Goal: Task Accomplishment & Management: Use online tool/utility

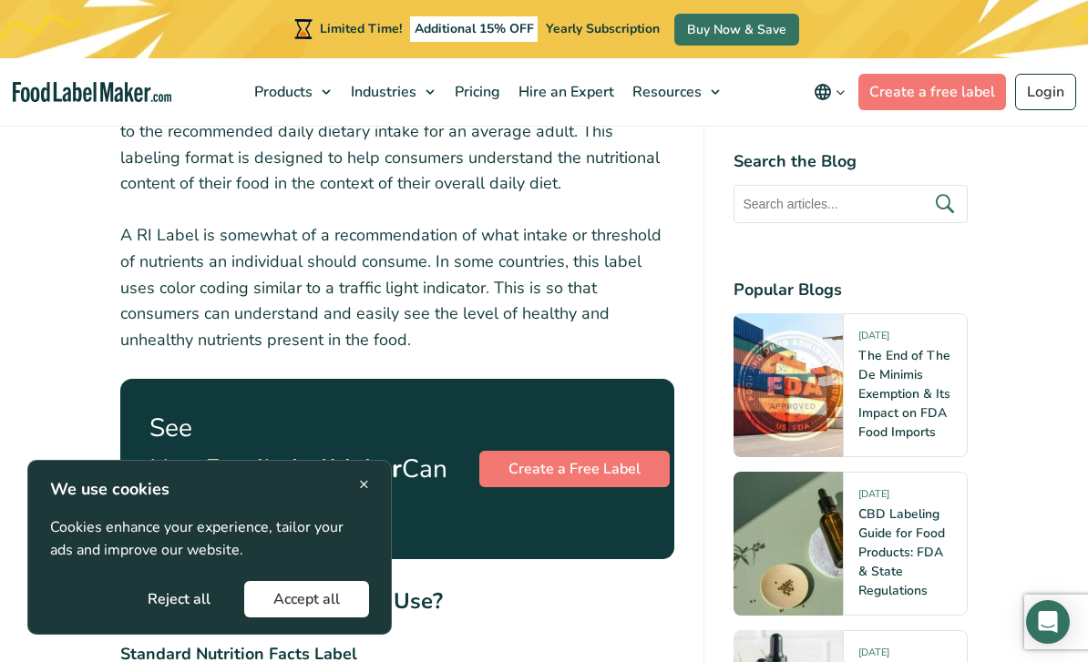
scroll to position [4423, 0]
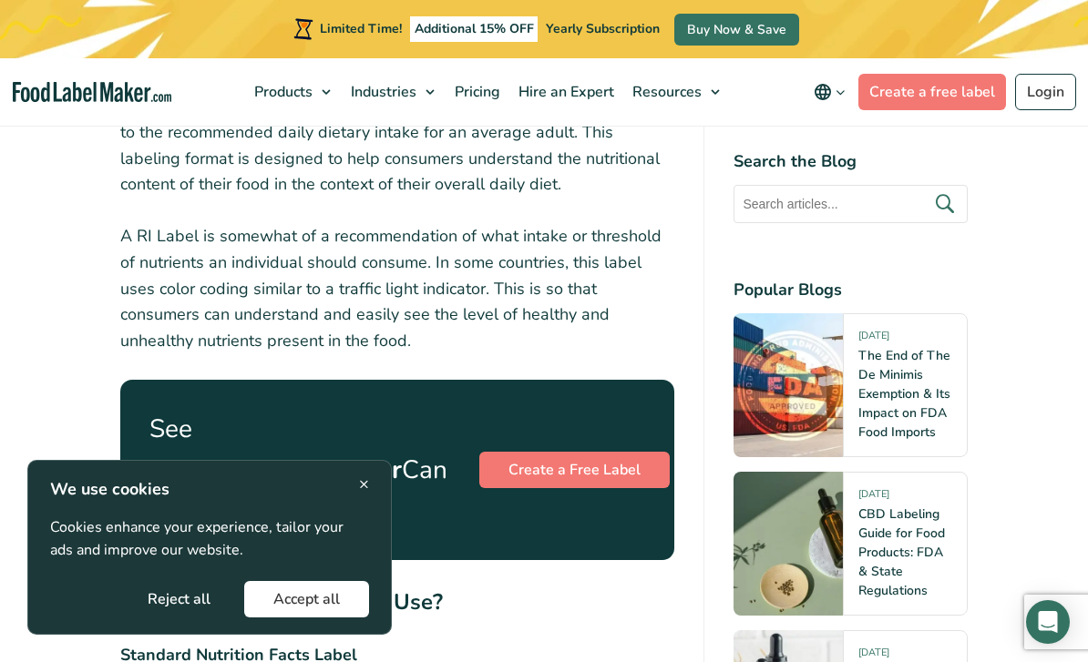
click at [504, 452] on link "Create a Free Label" at bounding box center [574, 470] width 190 height 36
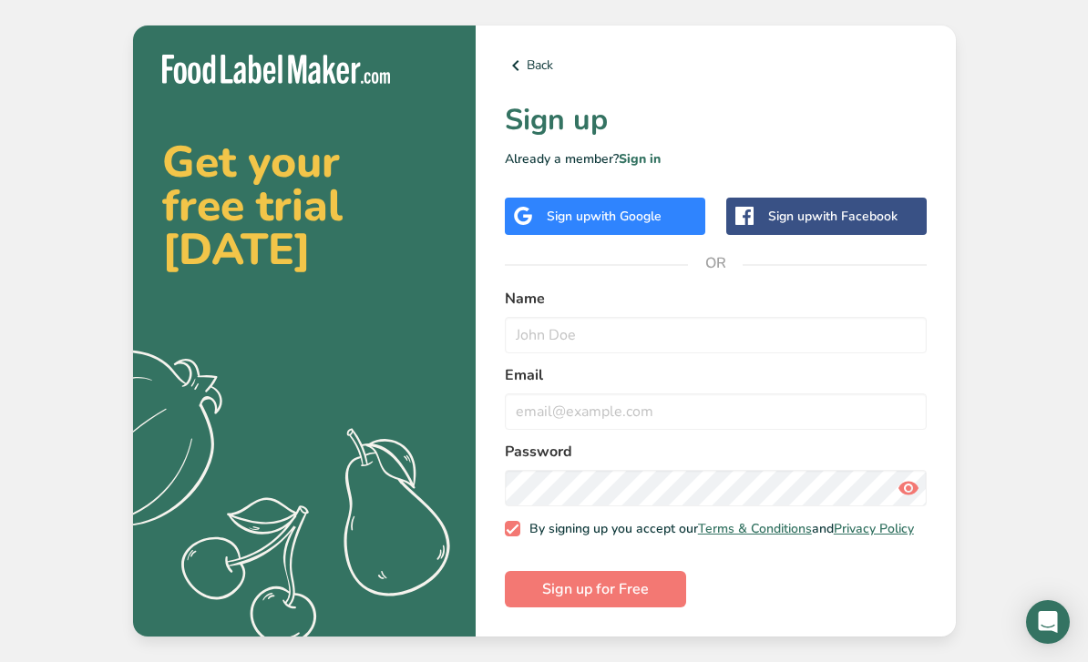
click at [549, 226] on div "Sign up with Google" at bounding box center [604, 216] width 115 height 19
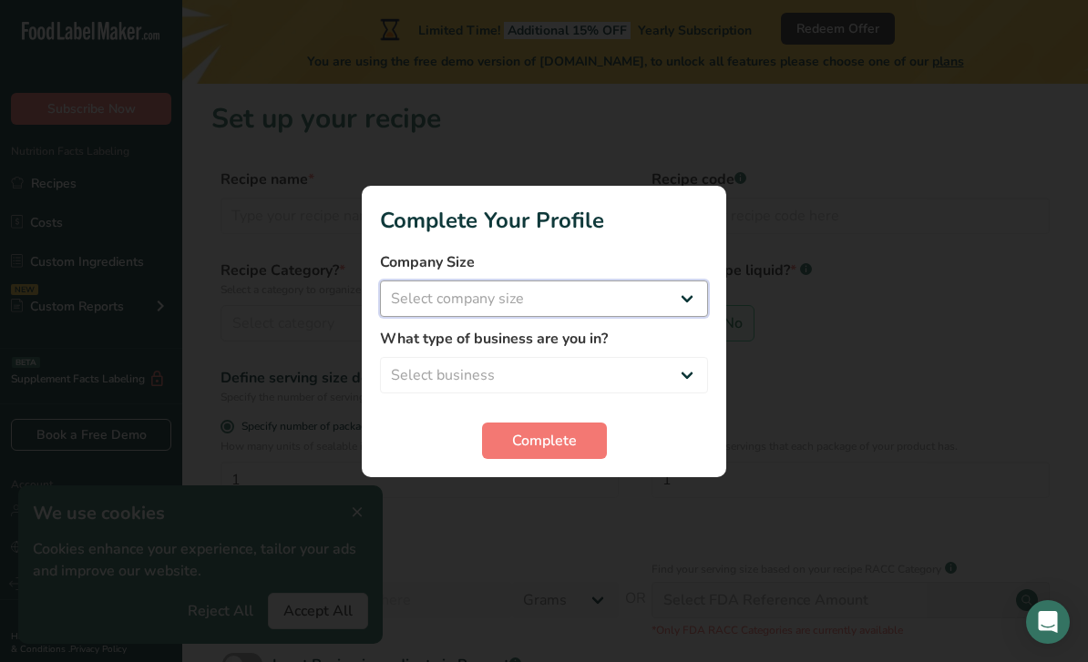
click at [610, 301] on select "Select company size Fewer than 10 Employees 10 to 50 Employees 51 to 500 Employ…" at bounding box center [544, 299] width 328 height 36
select select "1"
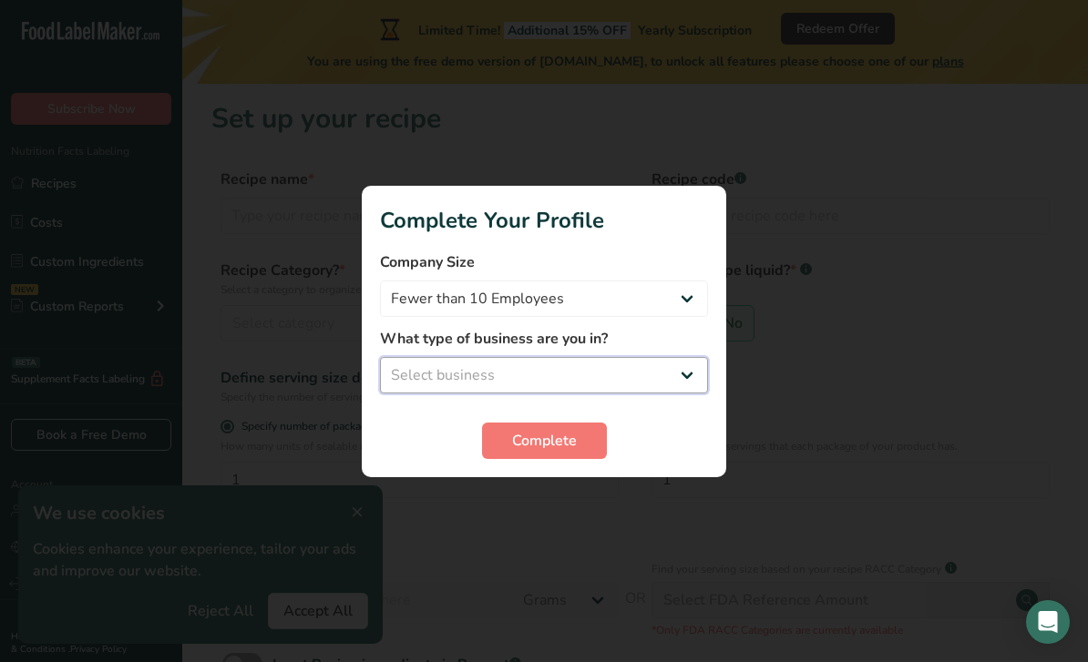
click at [627, 374] on select "Select business Packaged Food Manufacturer Restaurant & Cafe Bakery Meal Plans …" at bounding box center [544, 375] width 328 height 36
select select "1"
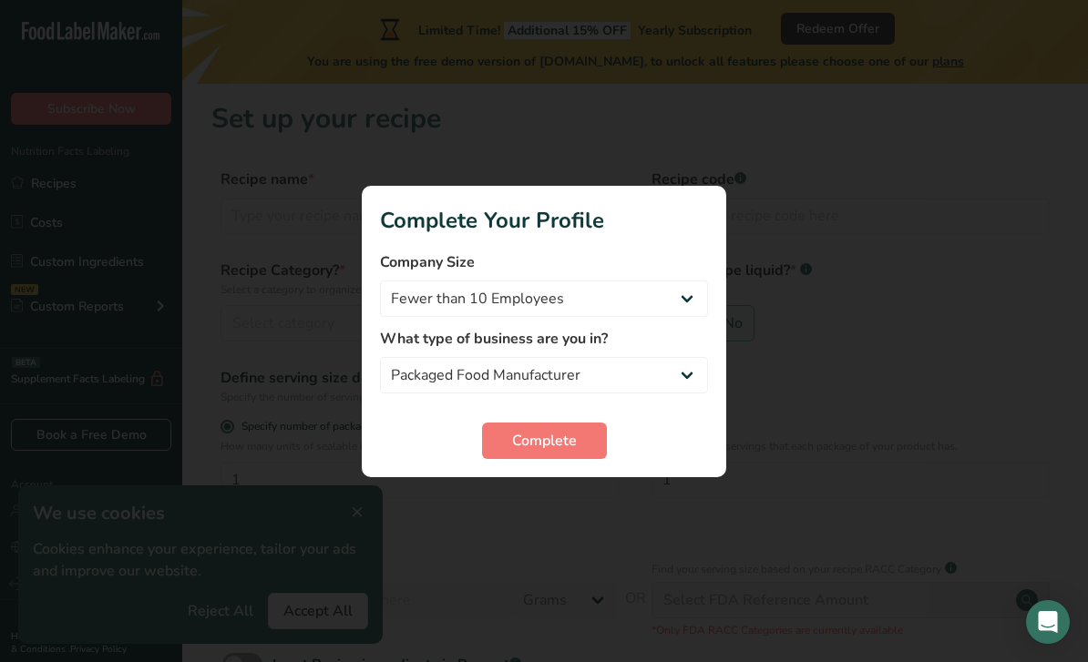
click at [581, 441] on button "Complete" at bounding box center [544, 441] width 125 height 36
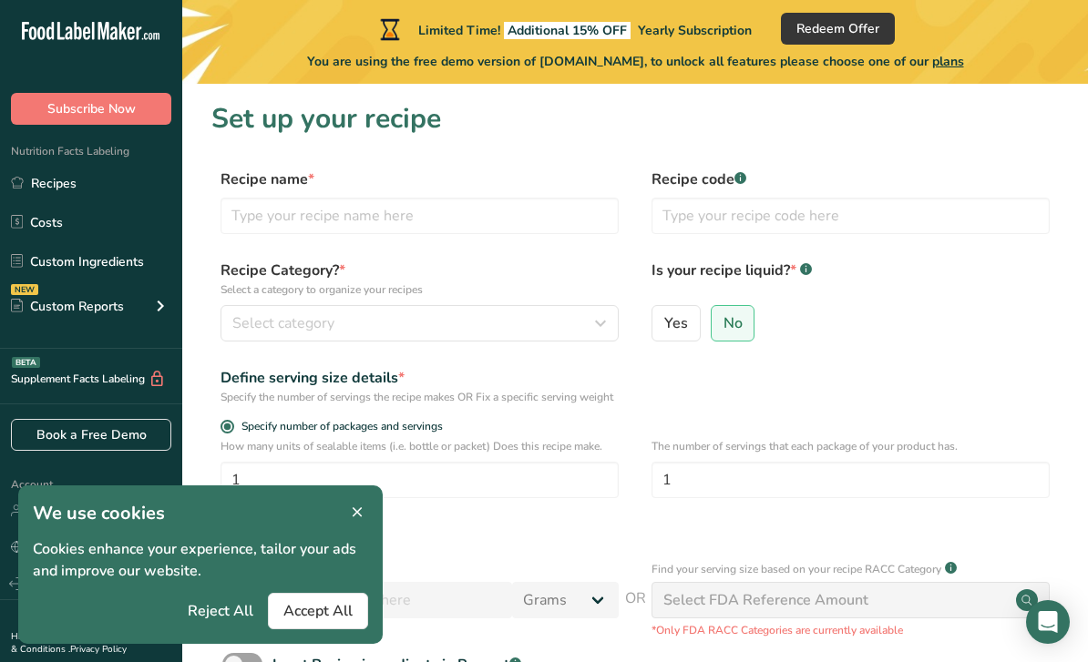
click at [688, 323] on label "Yes" at bounding box center [675, 323] width 49 height 36
click at [664, 323] on input "Yes" at bounding box center [658, 323] width 12 height 12
radio input "true"
radio input "false"
select select "22"
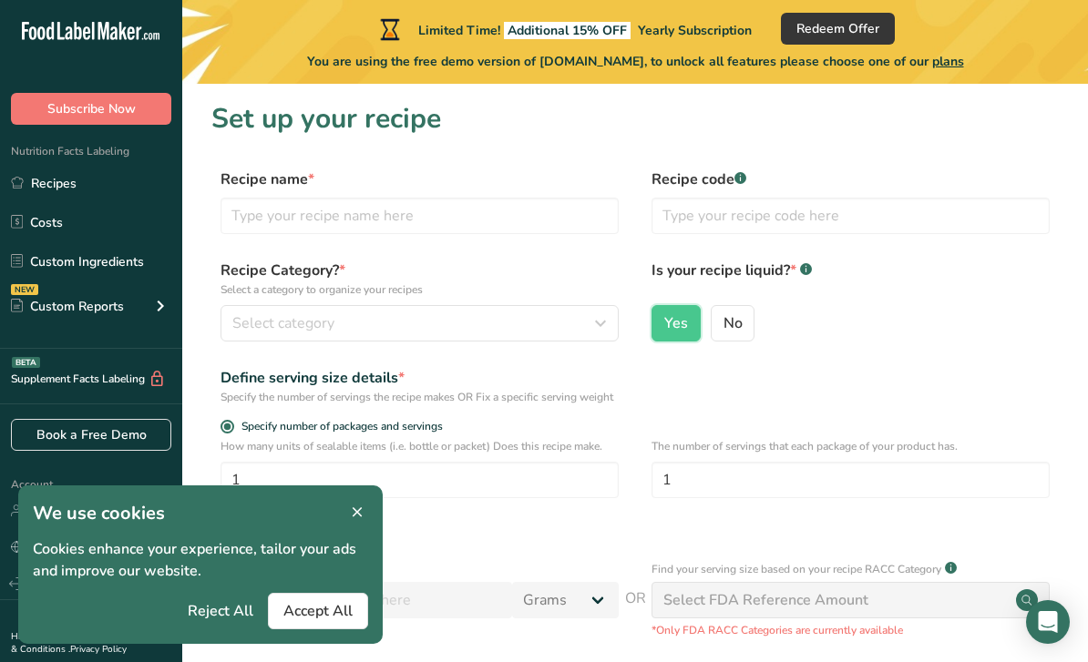
click at [807, 274] on rect at bounding box center [806, 269] width 12 height 12
click at [812, 267] on rect at bounding box center [806, 269] width 12 height 12
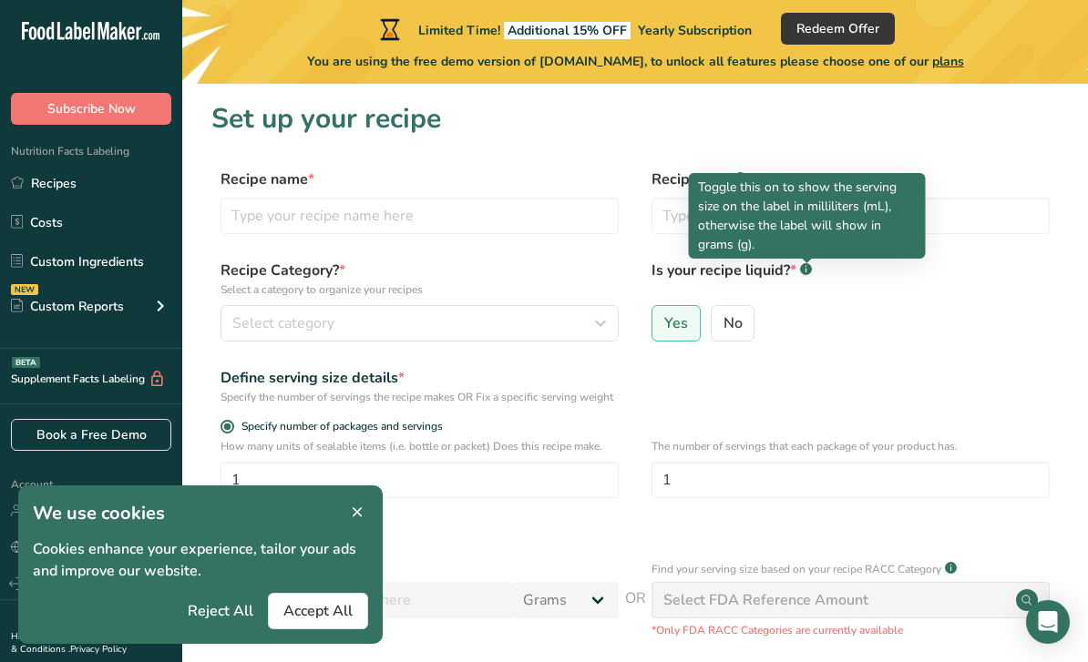
click at [739, 333] on span "No" at bounding box center [732, 323] width 19 height 18
click at [723, 329] on input "No" at bounding box center [718, 323] width 12 height 12
radio input "true"
radio input "false"
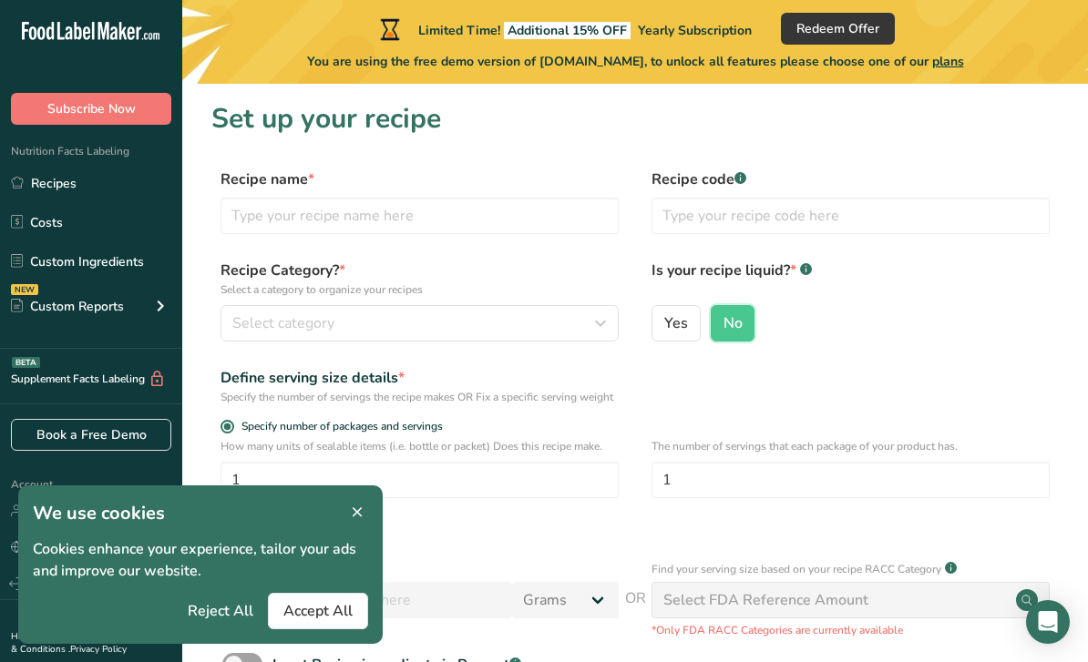
click at [549, 325] on div "Select category" at bounding box center [414, 324] width 364 height 22
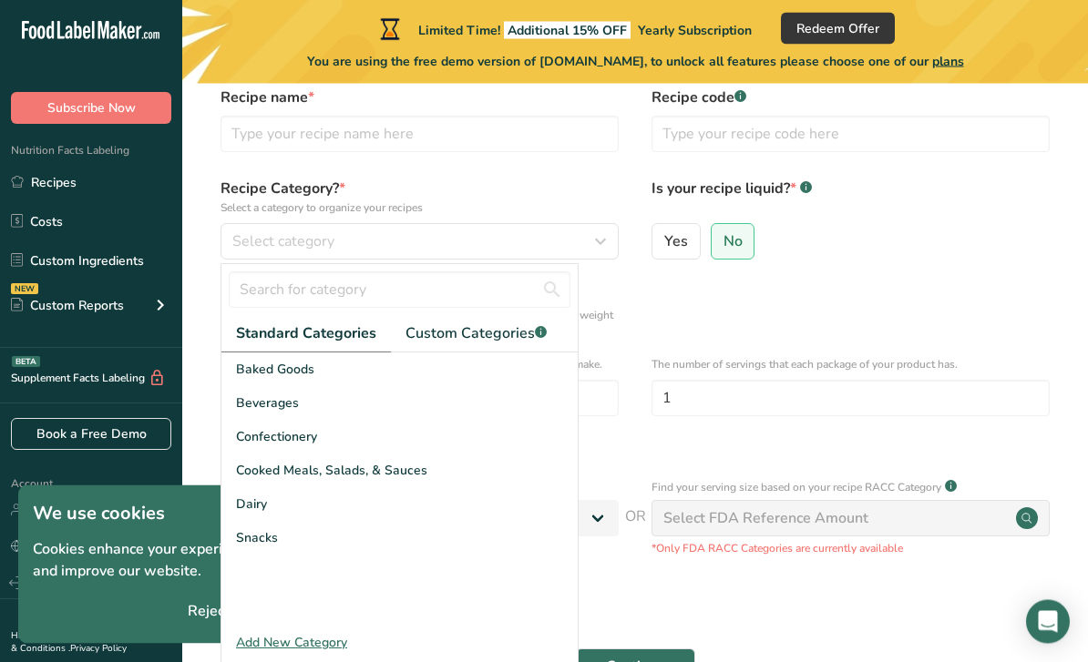
scroll to position [82, 0]
click at [456, 474] on div "Cooked Meals, Salads, & Sauces" at bounding box center [399, 471] width 356 height 34
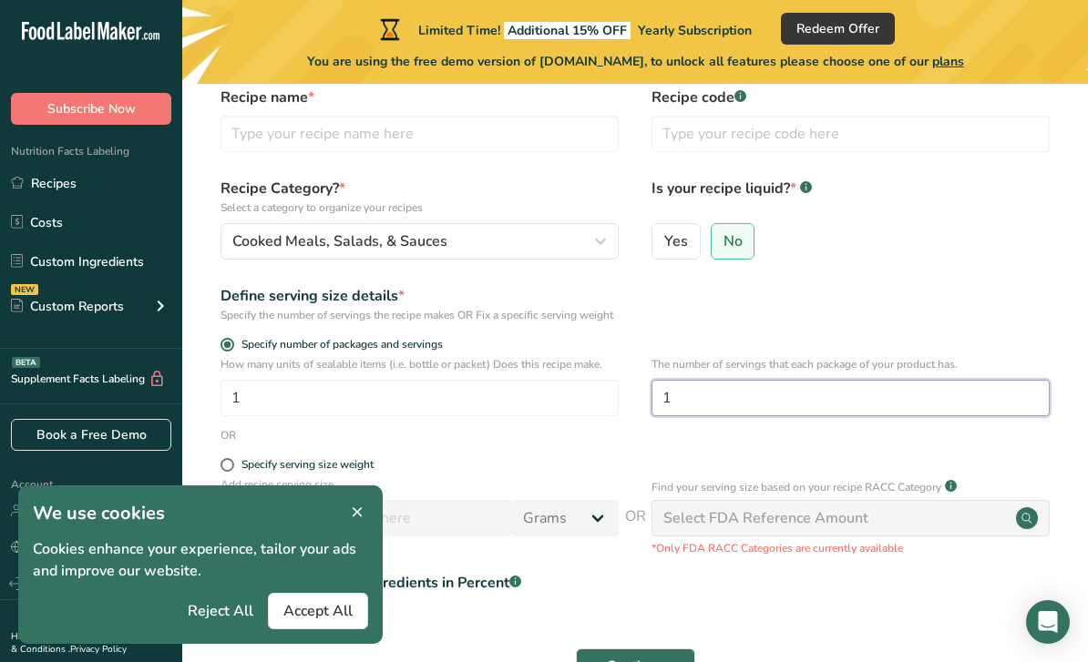
click at [745, 416] on input "1" at bounding box center [850, 398] width 398 height 36
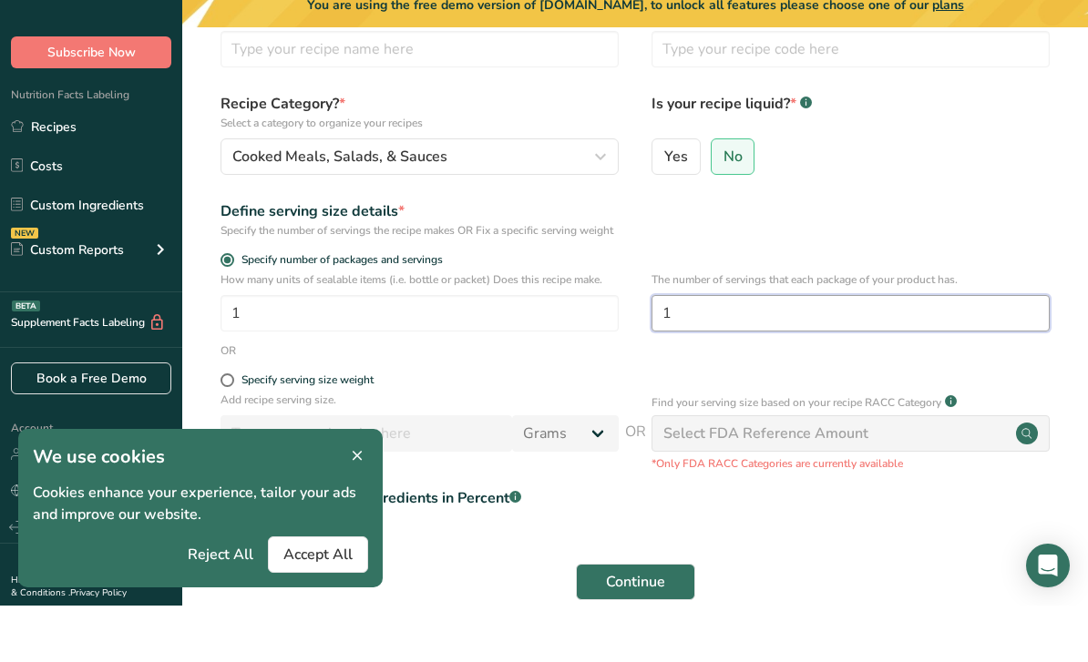
scroll to position [114, 0]
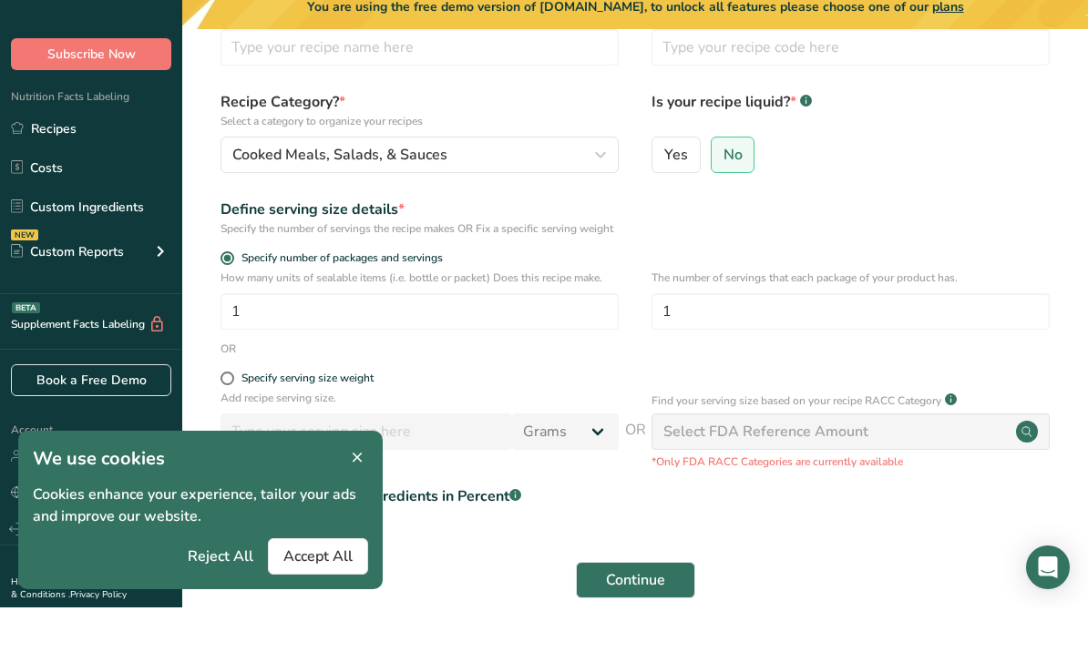
click at [302, 426] on div "Specify serving size weight" at bounding box center [307, 433] width 132 height 14
click at [232, 427] on input "Specify serving size weight" at bounding box center [226, 433] width 12 height 12
radio input "true"
radio input "false"
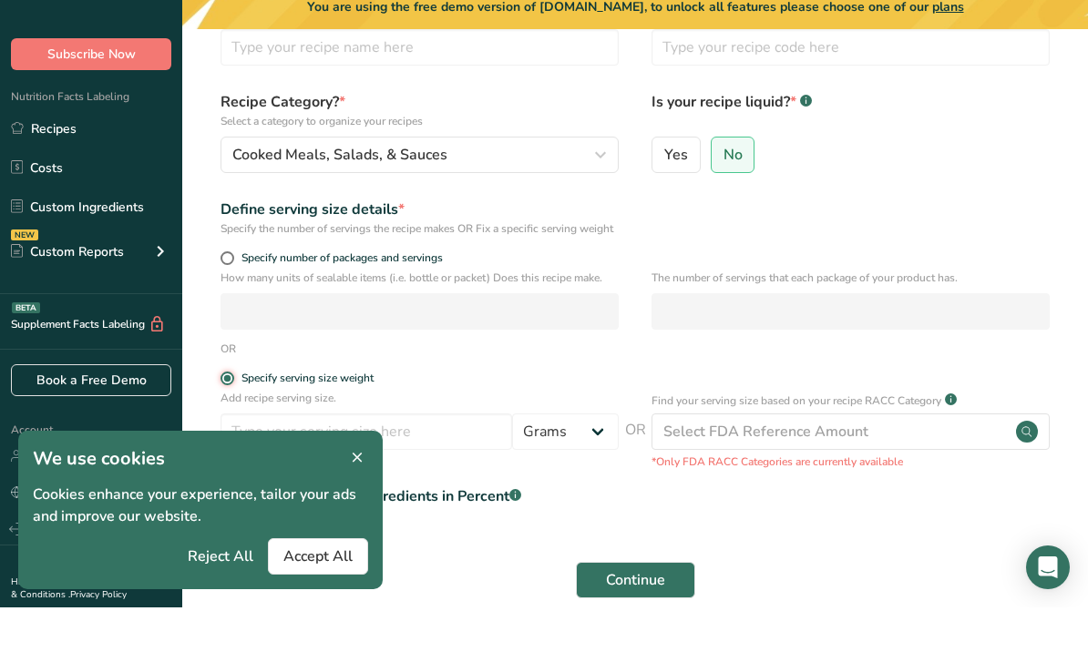
scroll to position [160, 0]
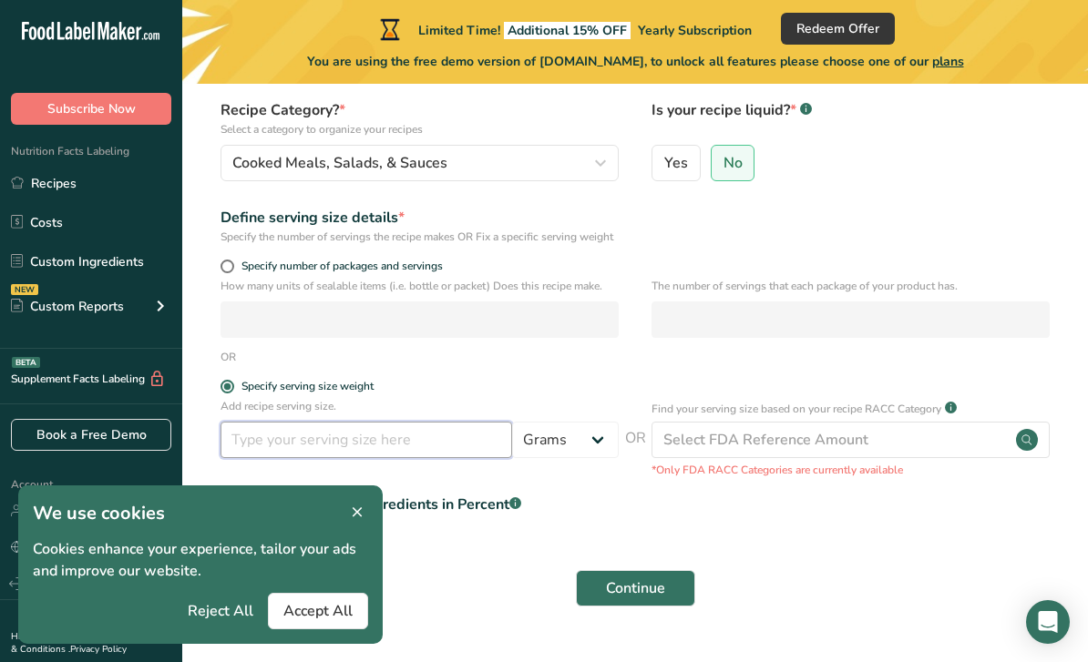
click at [444, 458] on input "number" at bounding box center [366, 440] width 292 height 36
type input "50"
click at [349, 526] on icon at bounding box center [357, 513] width 16 height 26
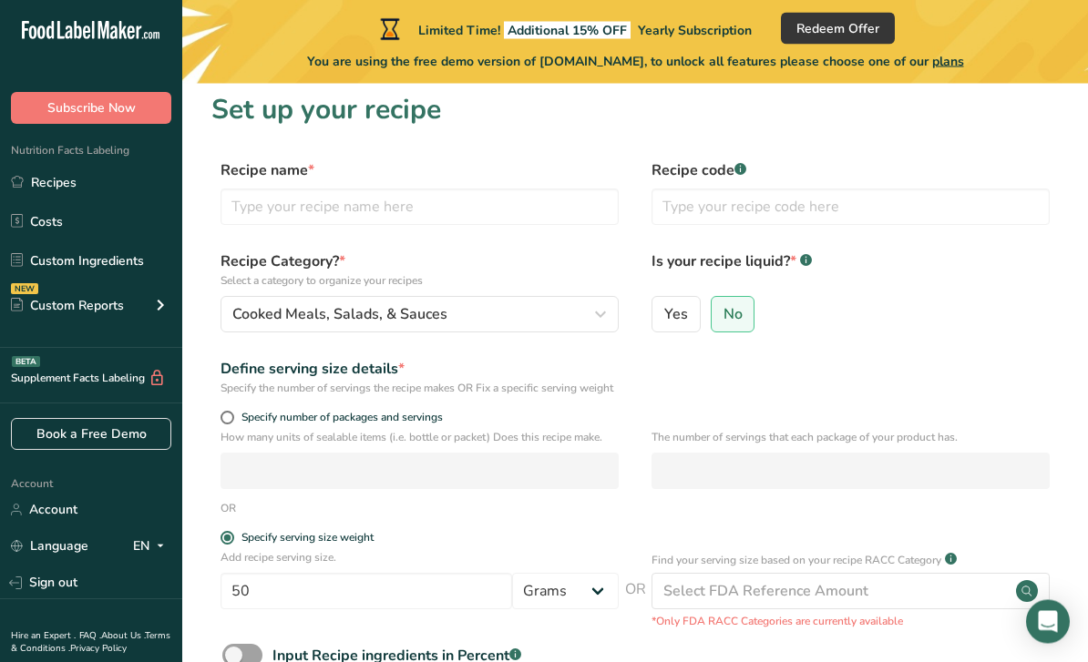
scroll to position [0, 0]
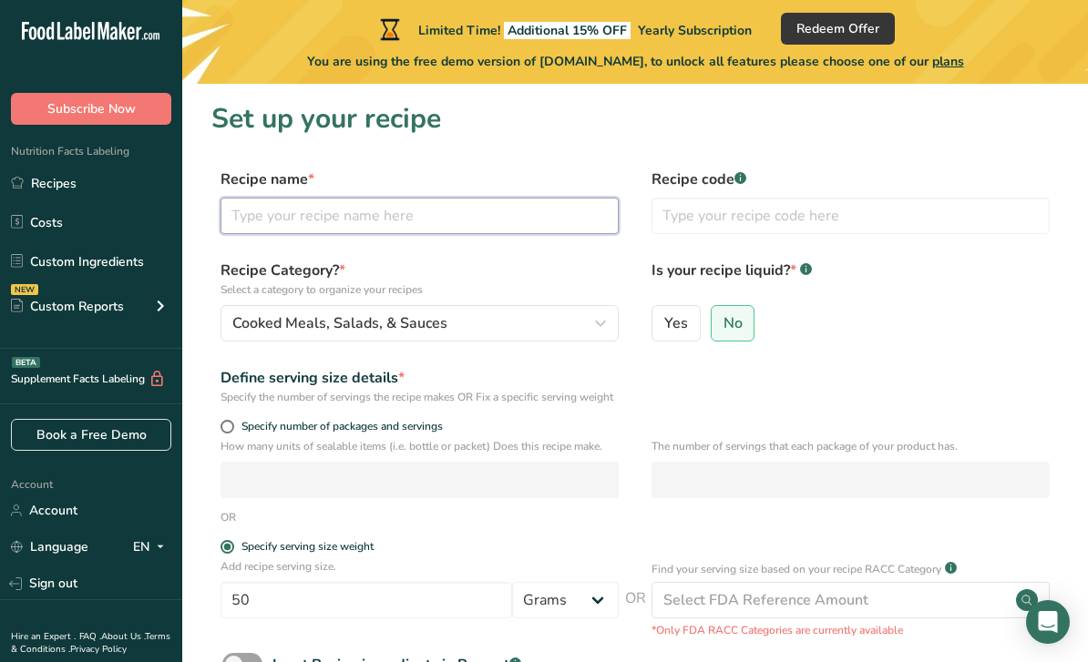
click at [494, 209] on input "text" at bounding box center [419, 216] width 398 height 36
type input "Kasundi"
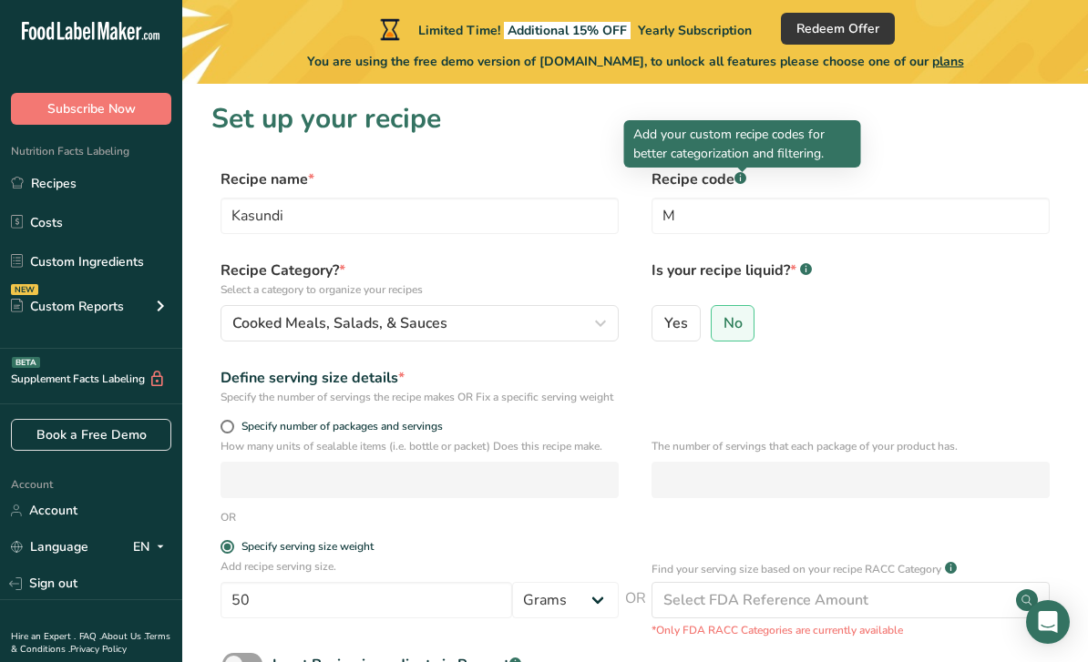
click at [957, 165] on section "Set up your recipe Recipe name * Kasundi Recipe code .a-a{fill:#347362;}.b-a{fi…" at bounding box center [635, 445] width 906 height 723
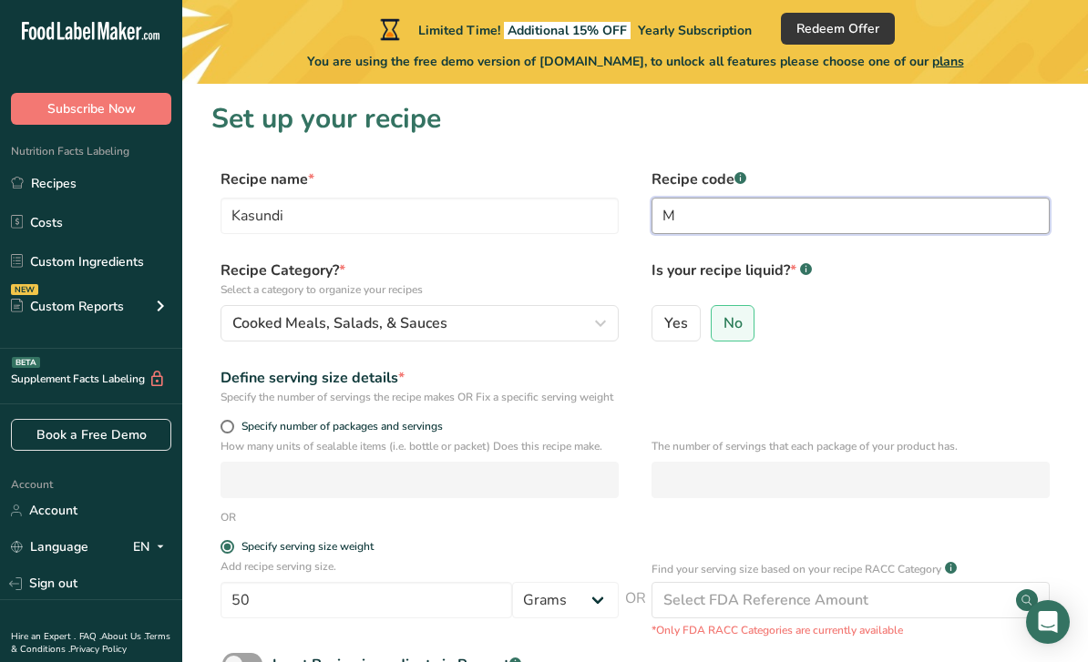
click at [835, 217] on input "M" at bounding box center [850, 216] width 398 height 36
type input "M2508"
click at [960, 405] on div "Define serving size details * Specify the number of servings the recipe makes O…" at bounding box center [634, 386] width 847 height 38
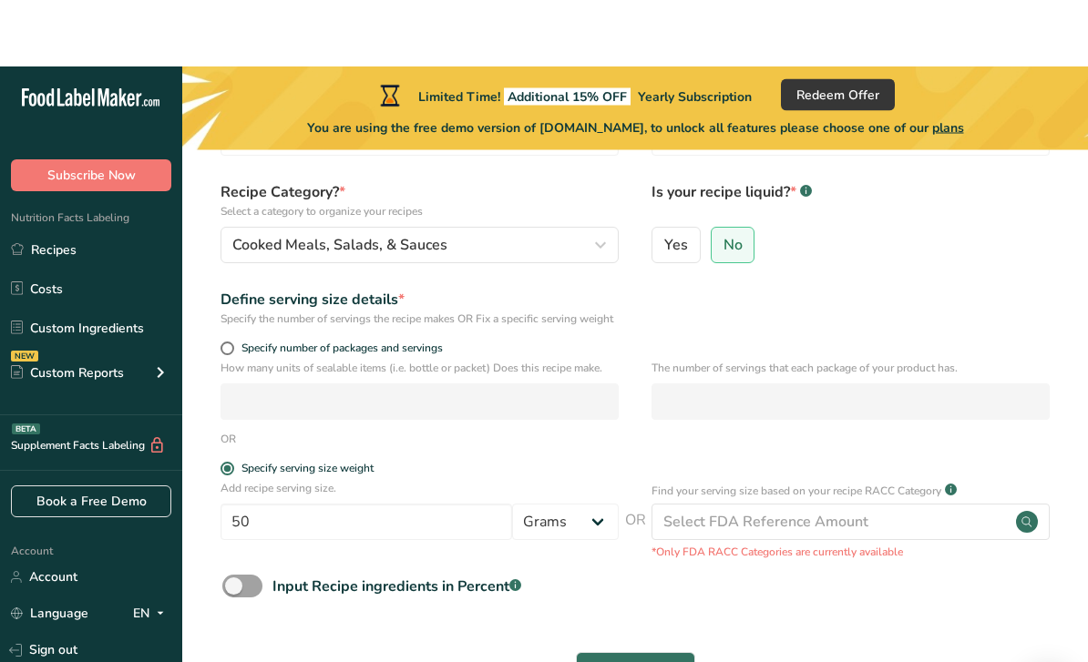
scroll to position [160, 0]
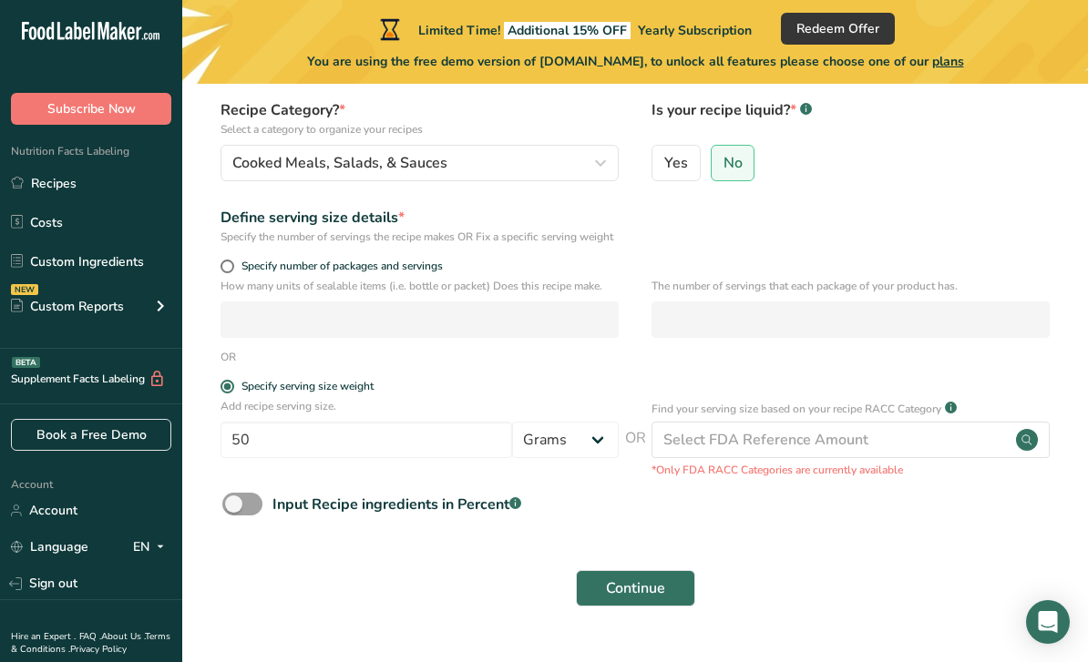
click at [669, 597] on button "Continue" at bounding box center [635, 588] width 119 height 36
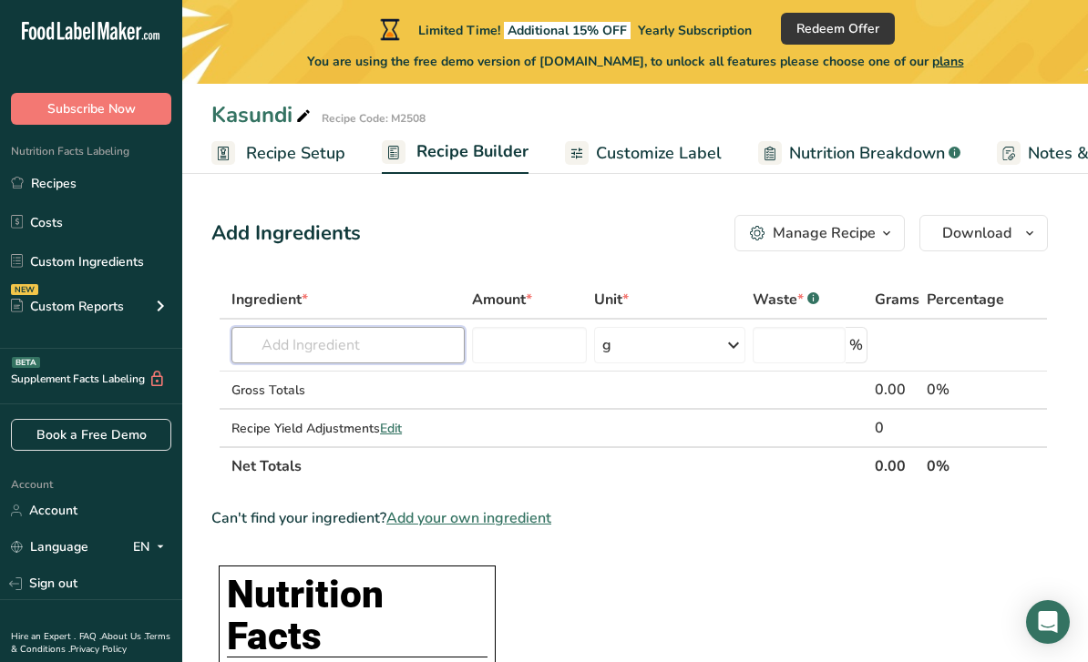
click at [412, 332] on input "text" at bounding box center [347, 345] width 233 height 36
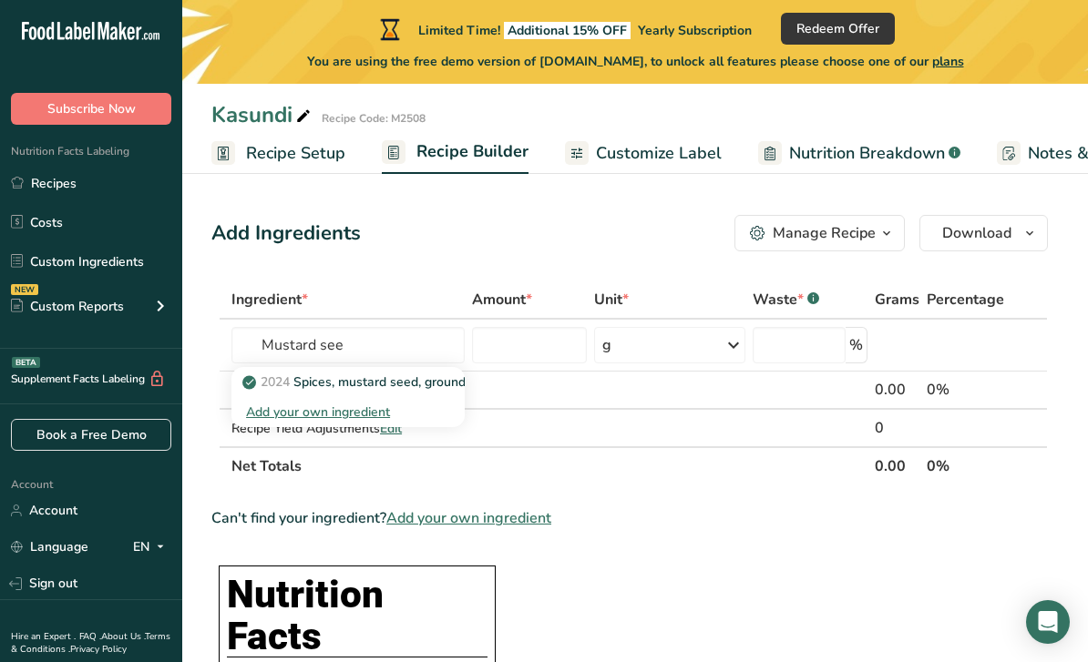
click at [402, 380] on p "2024 Spices, mustard seed, ground" at bounding box center [356, 382] width 220 height 19
type input "Spices, mustard seed, ground"
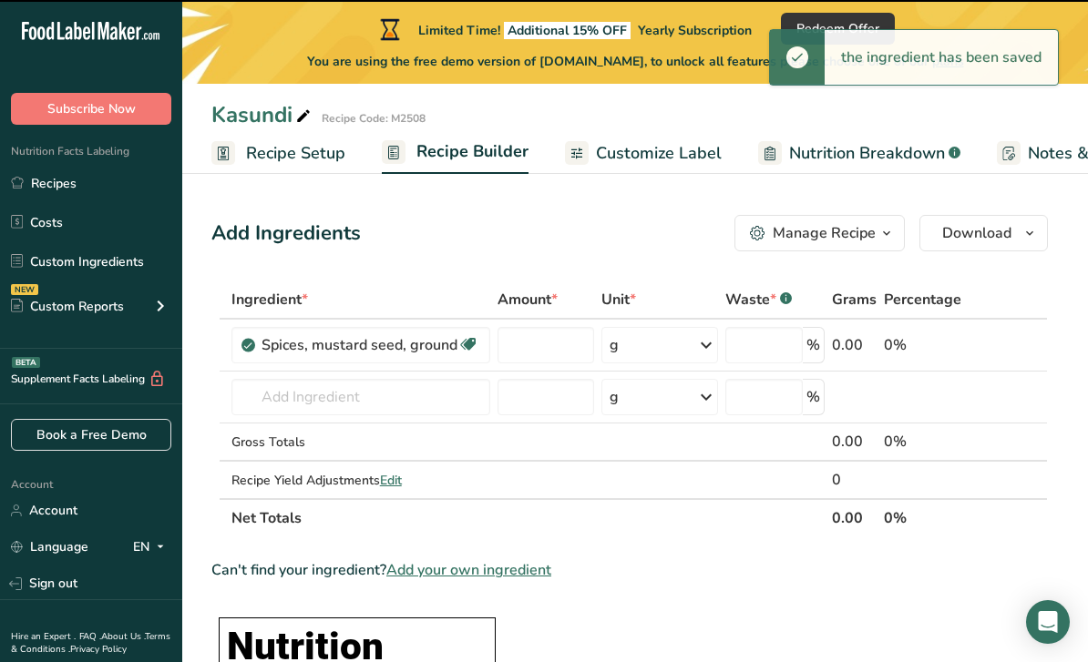
type input "0"
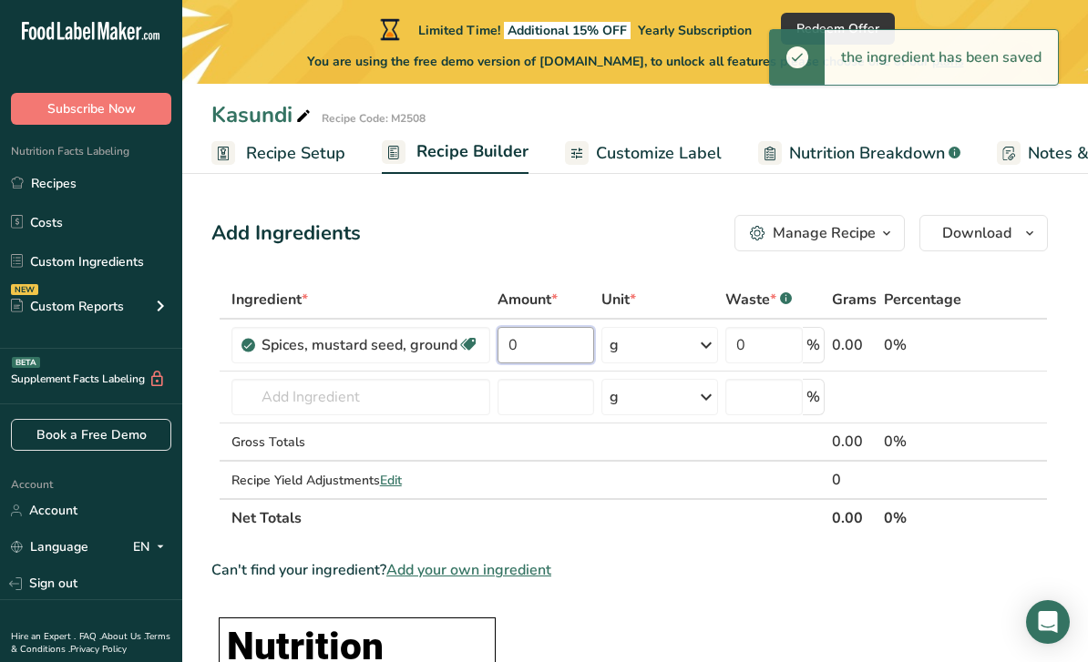
click at [549, 346] on input "0" at bounding box center [545, 345] width 97 height 36
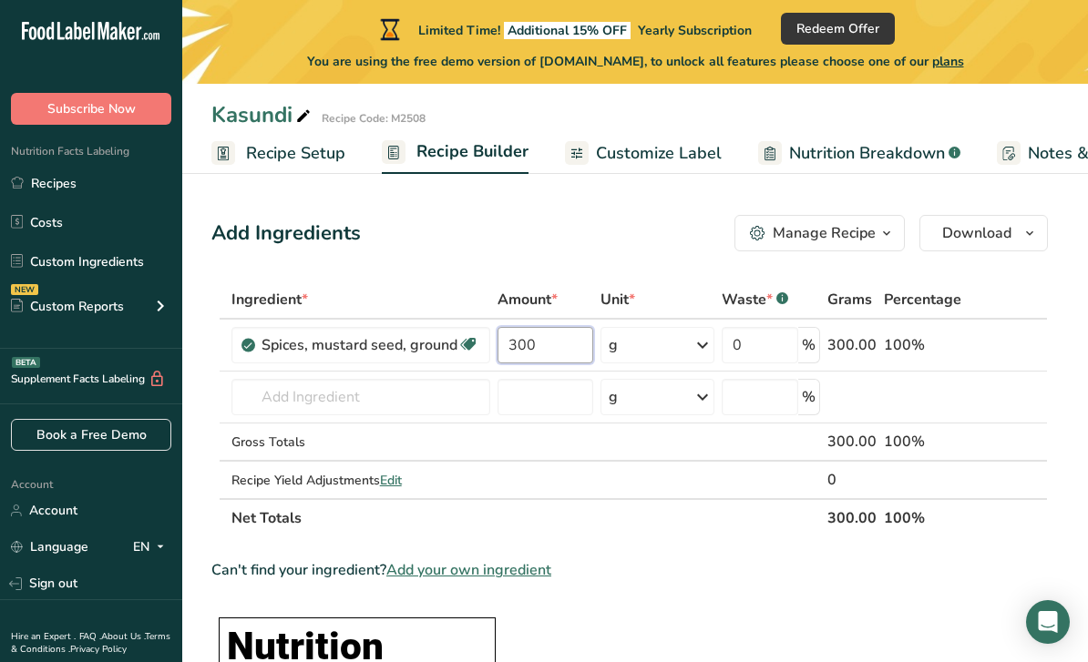
type input "300"
click at [395, 405] on div "Ingredient * Amount * Unit * Waste * .a-a{fill:#347362;}.b-a{fill:#fff;} Grams …" at bounding box center [629, 409] width 836 height 257
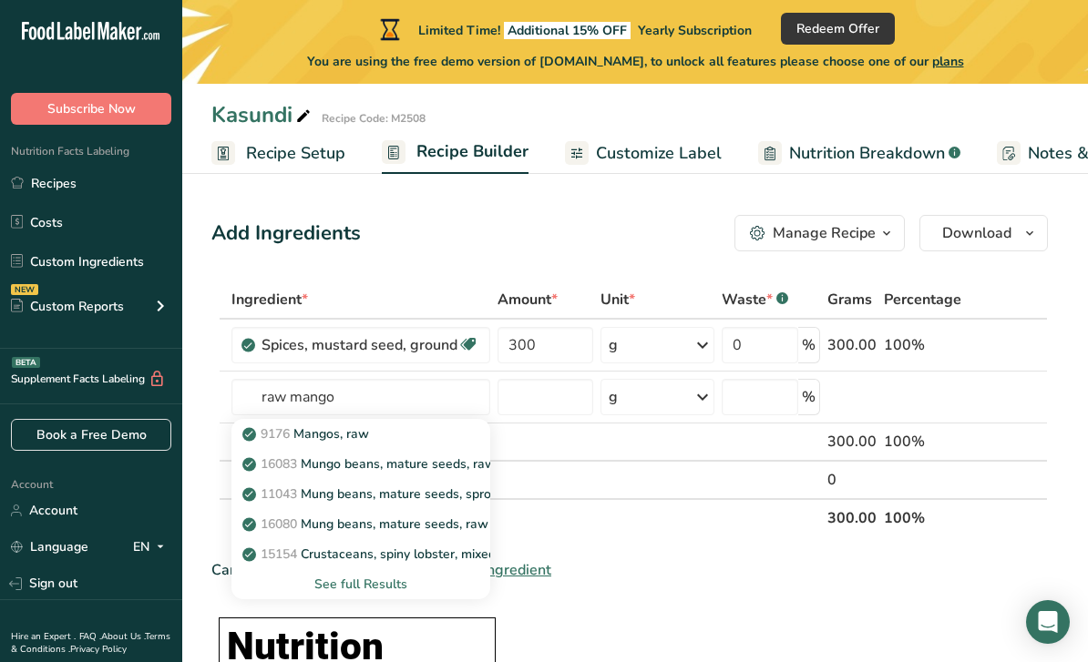
click at [424, 434] on div "9176 Mangos, raw" at bounding box center [346, 434] width 200 height 19
type input "Mangos, raw"
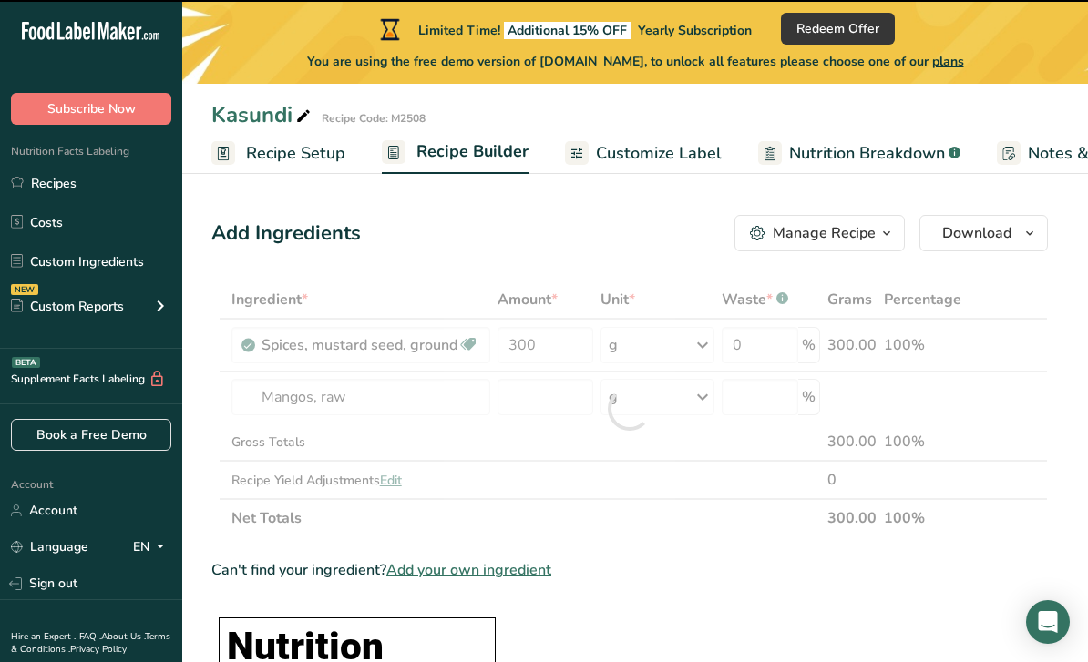
type input "0"
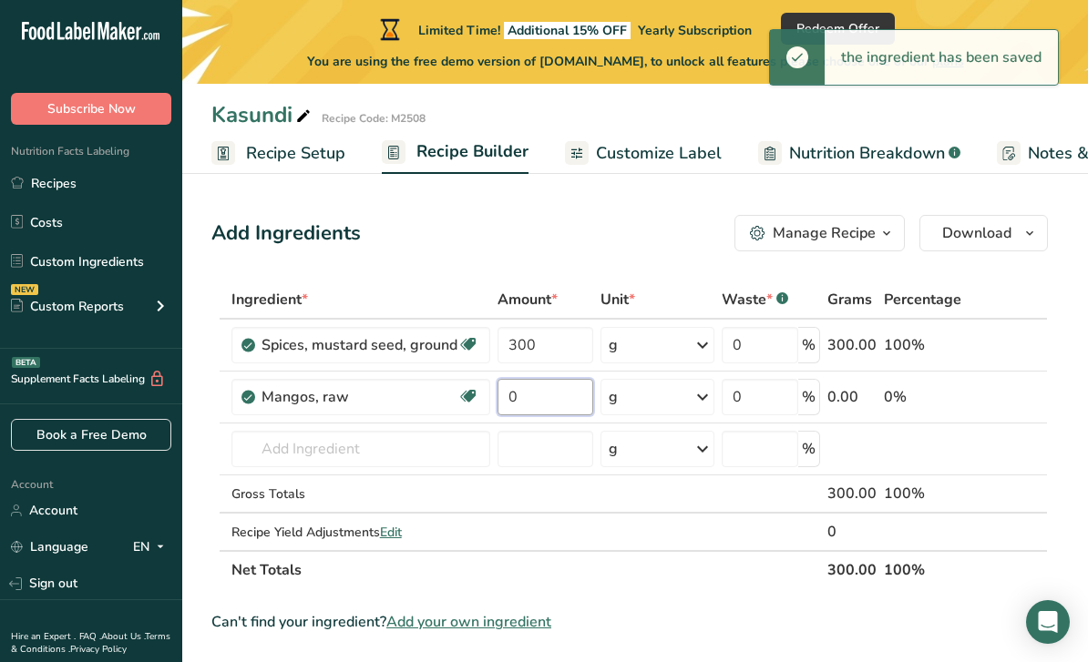
click at [561, 396] on input "0" at bounding box center [545, 397] width 96 height 36
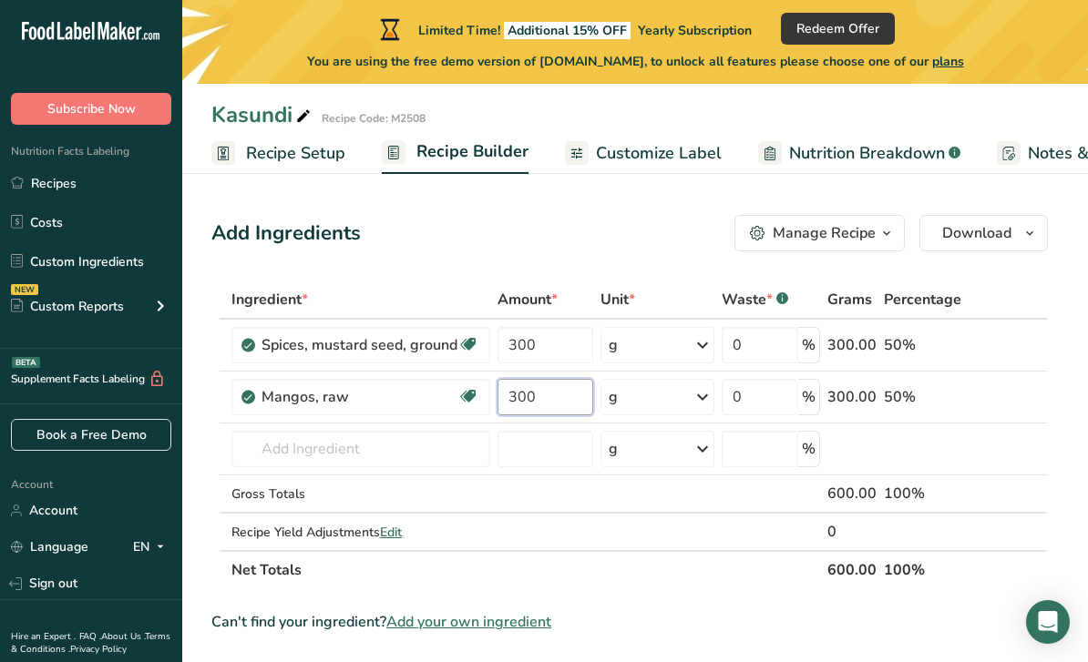
type input "300"
click at [414, 445] on div "Ingredient * Amount * Unit * Waste * .a-a{fill:#347362;}.b-a{fill:#fff;} Grams …" at bounding box center [629, 435] width 836 height 309
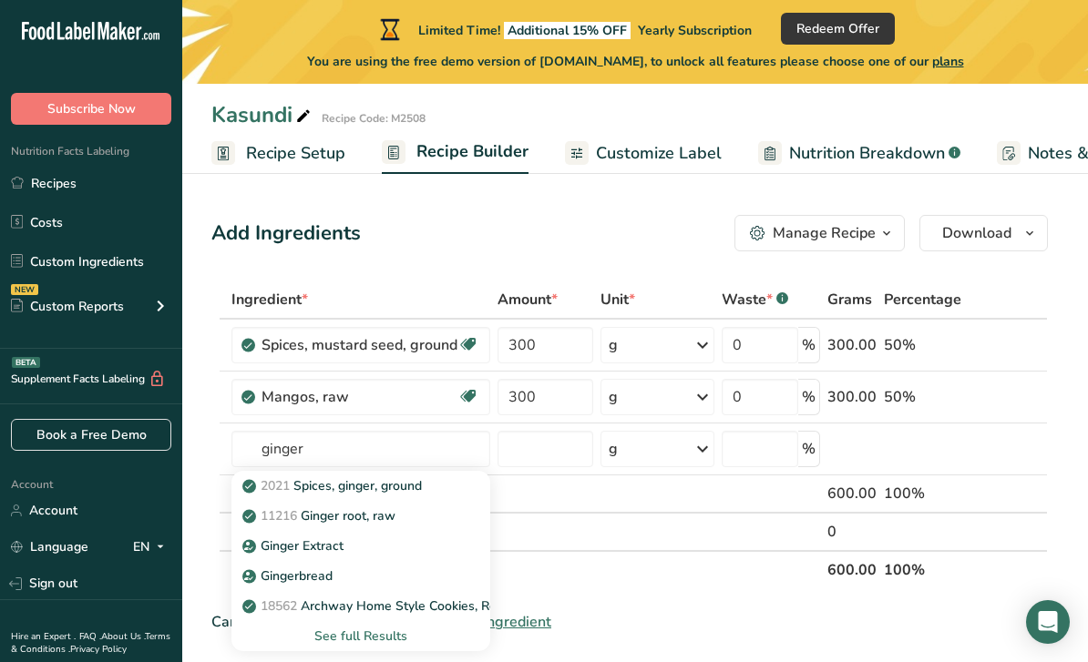
click at [424, 523] on div "11216 Ginger root, raw" at bounding box center [346, 516] width 200 height 19
type input "Ginger root, raw"
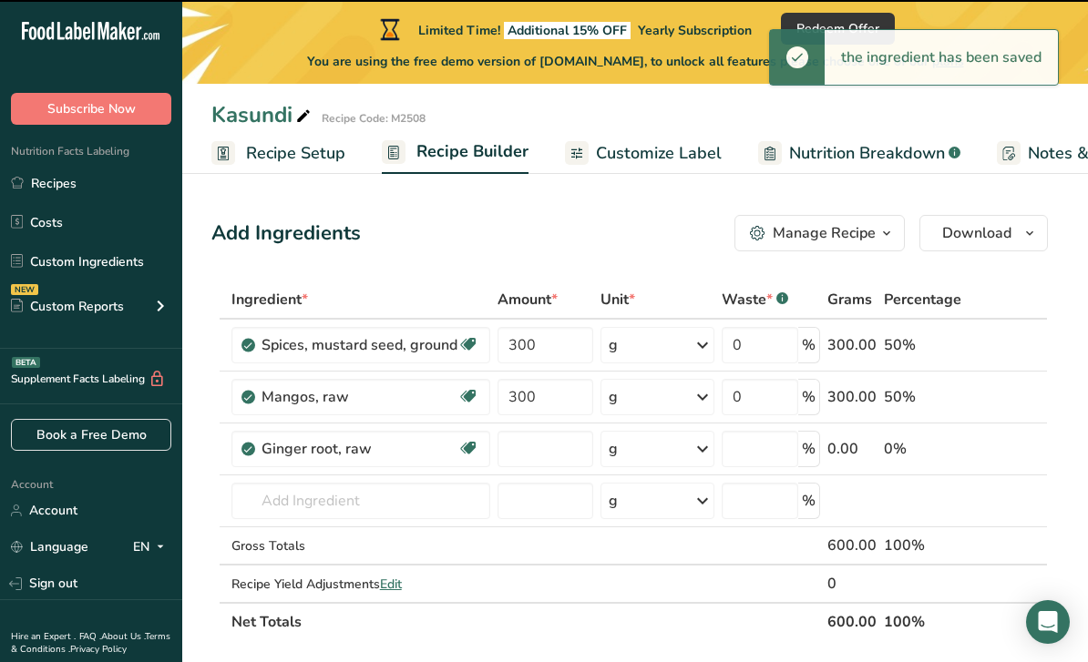
type input "0"
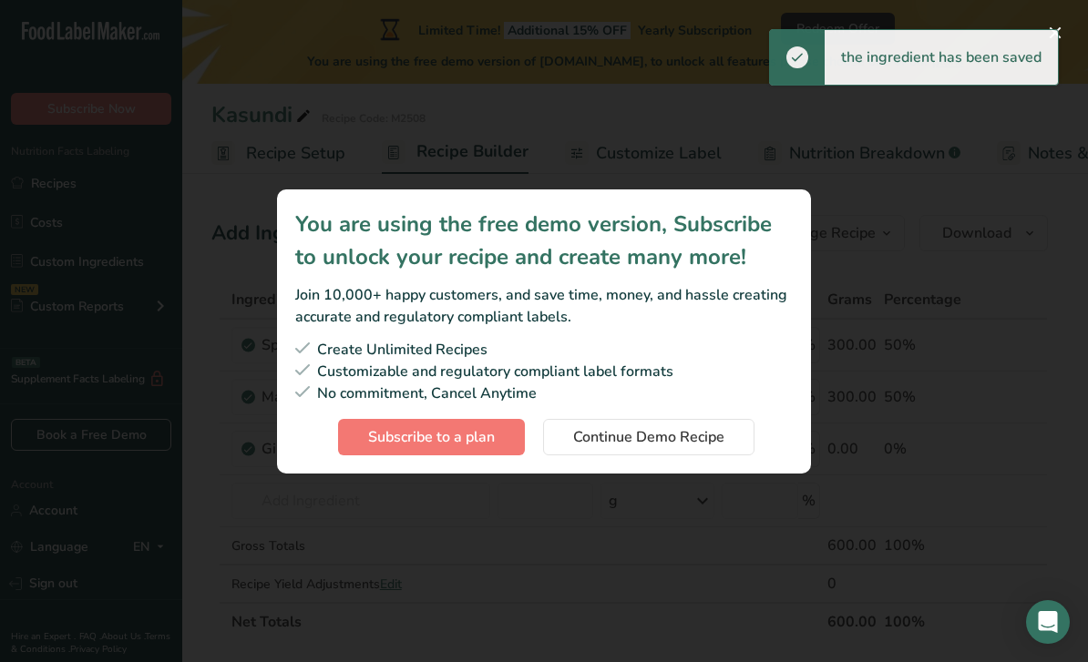
click at [642, 448] on span "Continue Demo Recipe" at bounding box center [648, 437] width 151 height 22
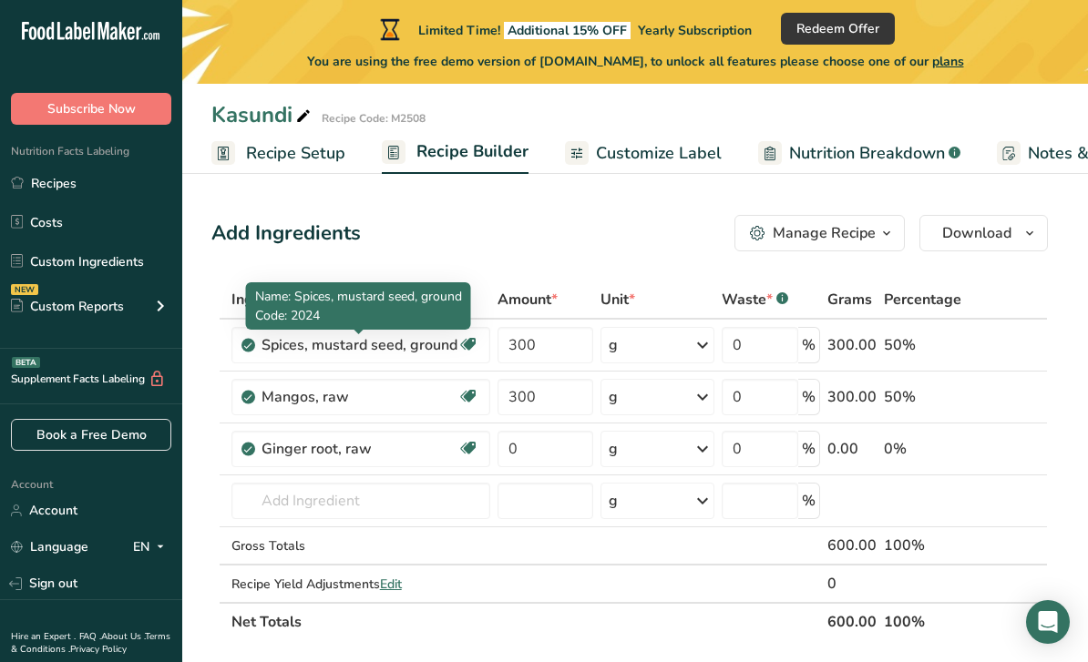
click at [425, 355] on div "Spices, mustard seed, ground" at bounding box center [359, 345] width 196 height 22
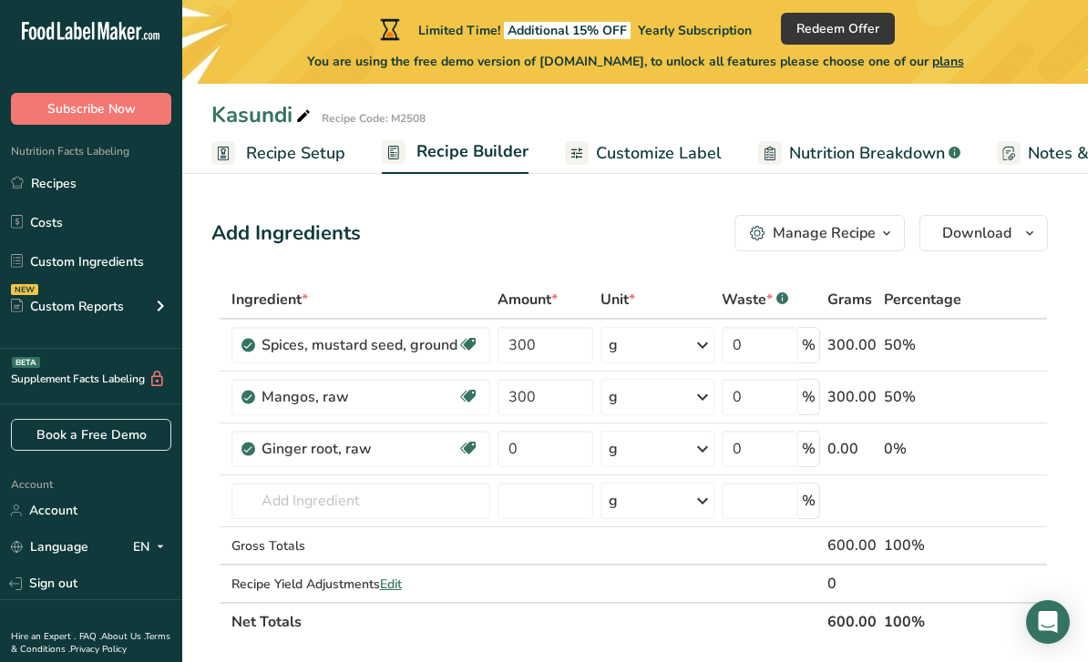
click at [466, 349] on icon at bounding box center [468, 345] width 18 height 28
click at [1010, 350] on icon at bounding box center [1009, 345] width 13 height 19
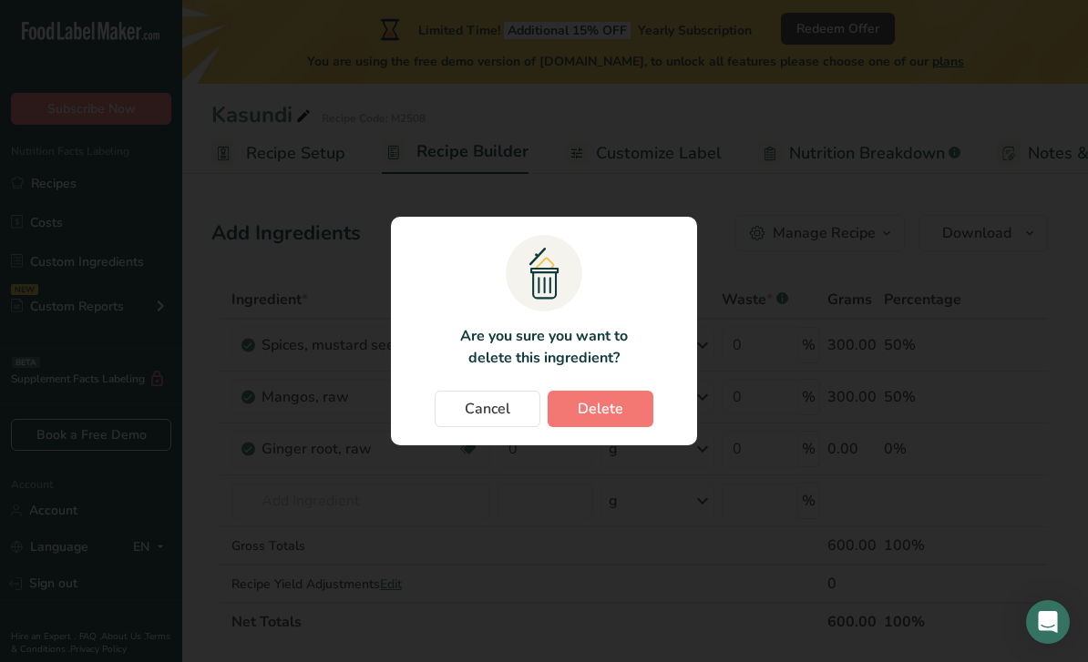
click at [631, 427] on button "Delete" at bounding box center [601, 409] width 106 height 36
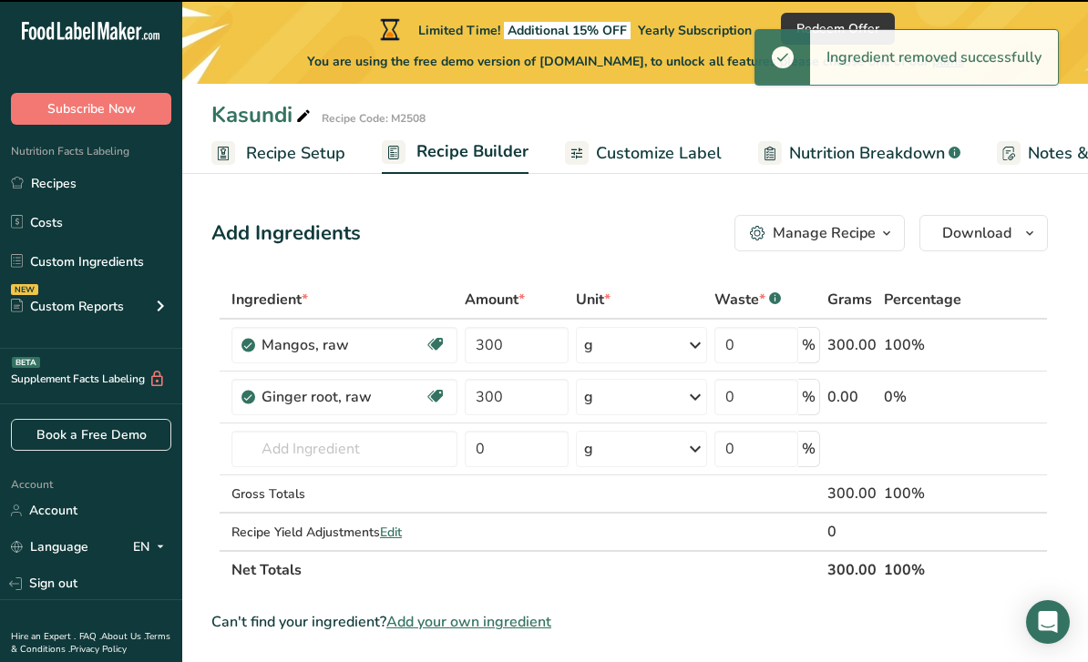
type input "0"
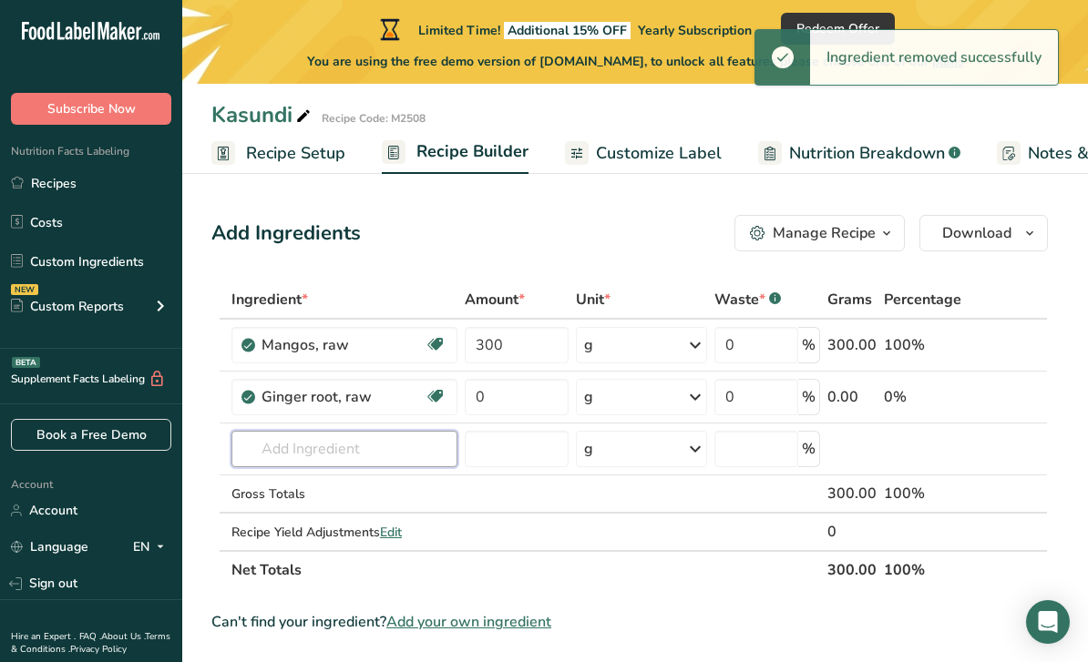
click at [397, 452] on input "text" at bounding box center [344, 449] width 226 height 36
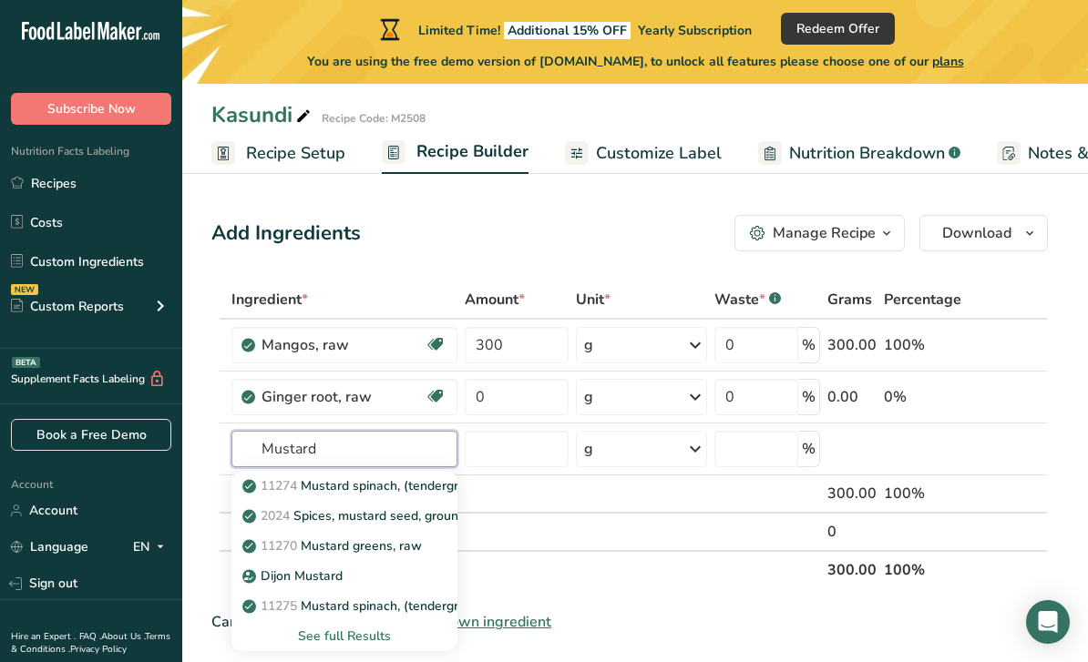
type input "Mustard"
click at [364, 638] on div "See full Results" at bounding box center [344, 636] width 197 height 19
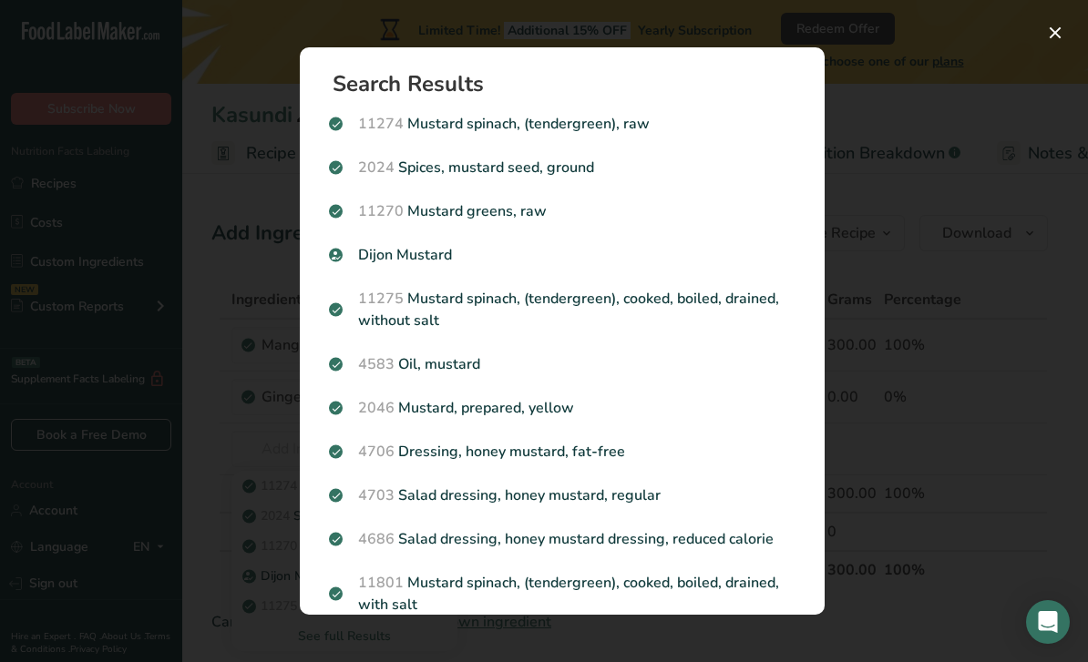
click at [577, 175] on p "2024 Spices, mustard seed, ground" at bounding box center [562, 168] width 466 height 22
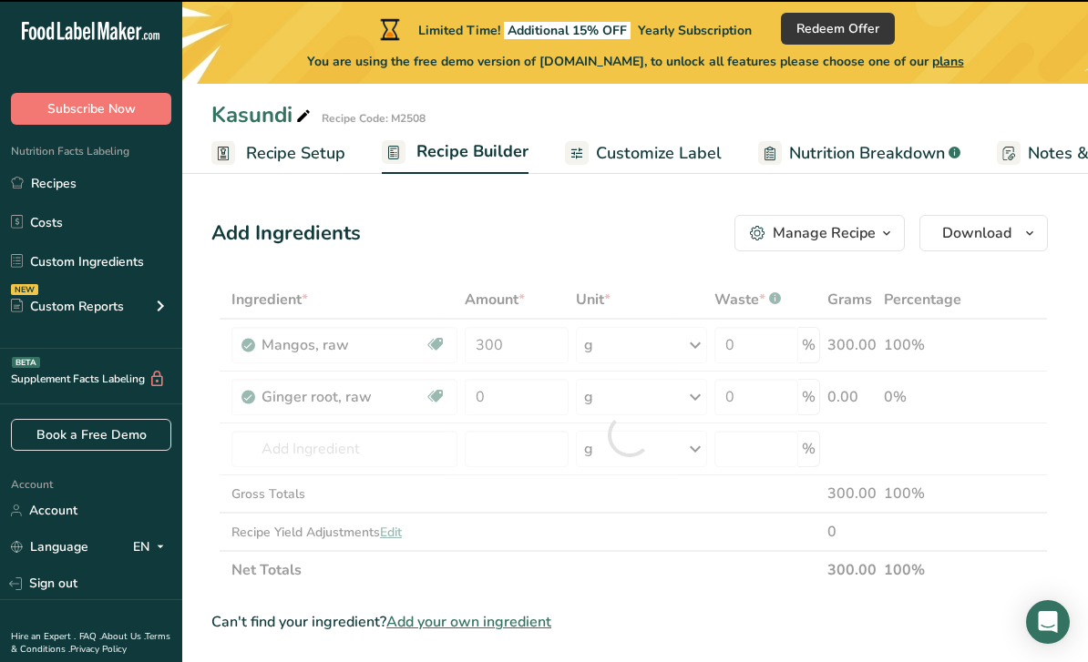
type input "0"
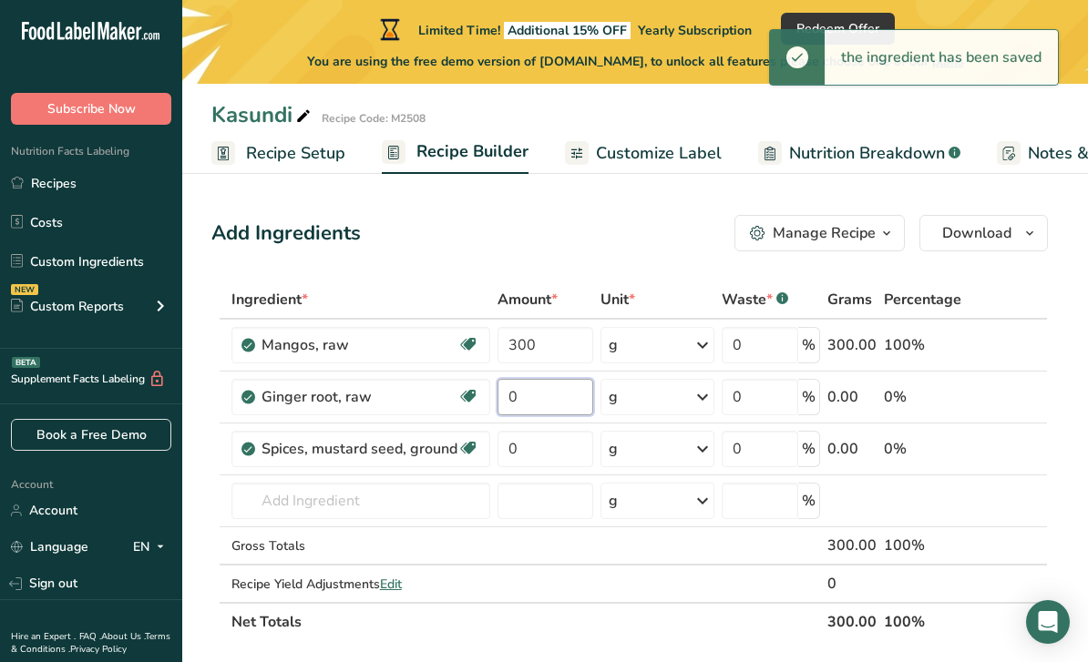
click at [562, 395] on input "0" at bounding box center [545, 397] width 96 height 36
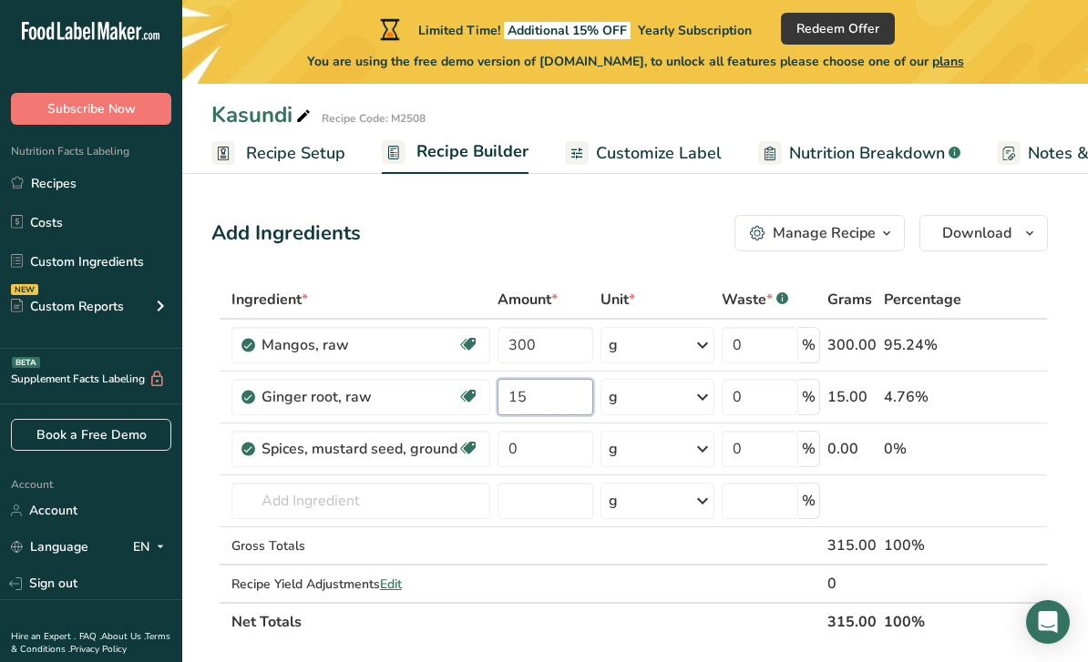
type input "15"
click at [566, 455] on div "Ingredient * Amount * Unit * Waste * .a-a{fill:#347362;}.b-a{fill:#fff;} Grams …" at bounding box center [629, 461] width 836 height 361
type input "300"
click at [411, 503] on div "Ingredient * Amount * Unit * Waste * .a-a{fill:#347362;}.b-a{fill:#fff;} Grams …" at bounding box center [629, 461] width 836 height 361
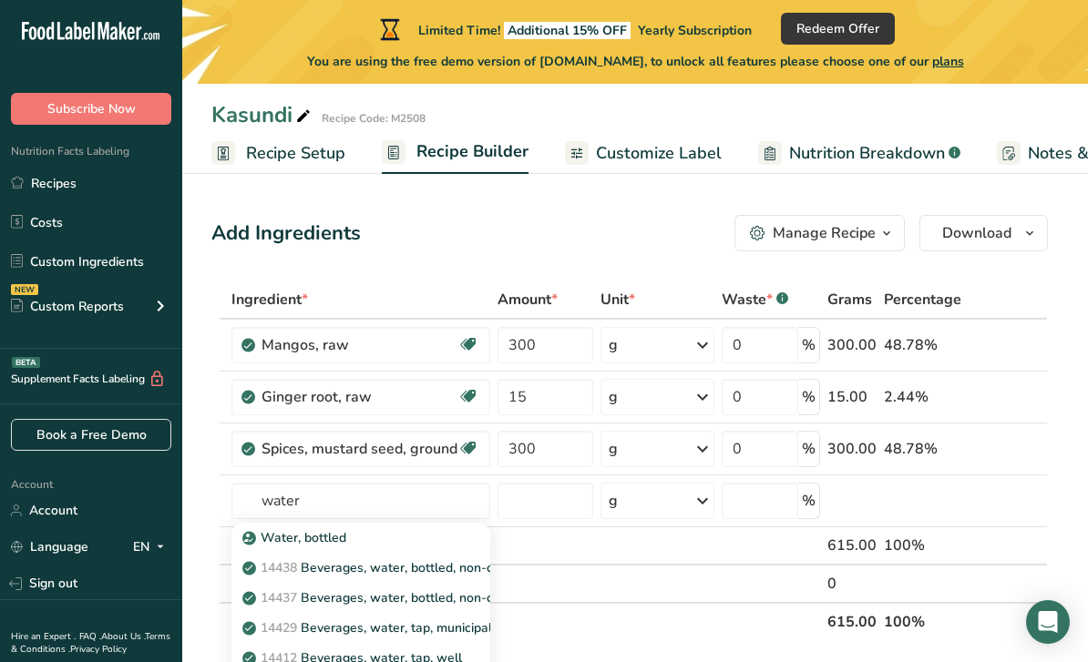
click at [406, 543] on div "Water, bottled" at bounding box center [346, 537] width 200 height 19
type input "Water, bottled"
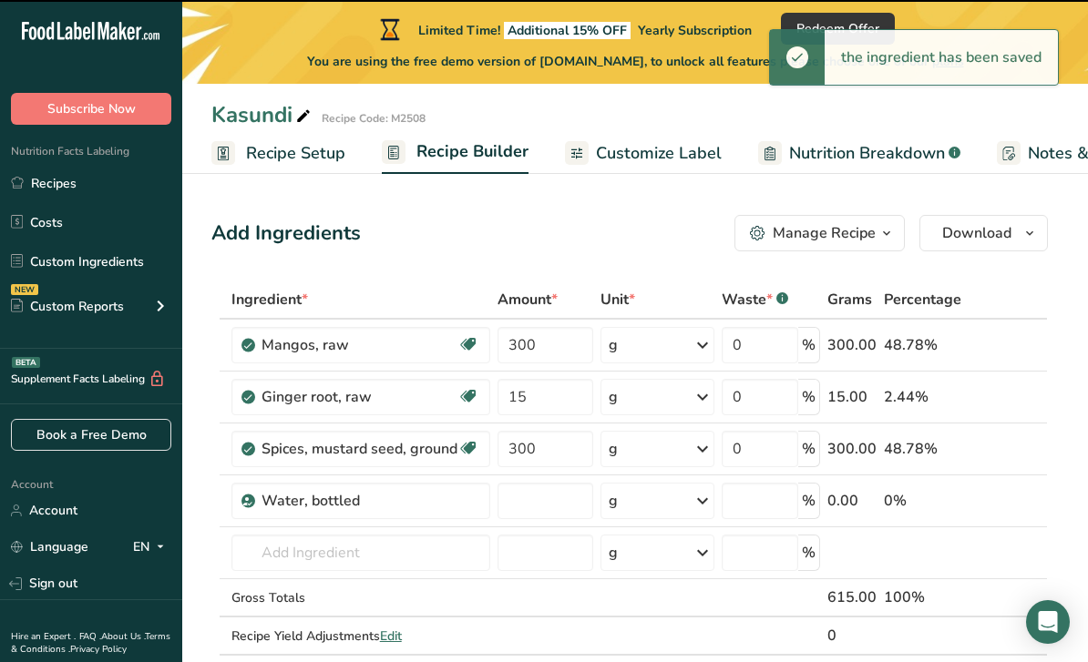
type input "0"
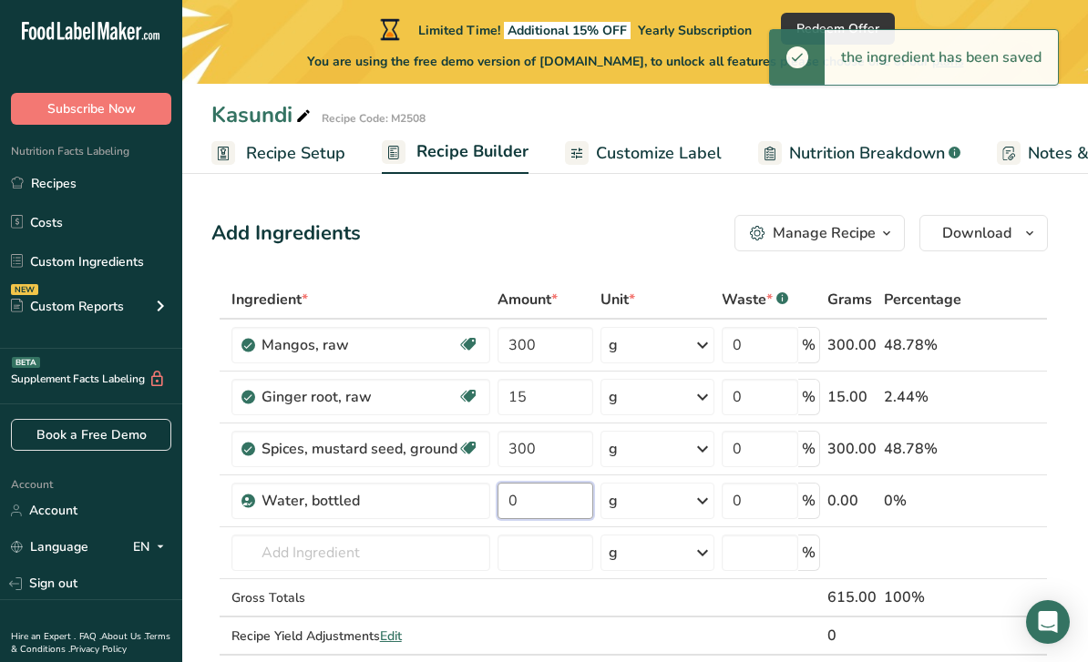
click at [540, 509] on input "0" at bounding box center [545, 501] width 96 height 36
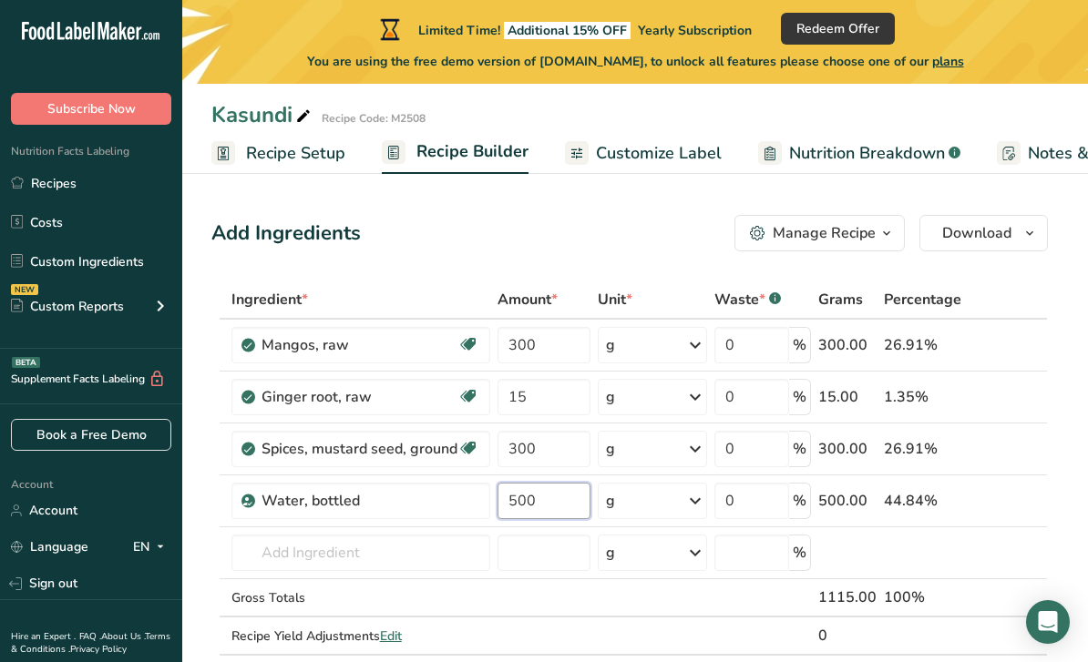
type input "500"
click at [388, 555] on div "Ingredient * Amount * Unit * Waste * .a-a{fill:#347362;}.b-a{fill:#fff;} Grams …" at bounding box center [629, 487] width 836 height 413
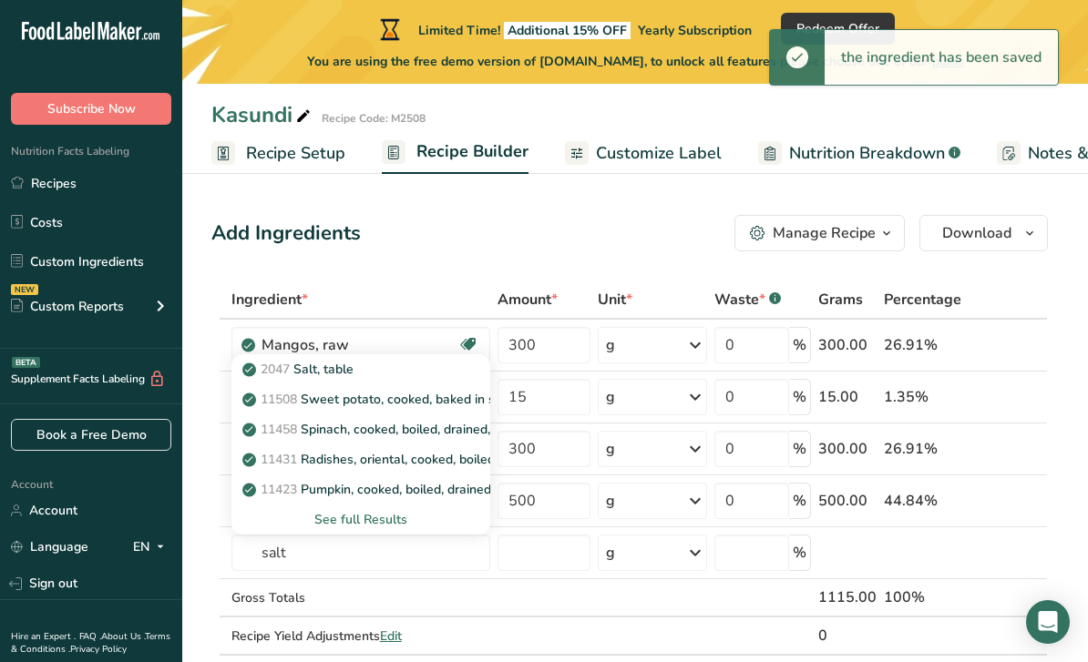
click at [367, 368] on div "2047 Salt, table" at bounding box center [346, 369] width 200 height 19
type input "Salt, table"
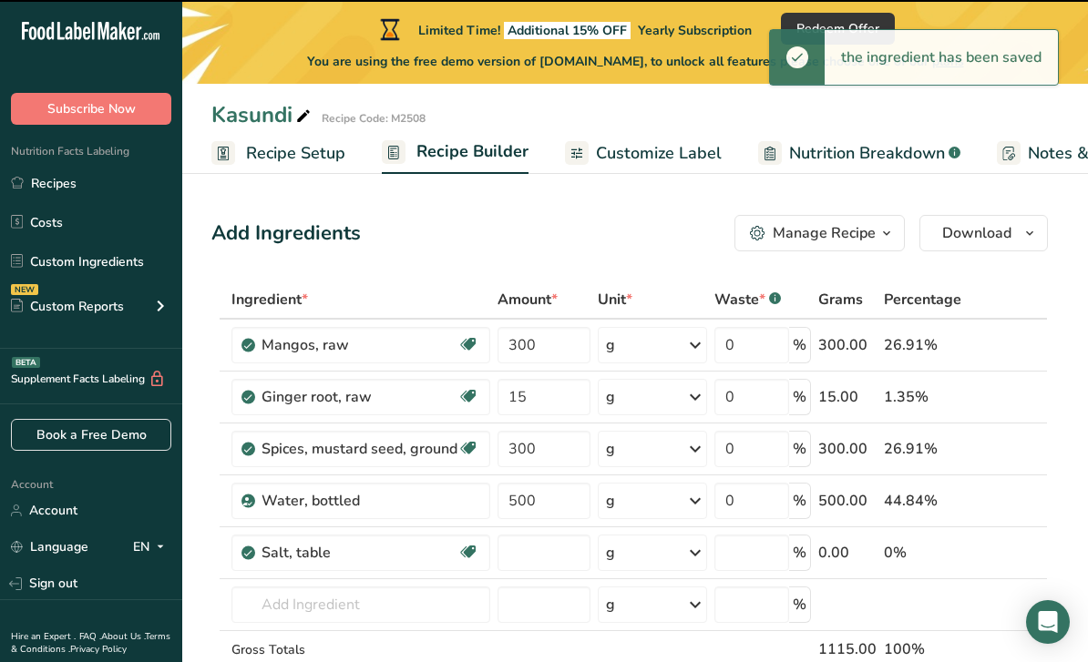
type input "0"
click at [400, 559] on div "Salt, table" at bounding box center [359, 553] width 196 height 22
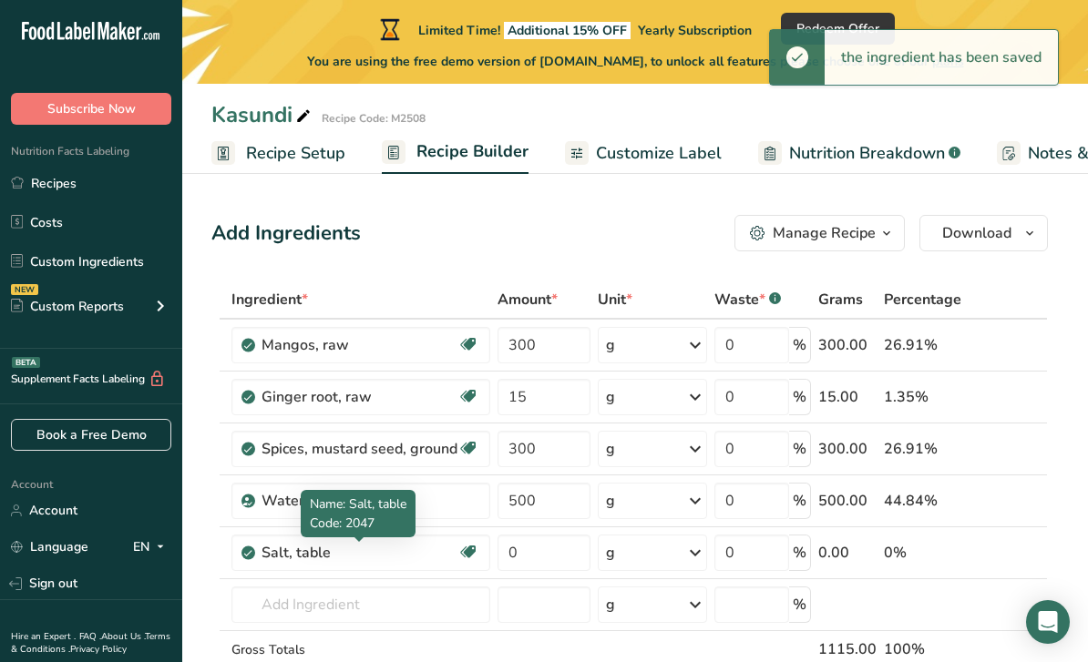
click at [397, 552] on div "Salt, table" at bounding box center [359, 553] width 196 height 22
click at [1010, 552] on icon at bounding box center [1009, 553] width 13 height 19
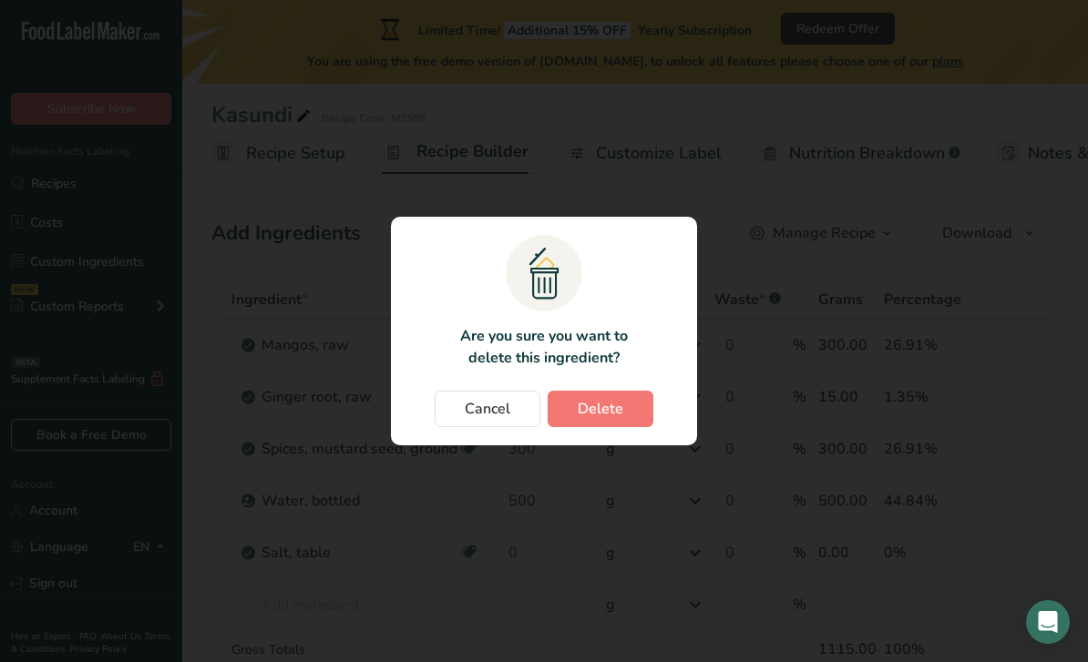
click at [614, 420] on span "Delete" at bounding box center [601, 409] width 46 height 22
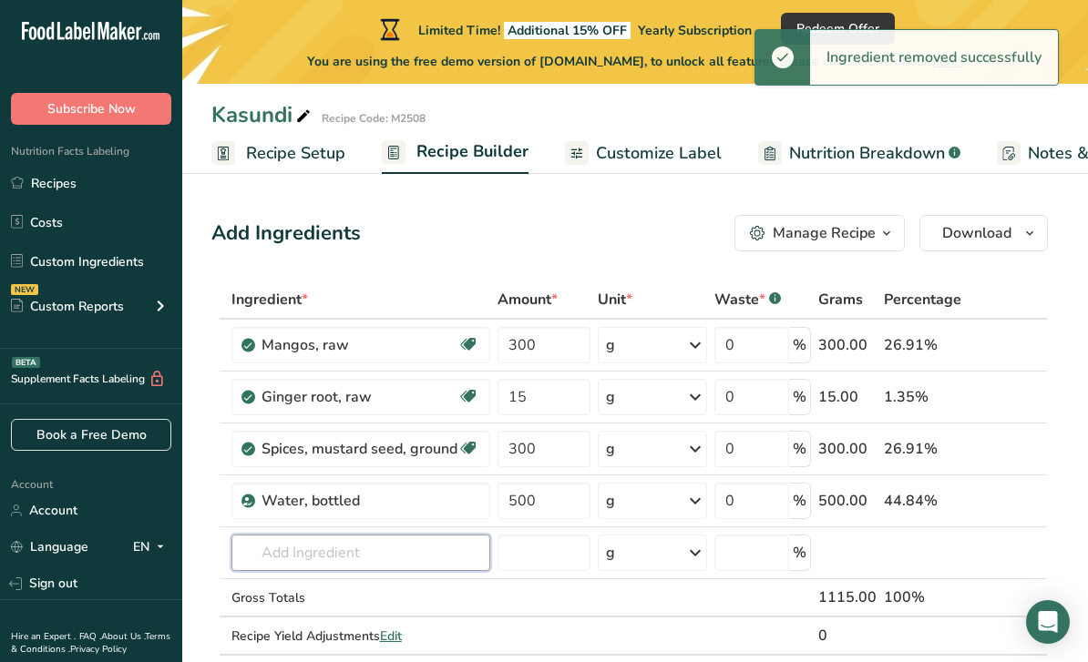
click at [373, 555] on input "text" at bounding box center [360, 553] width 259 height 36
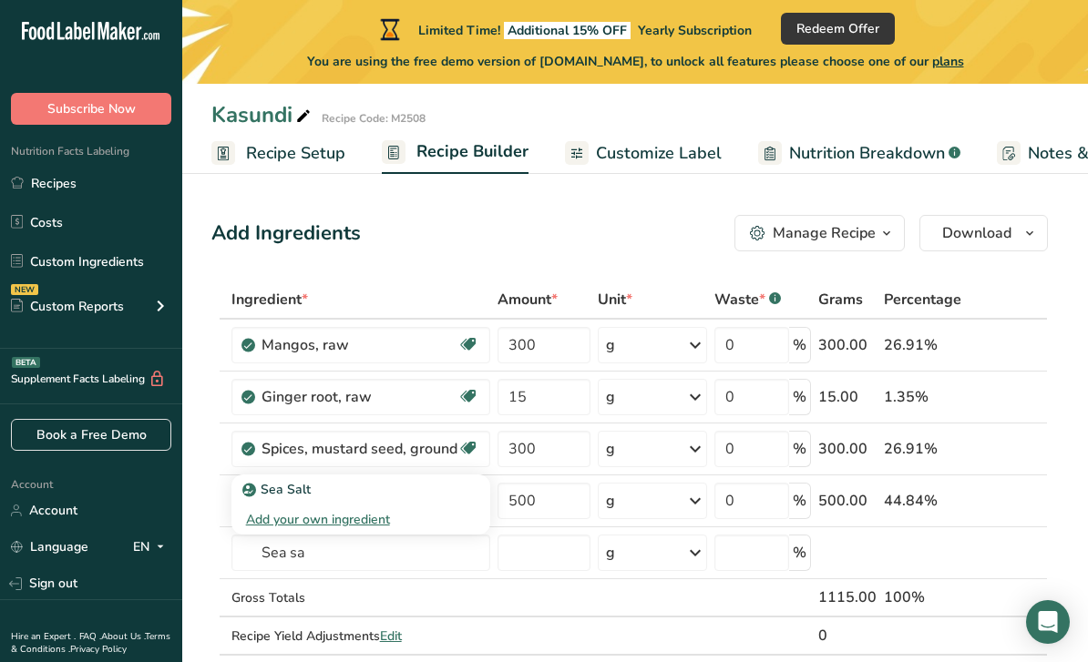
click at [355, 478] on link "Sea Salt" at bounding box center [360, 490] width 259 height 30
type input "Sea Salt"
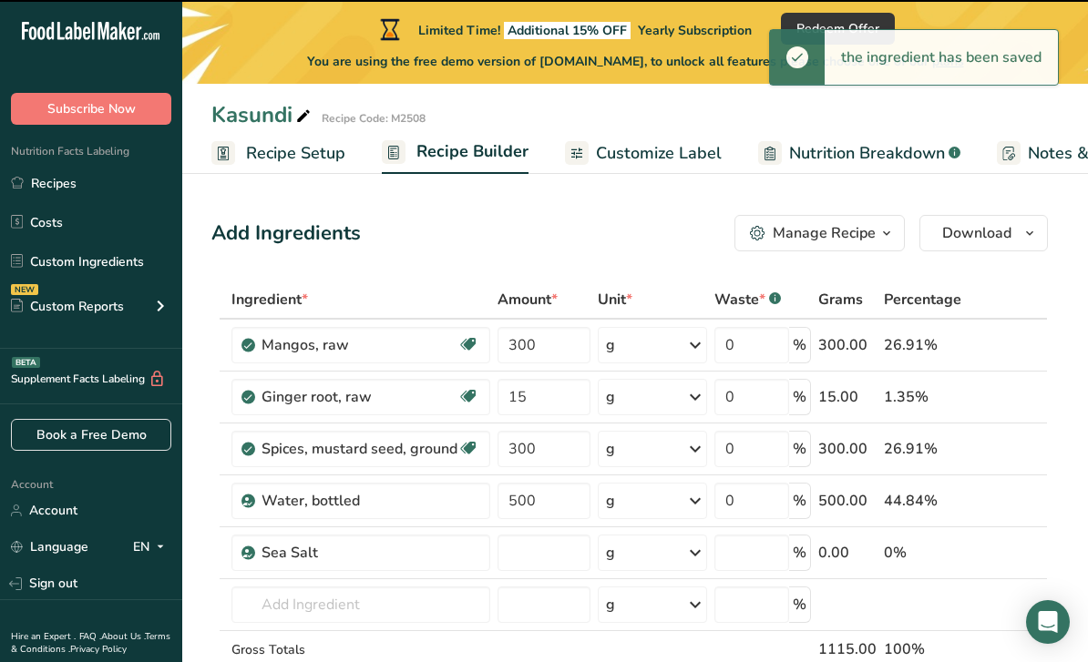
type input "0"
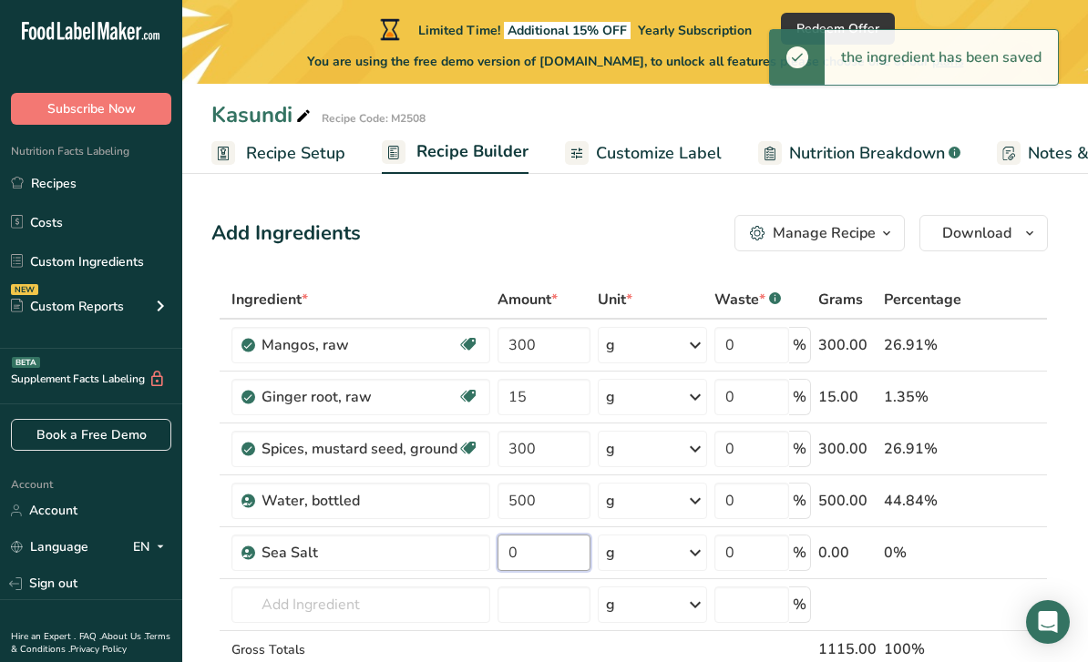
click at [540, 558] on input "0" at bounding box center [544, 553] width 94 height 36
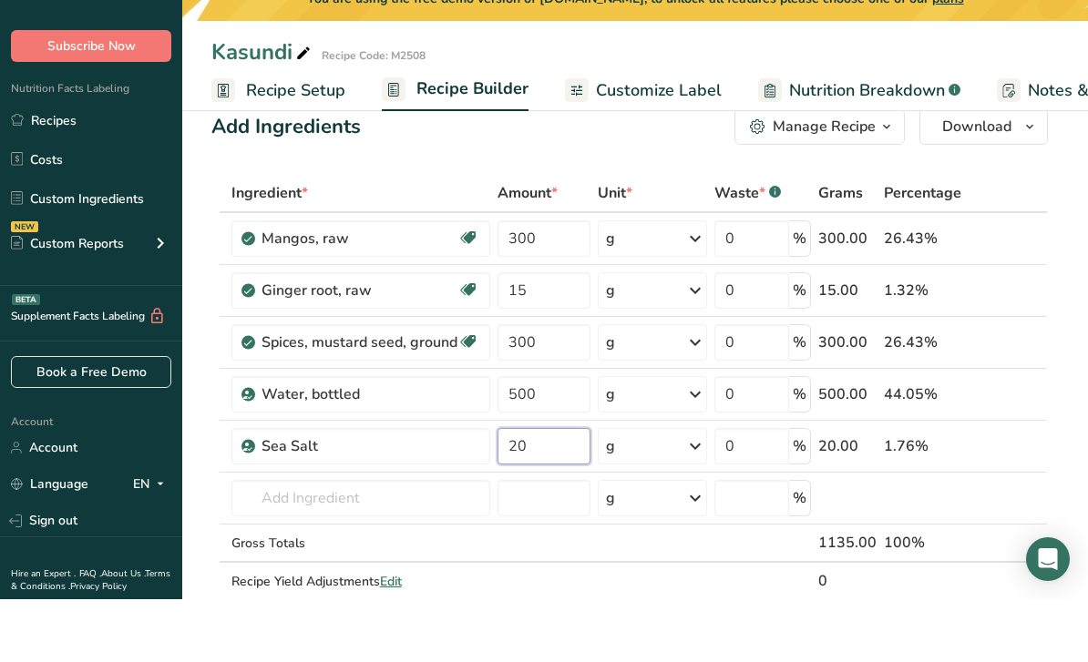
scroll to position [45, 0]
type input "20"
click at [428, 510] on div "Ingredient * Amount * Unit * Waste * .a-a{fill:#347362;}.b-a{fill:#fff;} Grams …" at bounding box center [629, 468] width 836 height 465
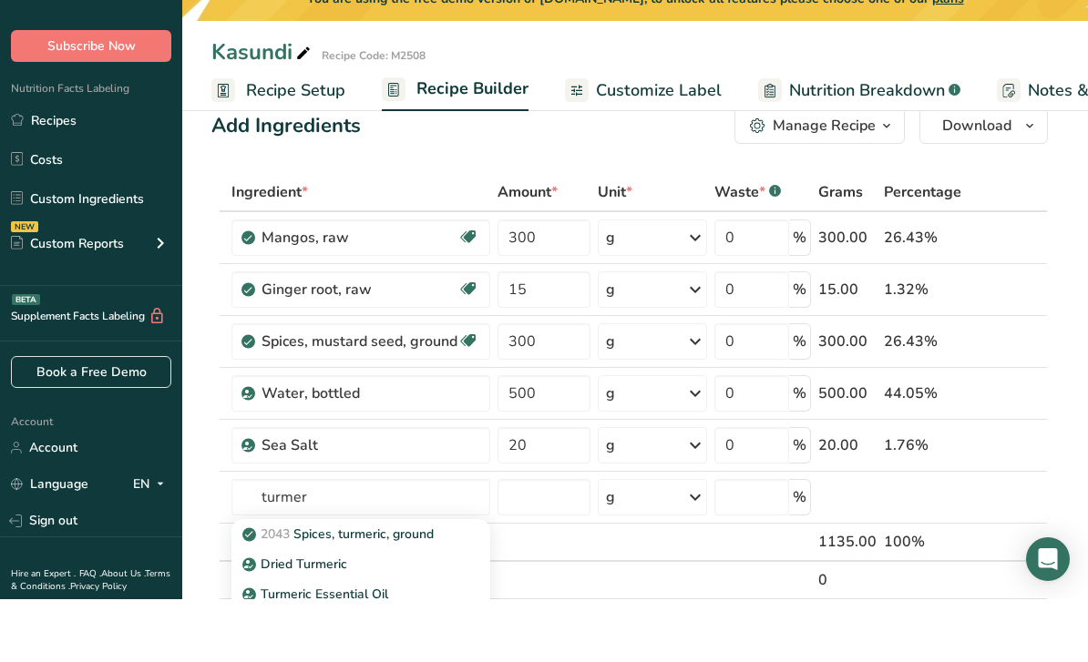
click at [456, 582] on link "2043 Spices, turmeric, ground" at bounding box center [360, 597] width 259 height 30
type input "Spices, turmeric, ground"
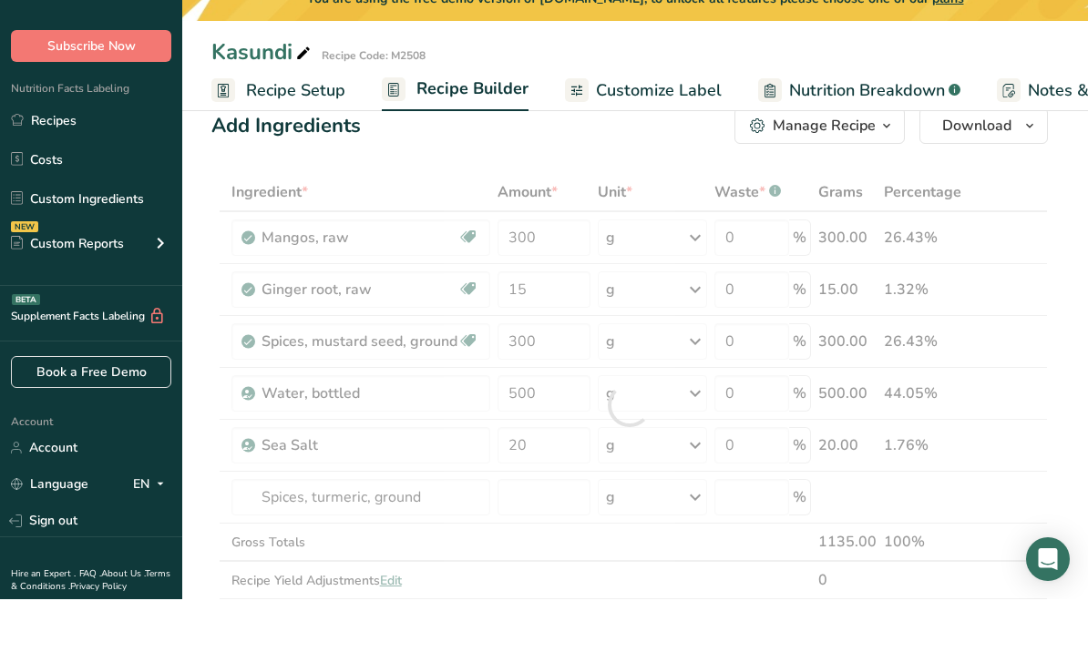
scroll to position [108, 0]
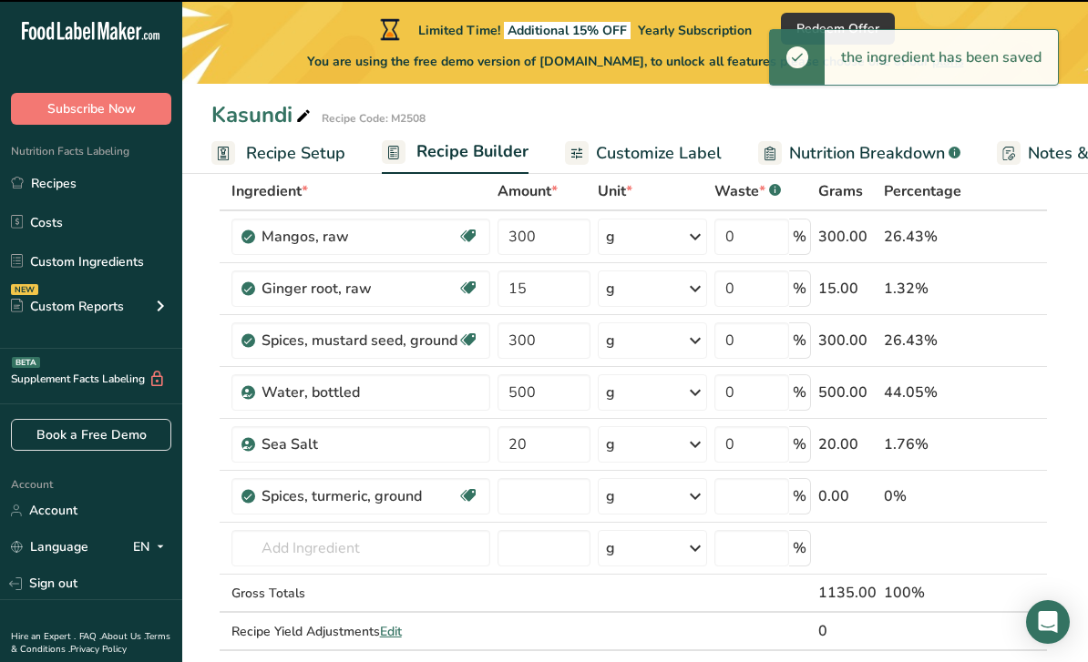
type input "0"
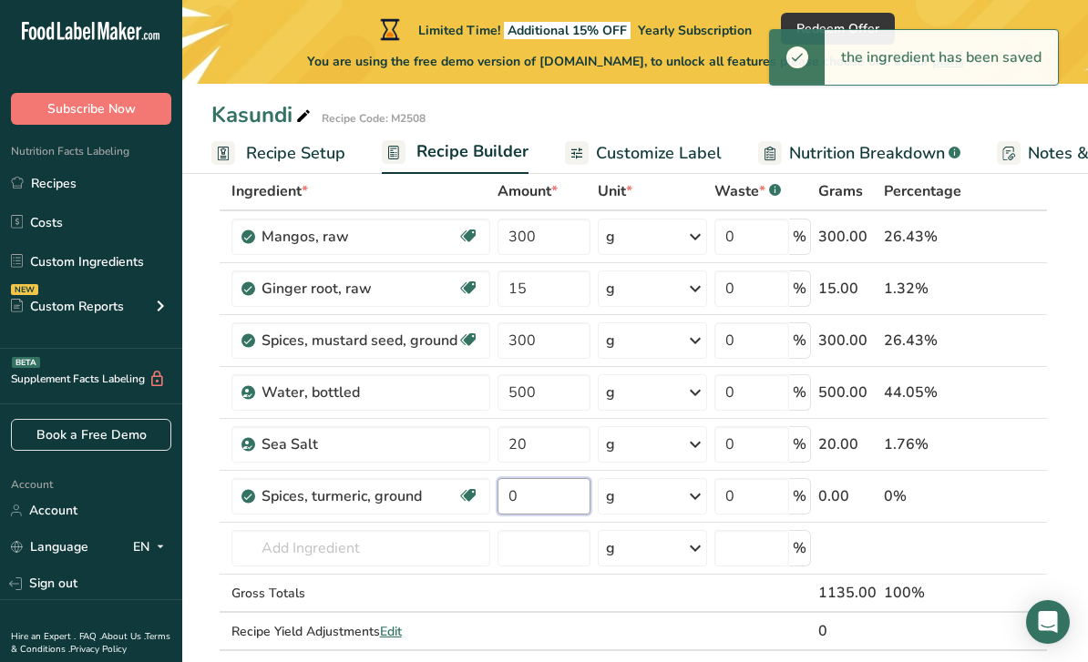
click at [549, 500] on input "0" at bounding box center [544, 496] width 94 height 36
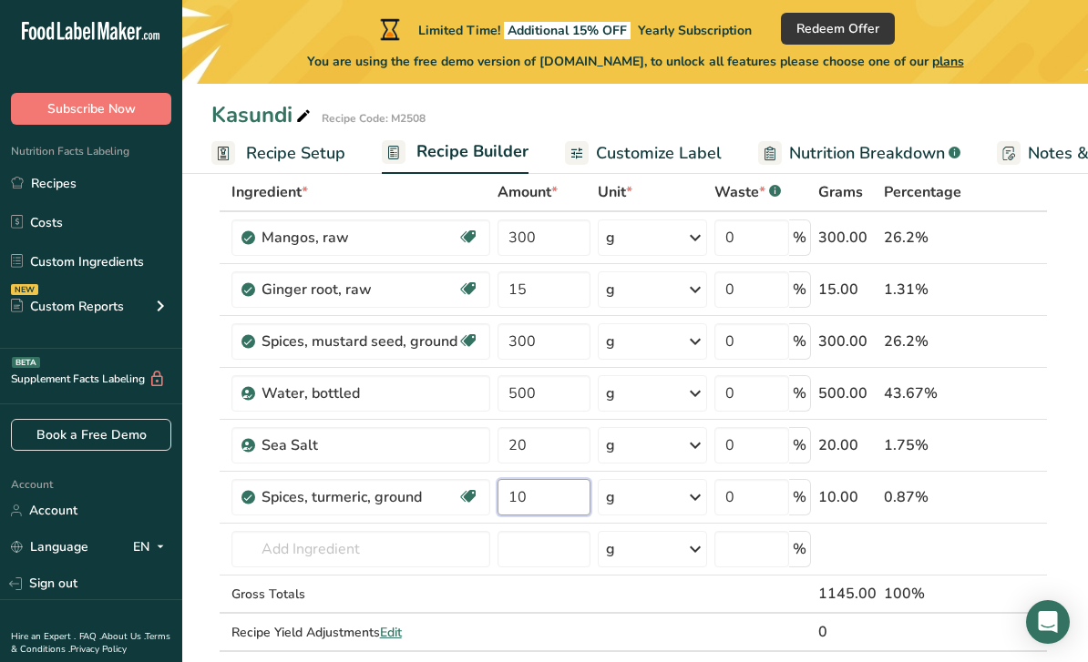
type input "10"
click at [425, 542] on div "Ingredient * Amount * Unit * Waste * .a-a{fill:#347362;}.b-a{fill:#fff;} Grams …" at bounding box center [629, 431] width 836 height 517
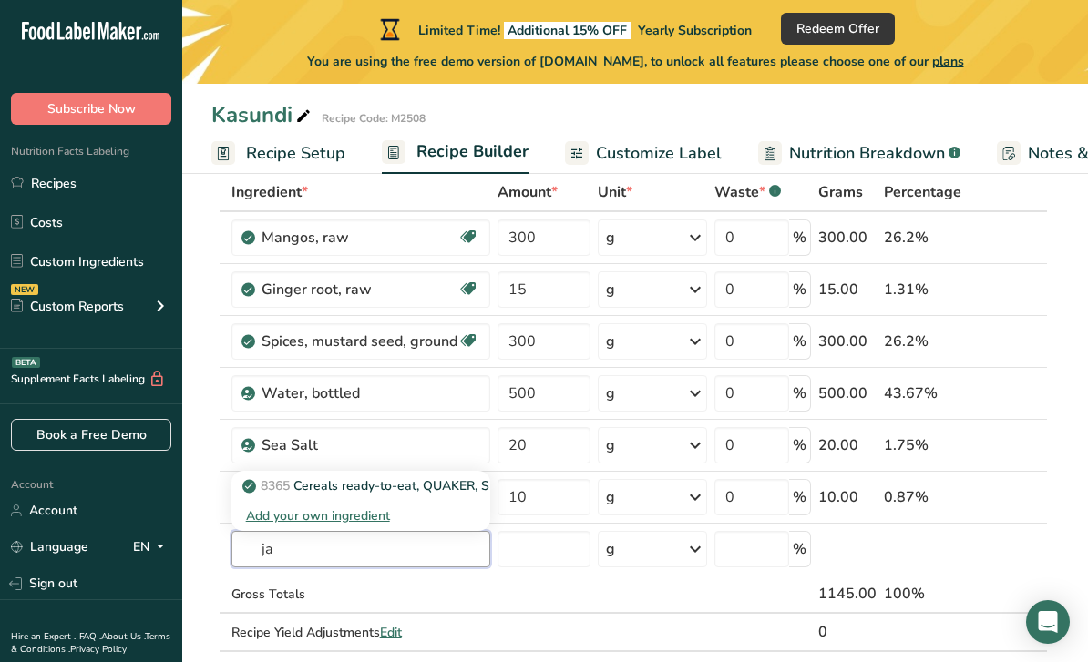
type input "j"
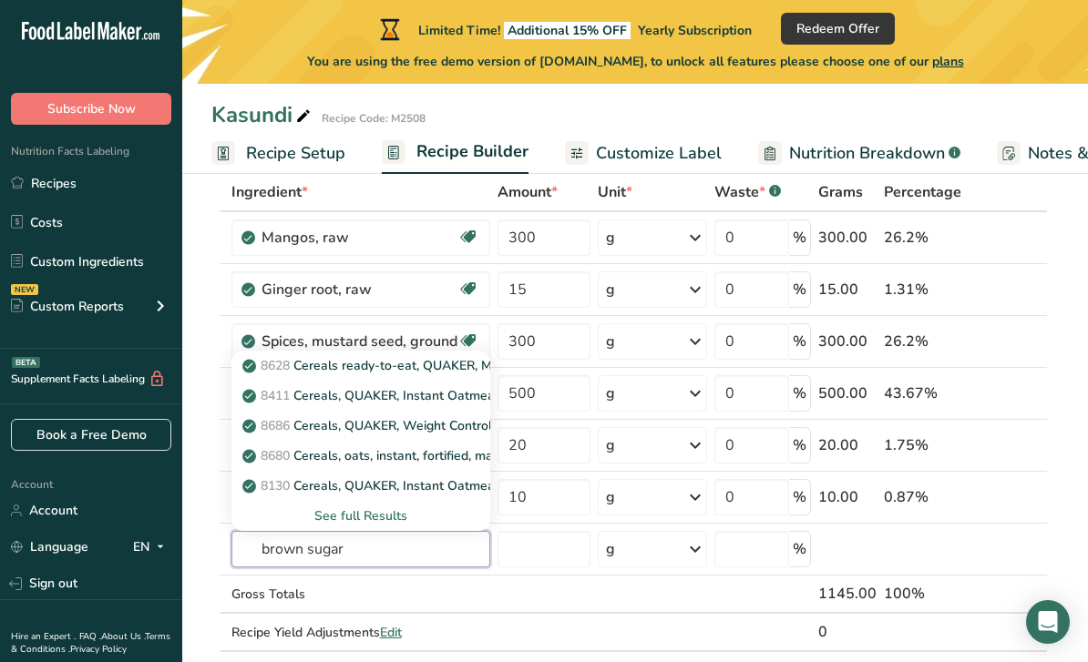
click at [258, 565] on input "brown sugar" at bounding box center [360, 549] width 259 height 36
click at [260, 549] on input "brown sugar" at bounding box center [360, 549] width 259 height 36
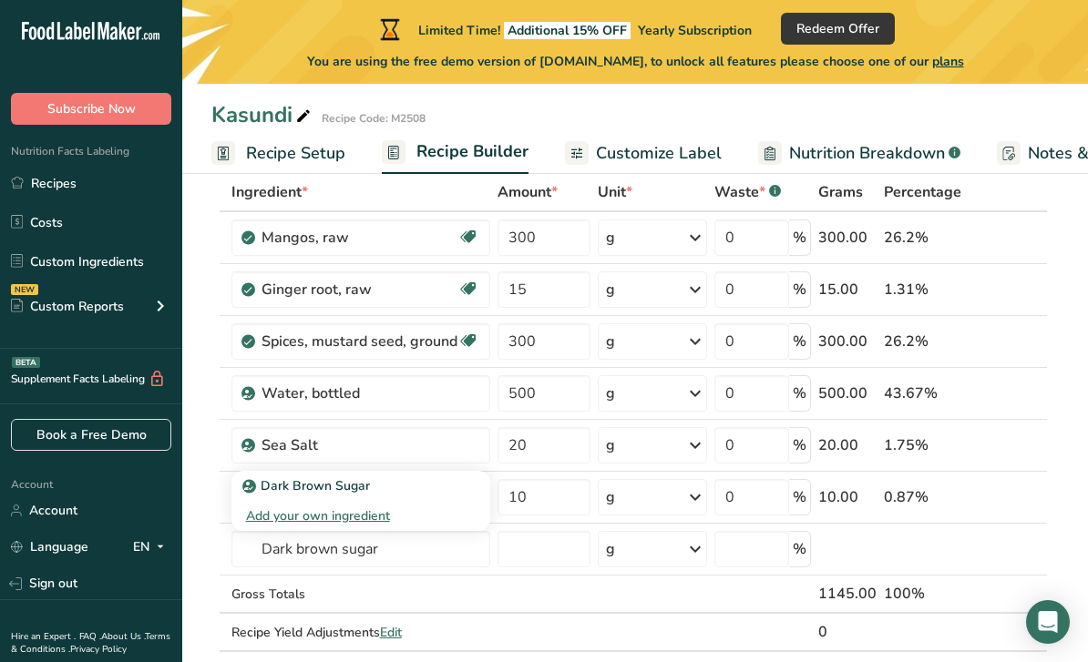
click at [365, 489] on p "Dark Brown Sugar" at bounding box center [308, 486] width 124 height 19
type input "Dark Brown Sugar"
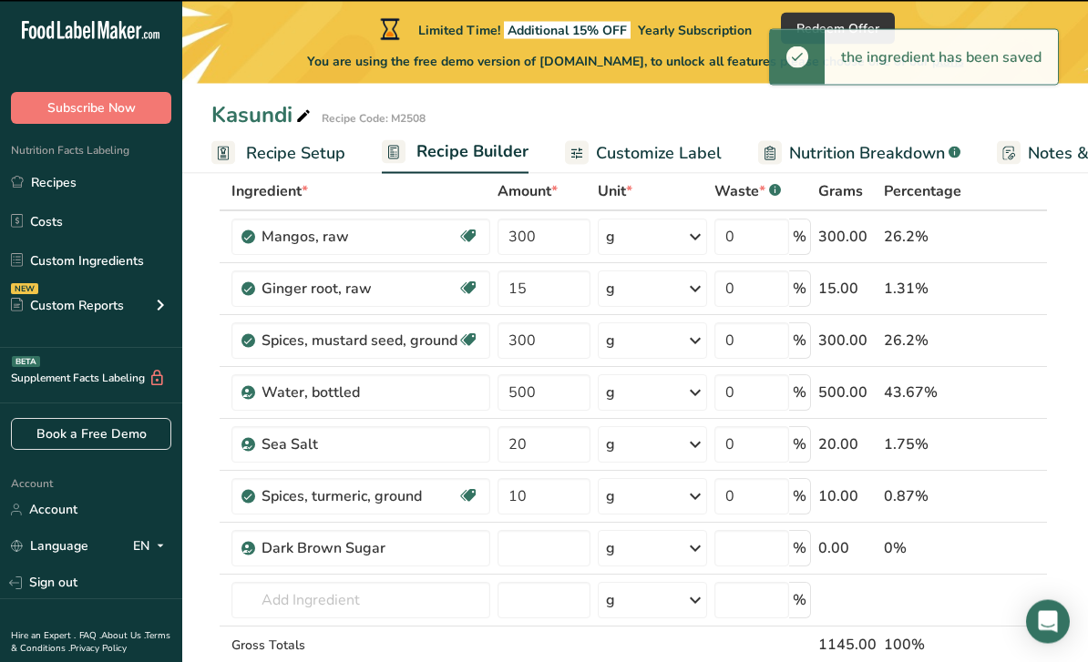
type input "0"
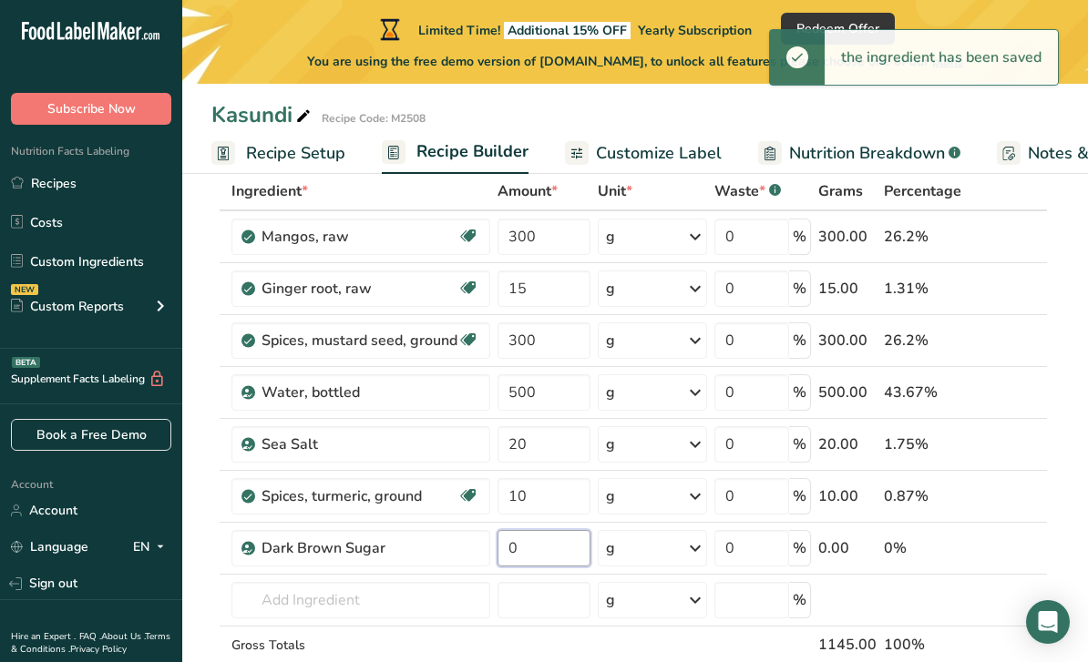
click at [554, 554] on input "0" at bounding box center [544, 548] width 94 height 36
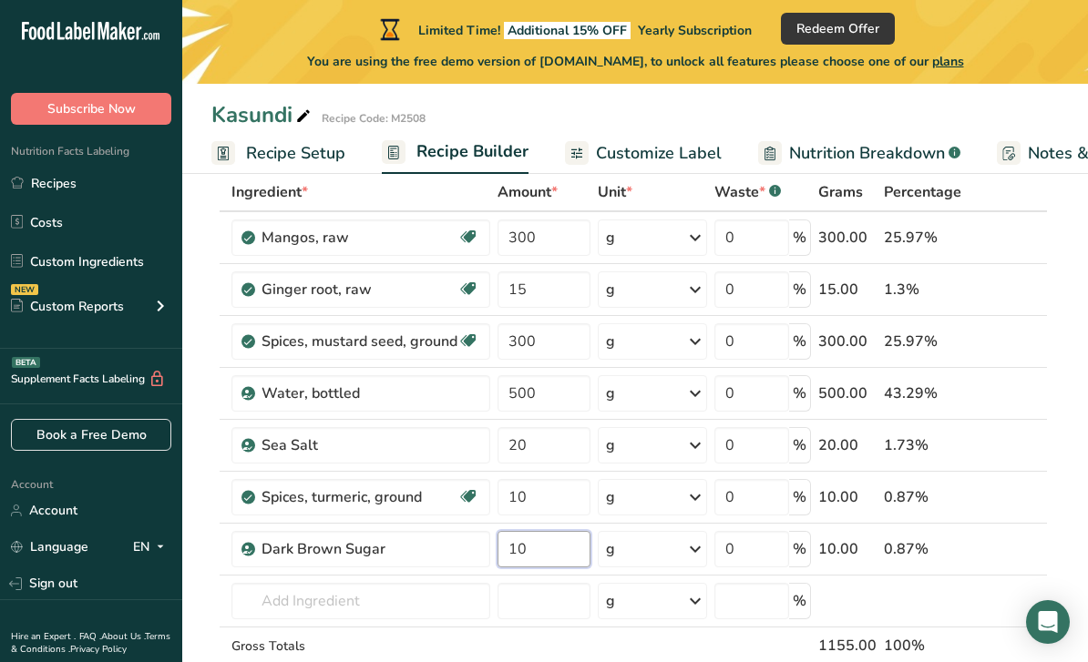
type input "10"
click at [412, 595] on div "Ingredient * Amount * Unit * Waste * .a-a{fill:#347362;}.b-a{fill:#fff;} Grams …" at bounding box center [629, 457] width 836 height 569
click at [392, 631] on div "4583 Oil, mustard" at bounding box center [346, 638] width 200 height 19
type input "Oil, mustard"
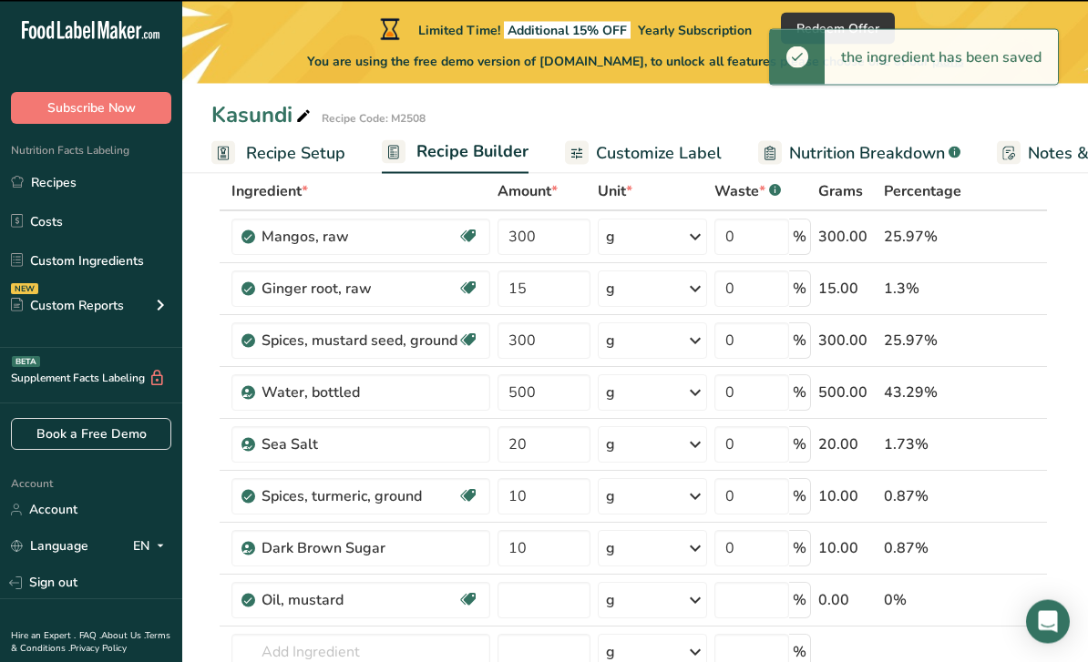
type input "0"
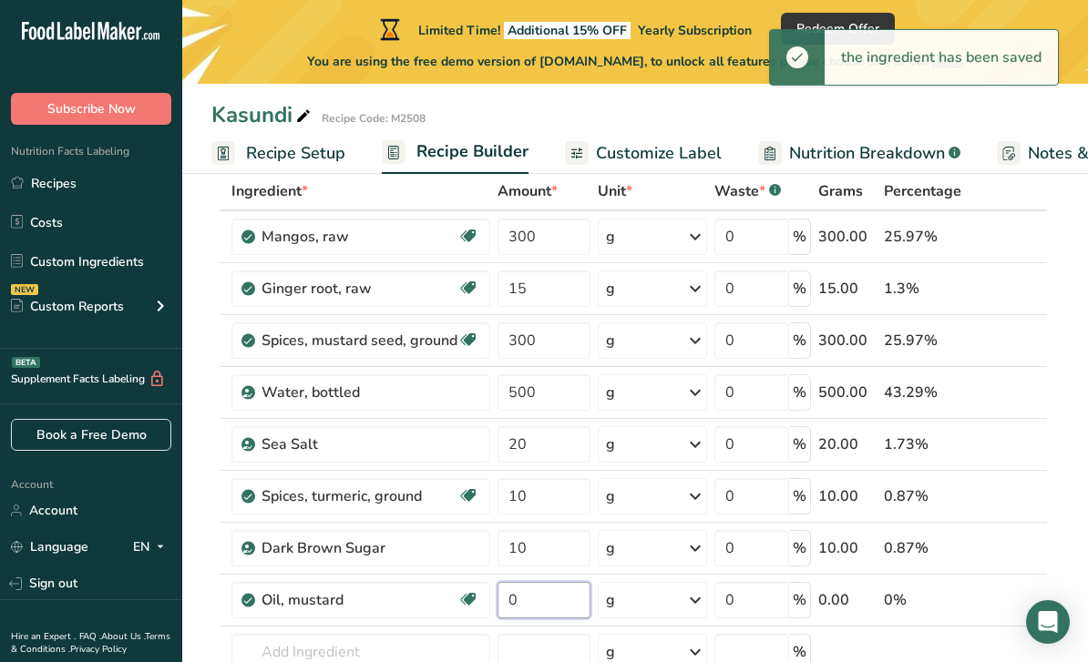
click at [551, 602] on input "0" at bounding box center [544, 600] width 94 height 36
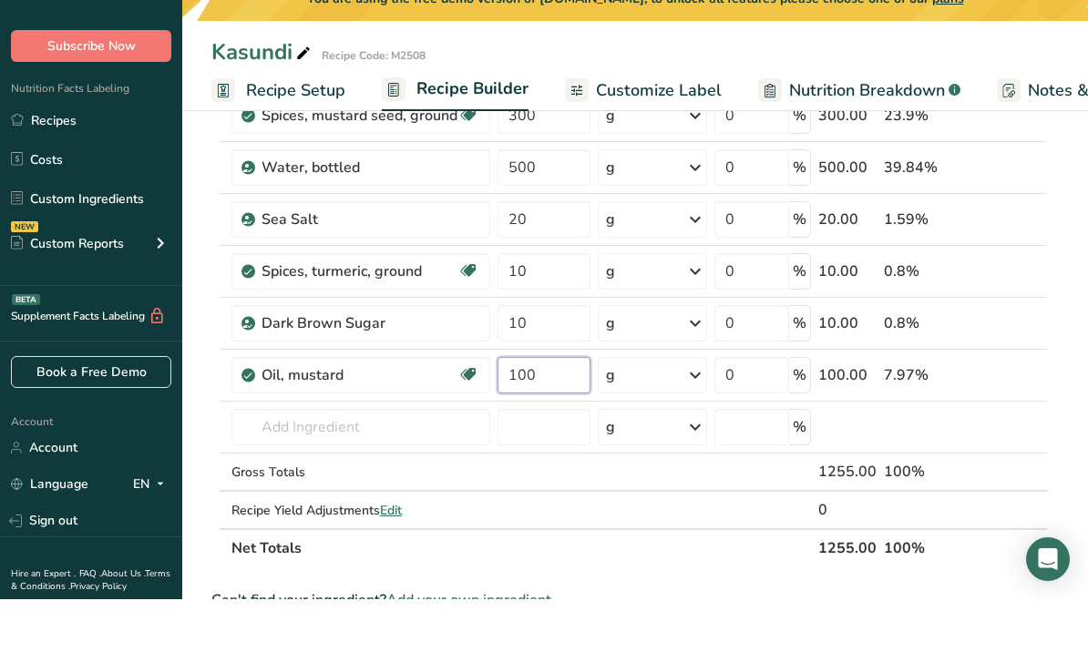
scroll to position [280, 0]
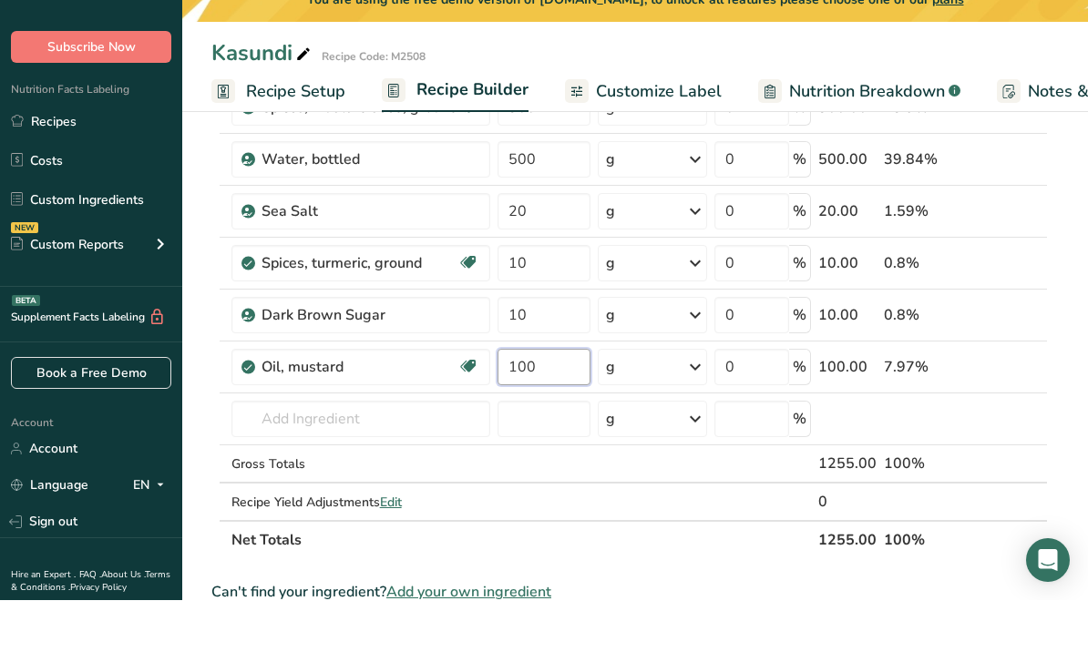
type input "100"
click at [405, 408] on div "Ingredient * Amount * Unit * Waste * .a-a{fill:#347362;}.b-a{fill:#fff;} Grams …" at bounding box center [629, 311] width 836 height 620
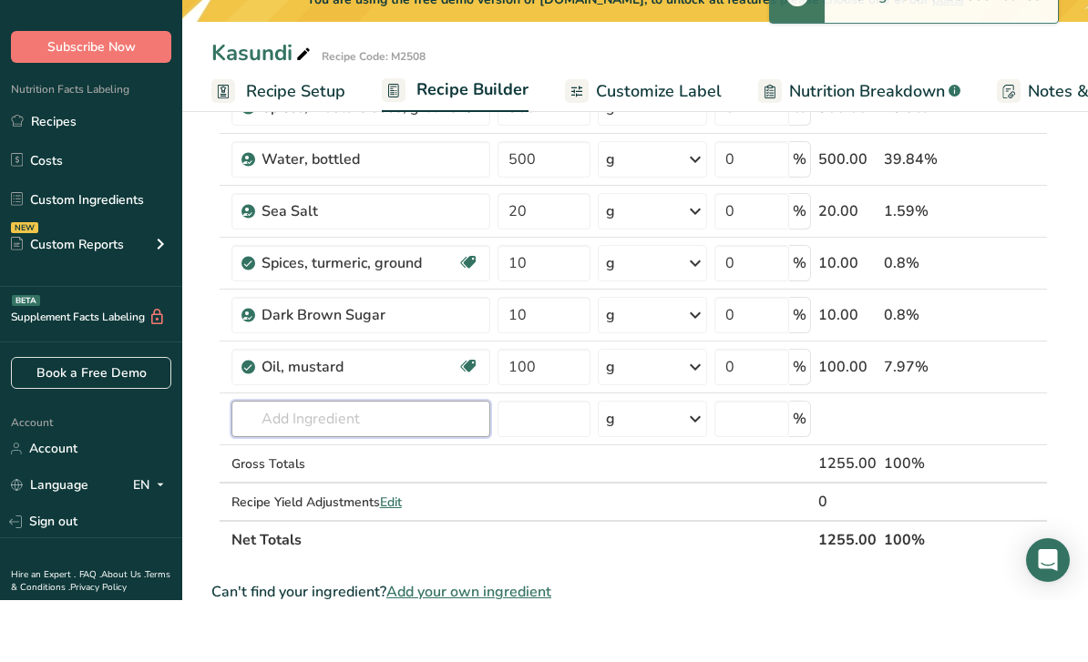
type input "J"
click at [516, 643] on span "Add your own ingredient" at bounding box center [468, 654] width 165 height 22
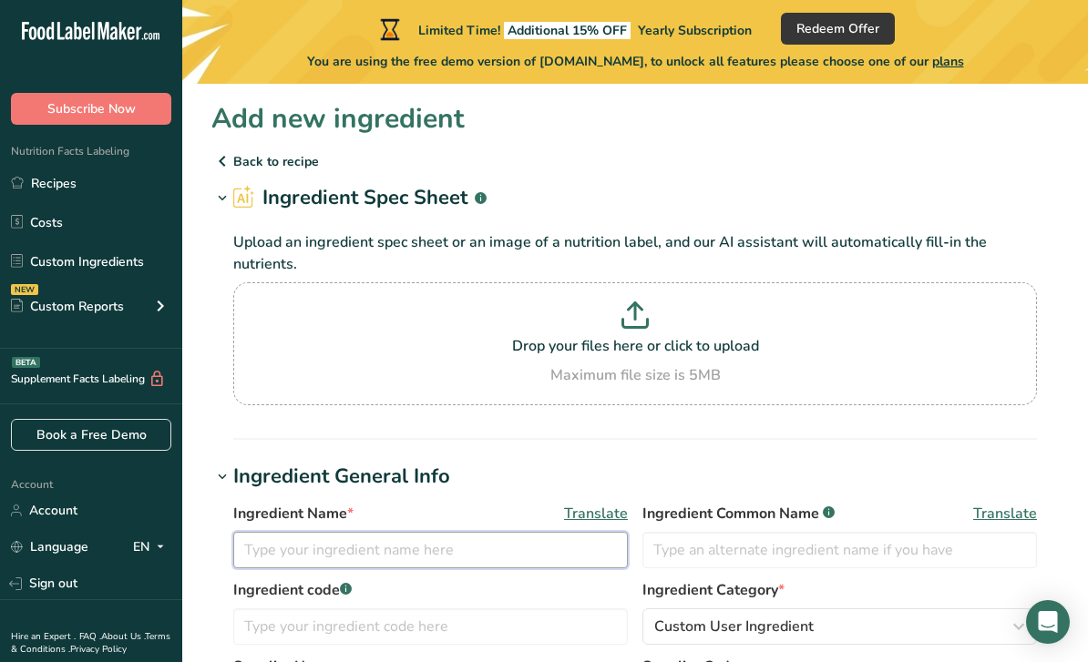
click at [516, 548] on input "text" at bounding box center [430, 550] width 395 height 36
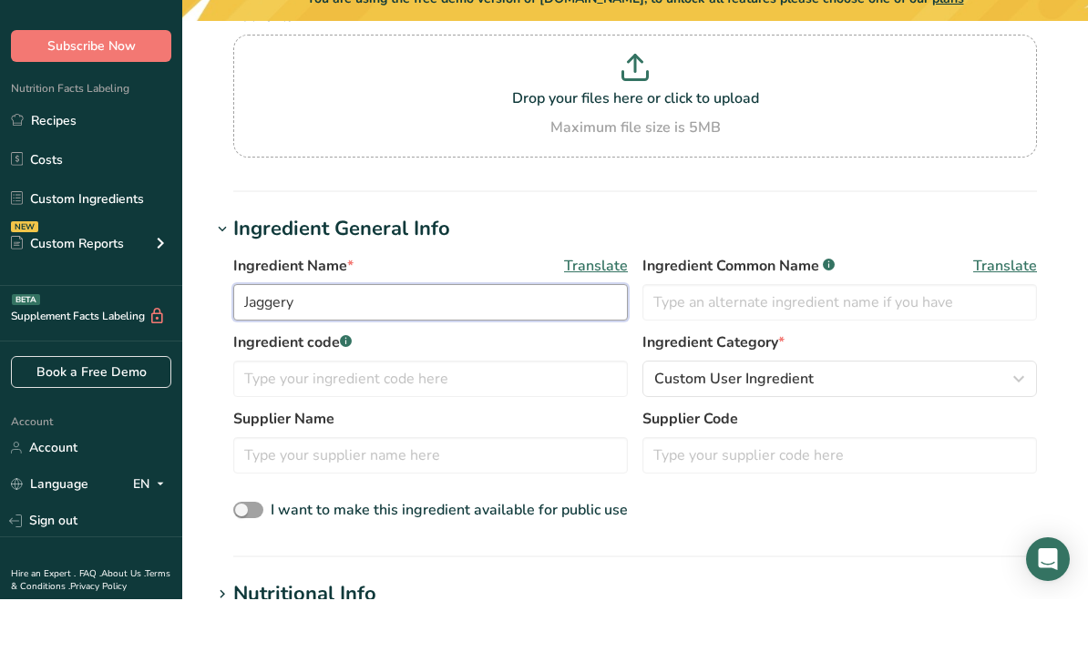
scroll to position [200, 0]
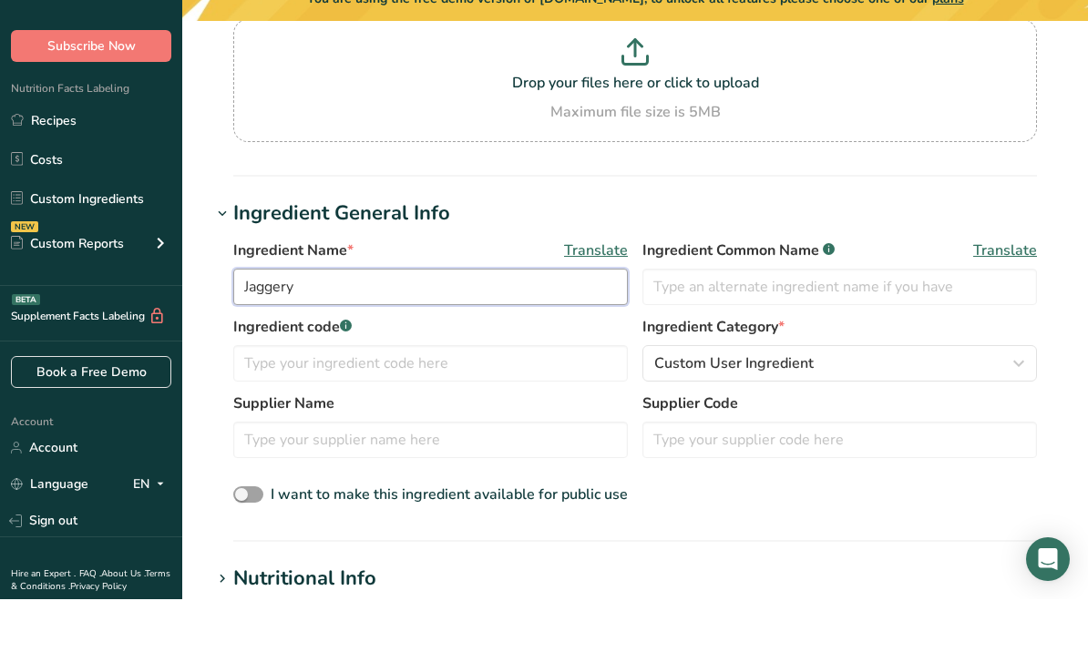
type input "Jaggery"
click at [735, 415] on span "Custom User Ingredient" at bounding box center [733, 426] width 159 height 22
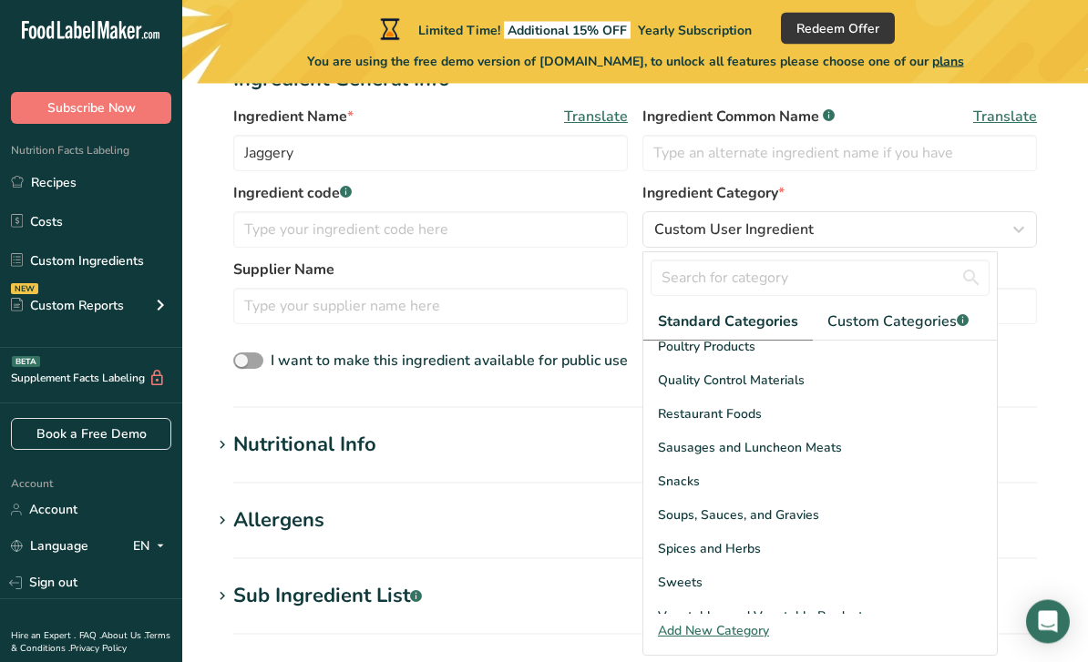
scroll to position [397, 0]
click at [823, 574] on div "Sweets" at bounding box center [820, 583] width 354 height 34
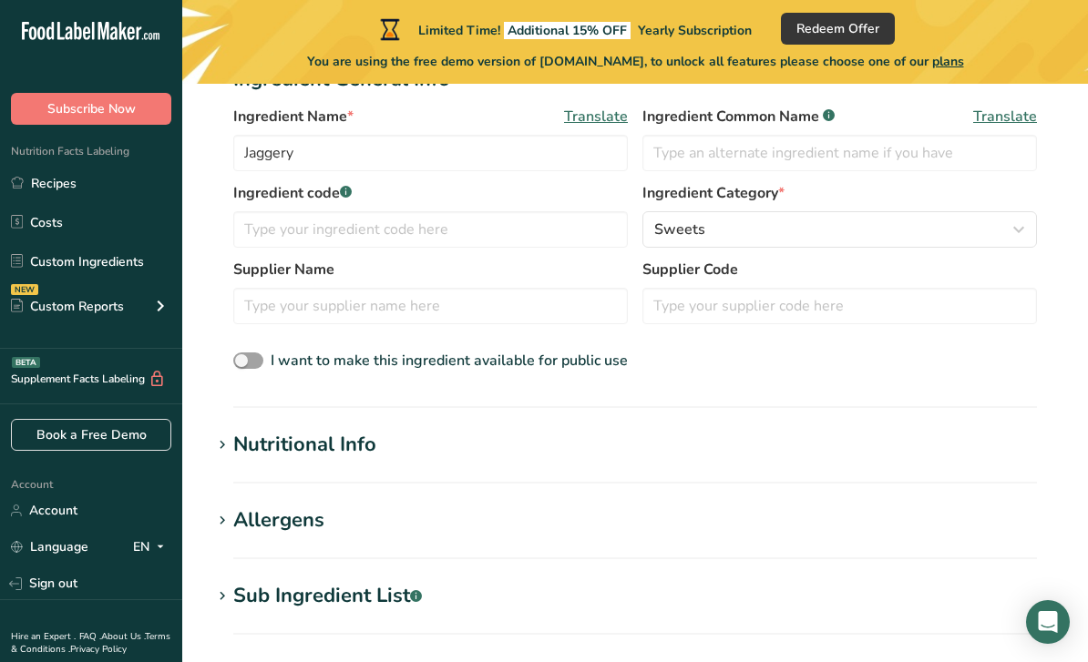
click at [242, 450] on div "Nutritional Info" at bounding box center [304, 445] width 143 height 30
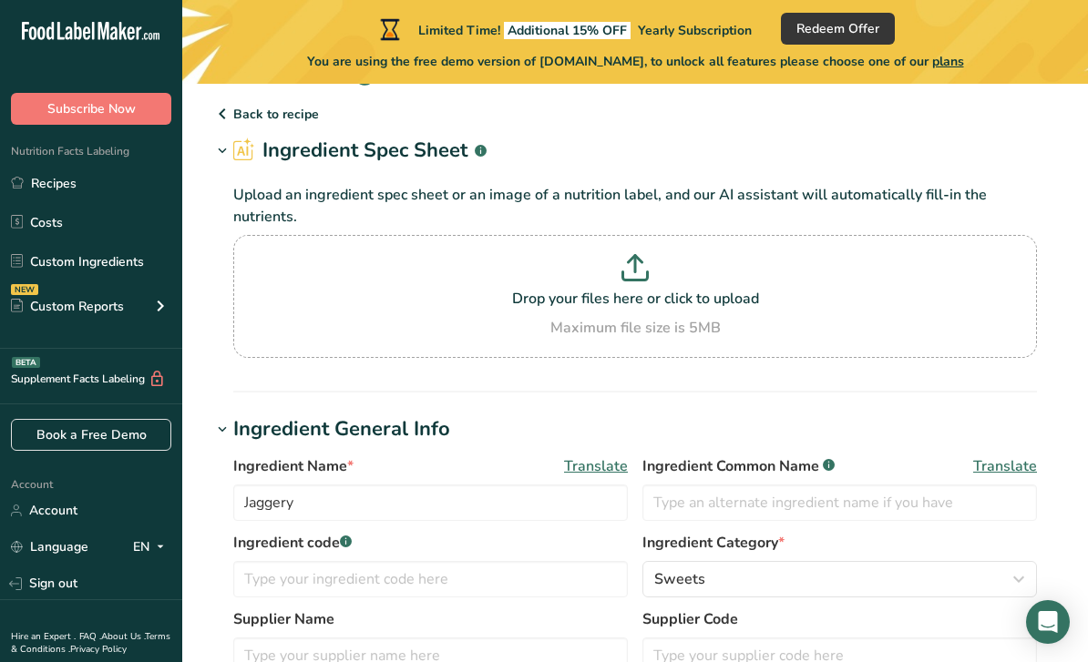
scroll to position [0, 0]
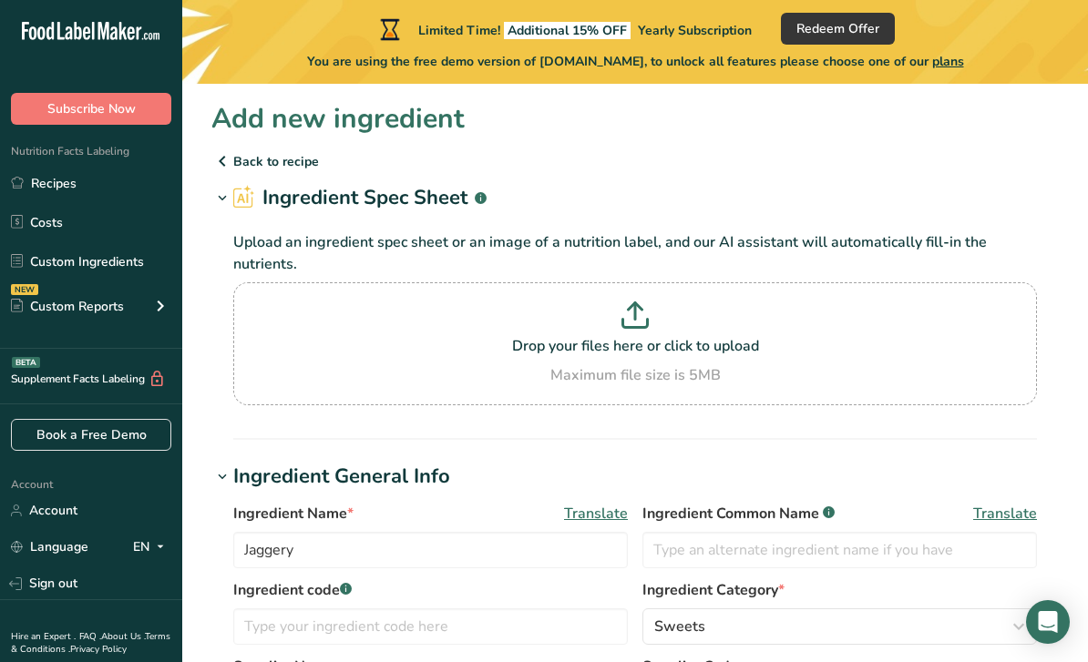
click at [262, 166] on p "Back to recipe" at bounding box center [634, 161] width 847 height 22
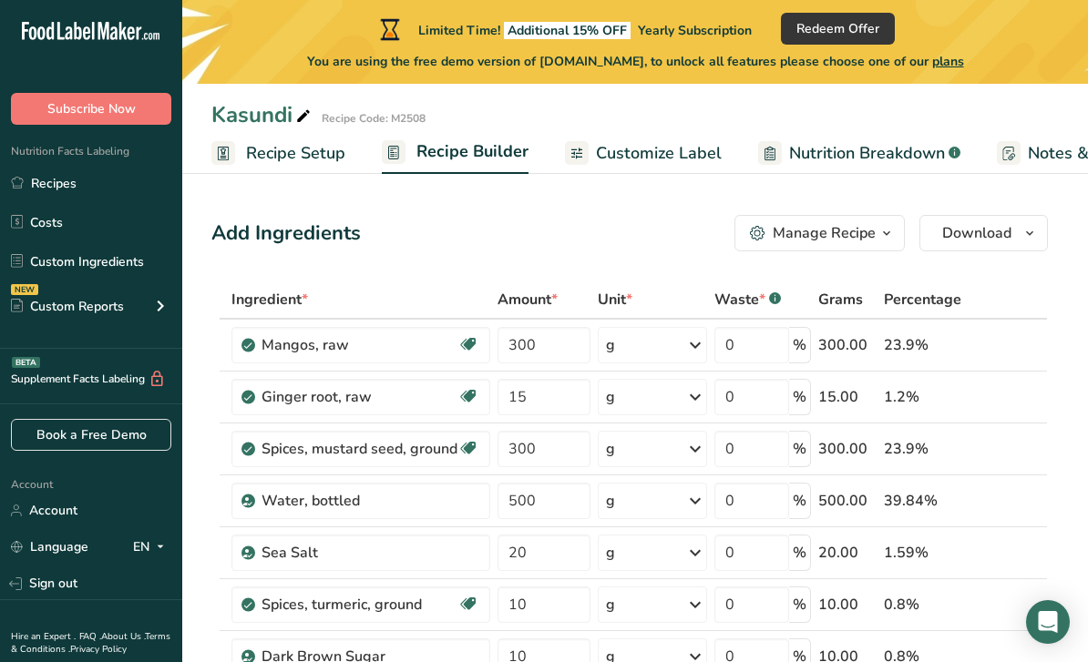
click at [873, 233] on div "Manage Recipe" at bounding box center [824, 233] width 103 height 22
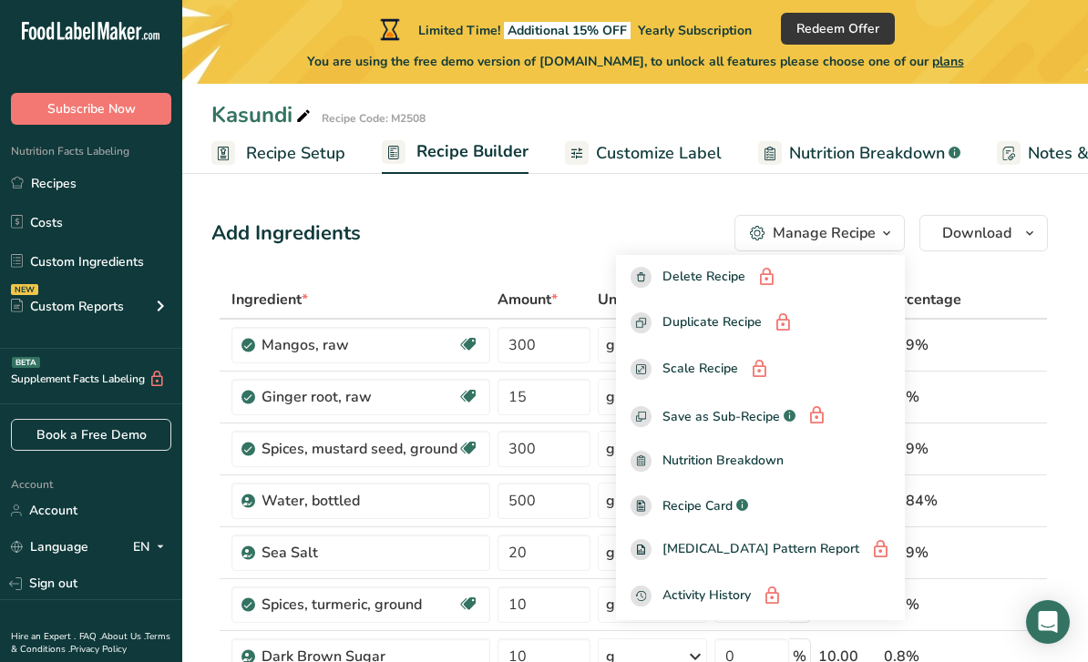
click at [879, 238] on icon "button" at bounding box center [886, 233] width 15 height 23
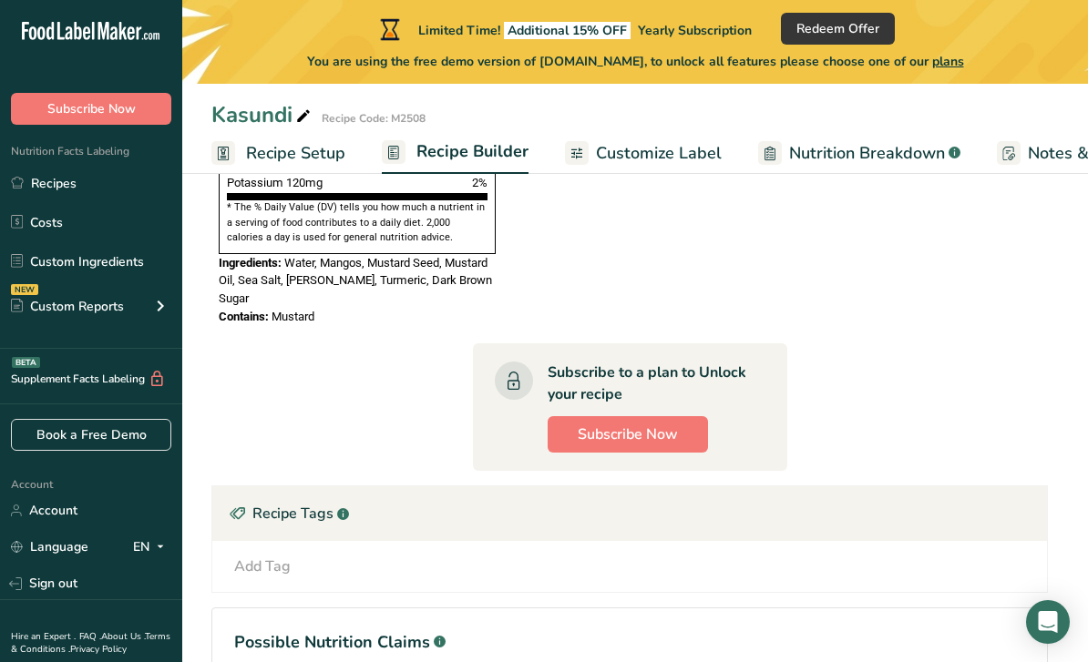
scroll to position [1396, 0]
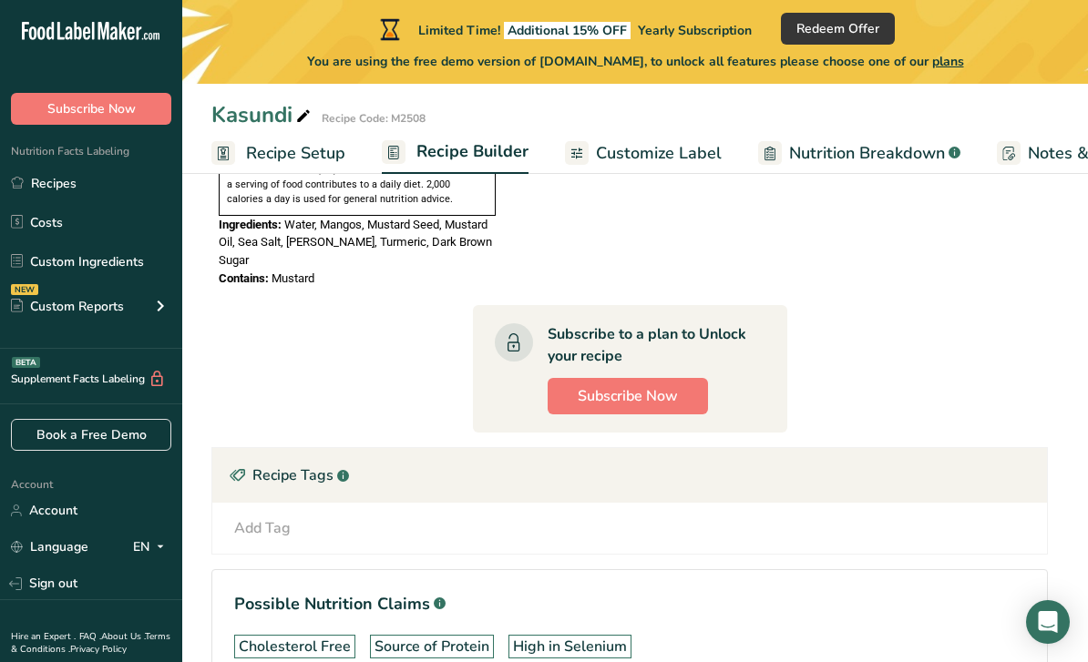
click at [76, 231] on link "Costs" at bounding box center [91, 222] width 182 height 35
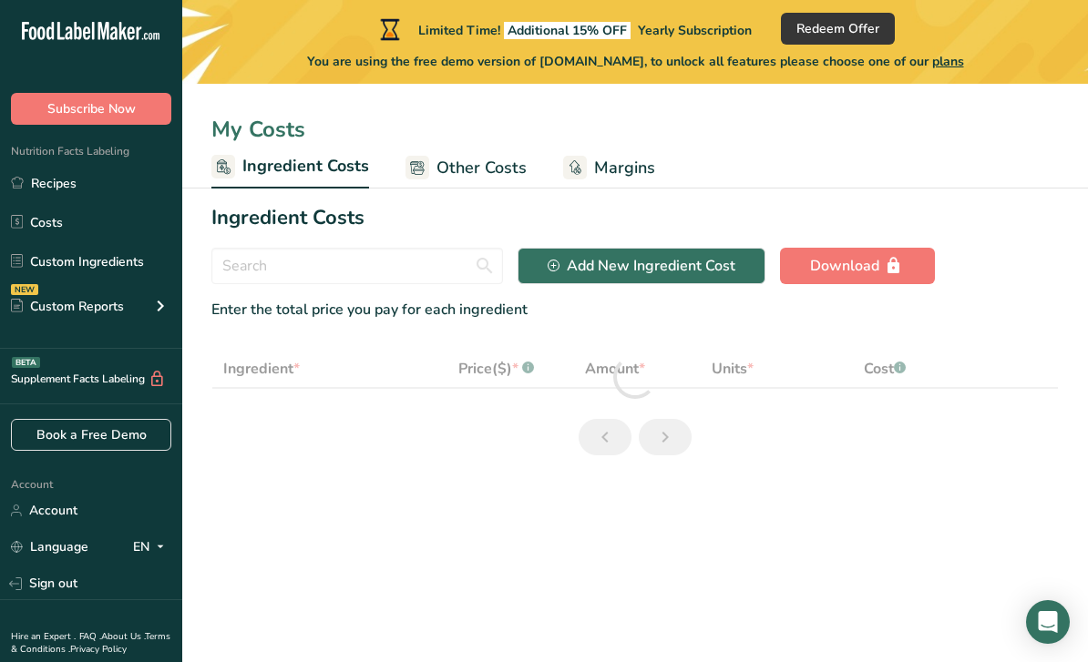
select select "1"
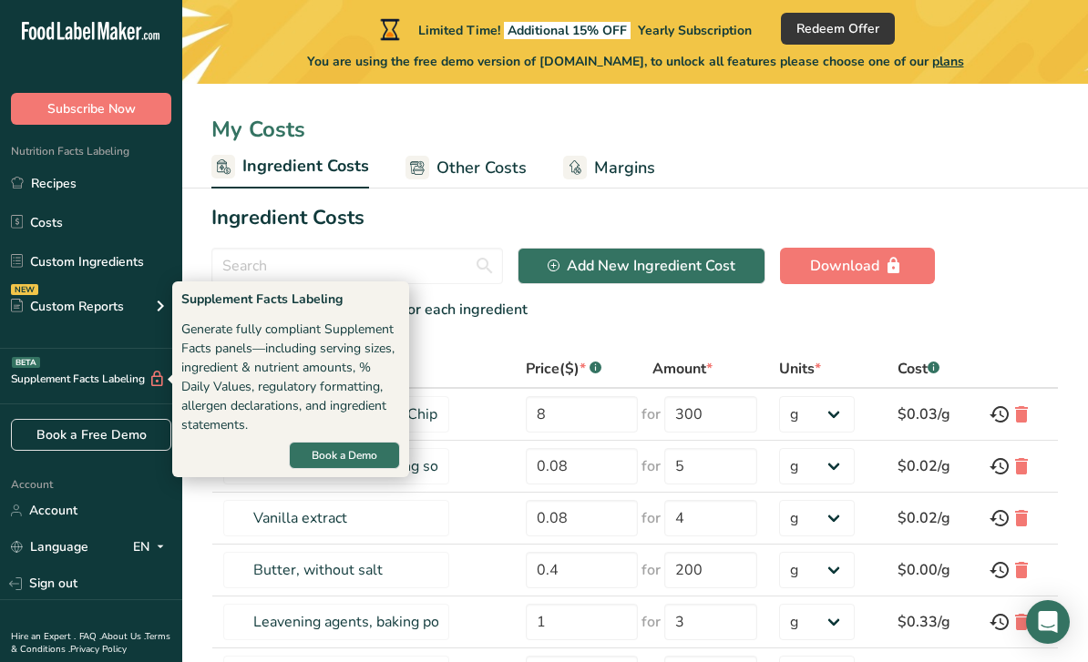
click at [1038, 302] on div "Enter the total price you pay for each ingredient" at bounding box center [634, 310] width 847 height 22
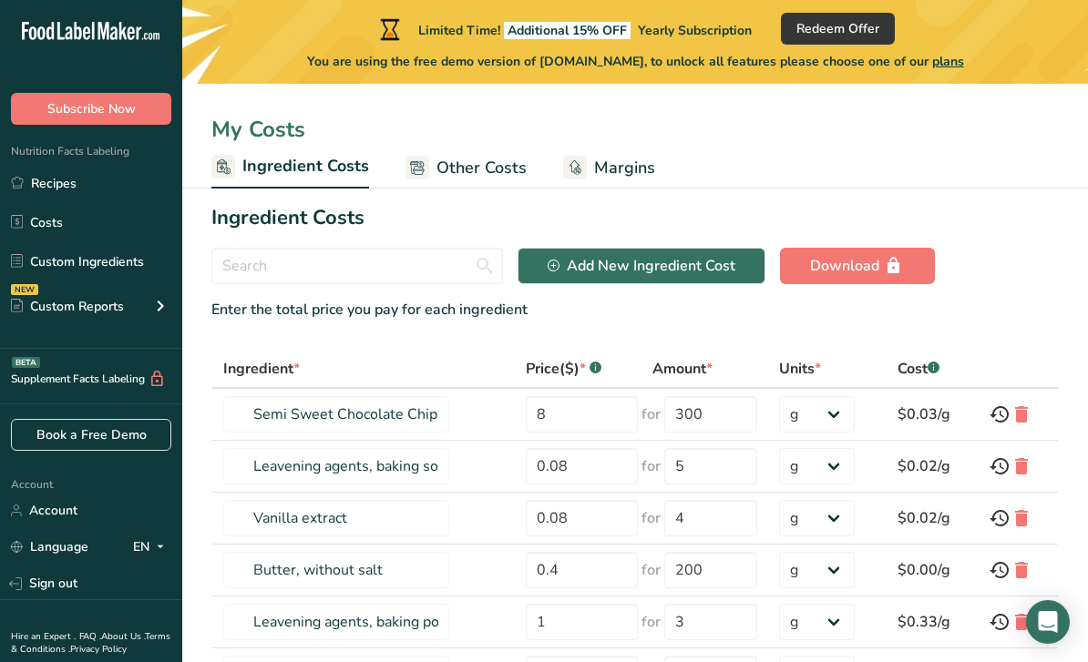
click at [58, 188] on link "Recipes" at bounding box center [91, 183] width 182 height 35
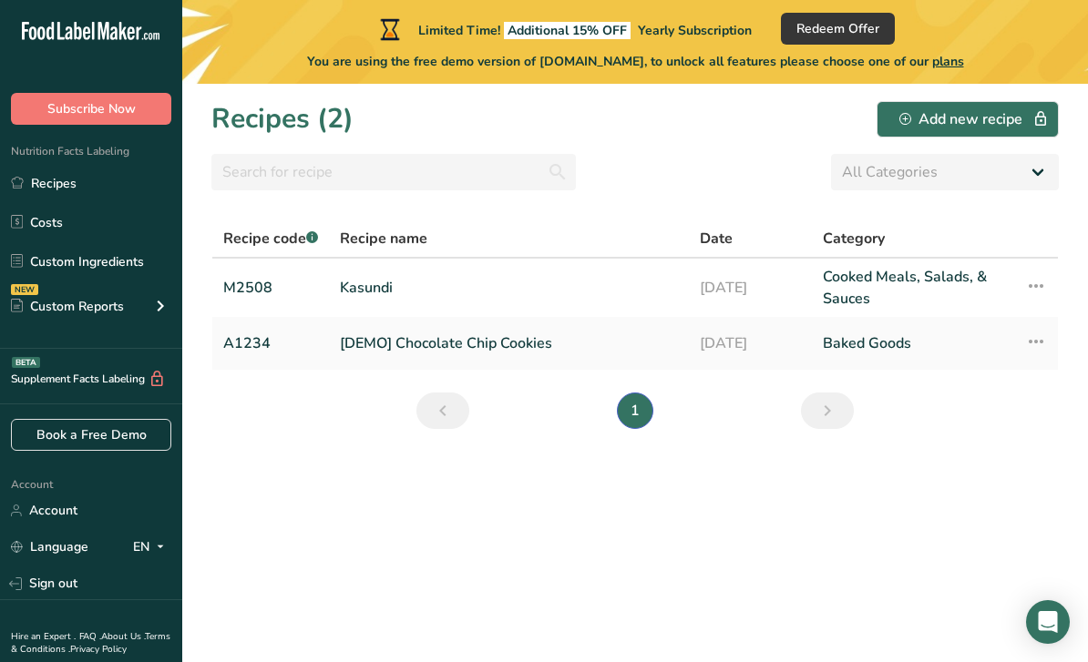
click at [938, 348] on link "Baked Goods" at bounding box center [913, 343] width 180 height 38
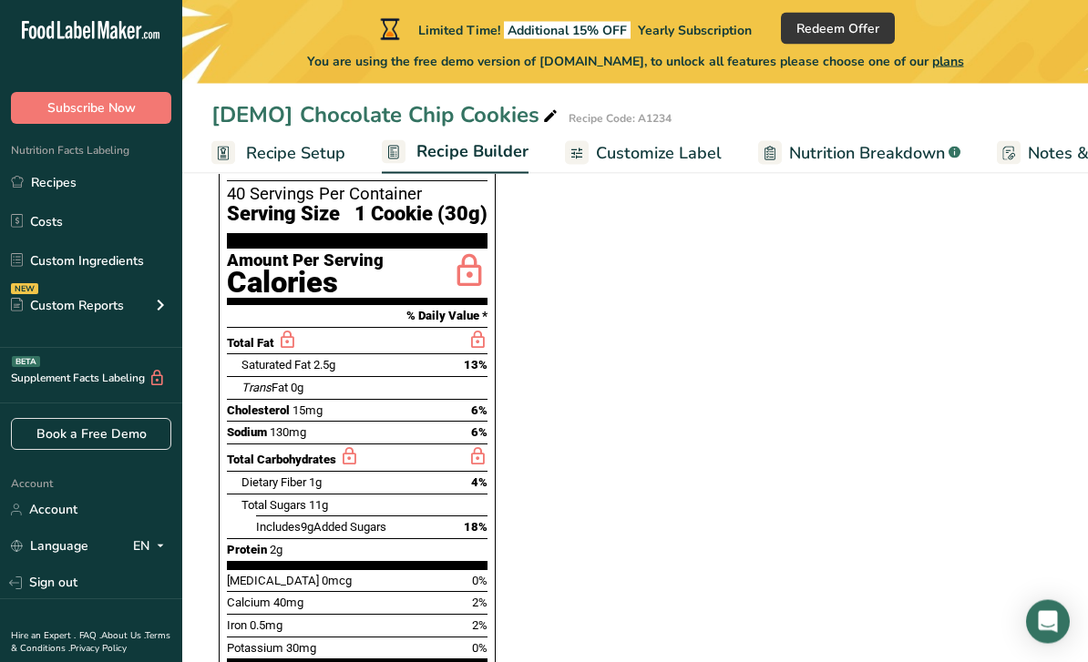
scroll to position [944, 0]
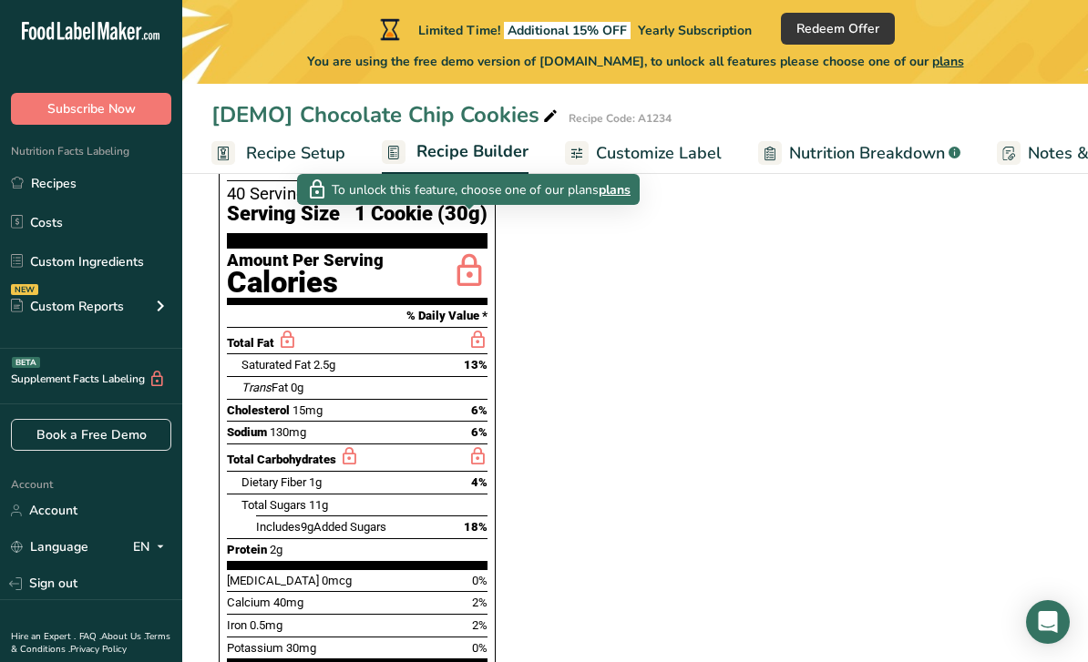
click at [613, 198] on span "plans" at bounding box center [615, 189] width 32 height 19
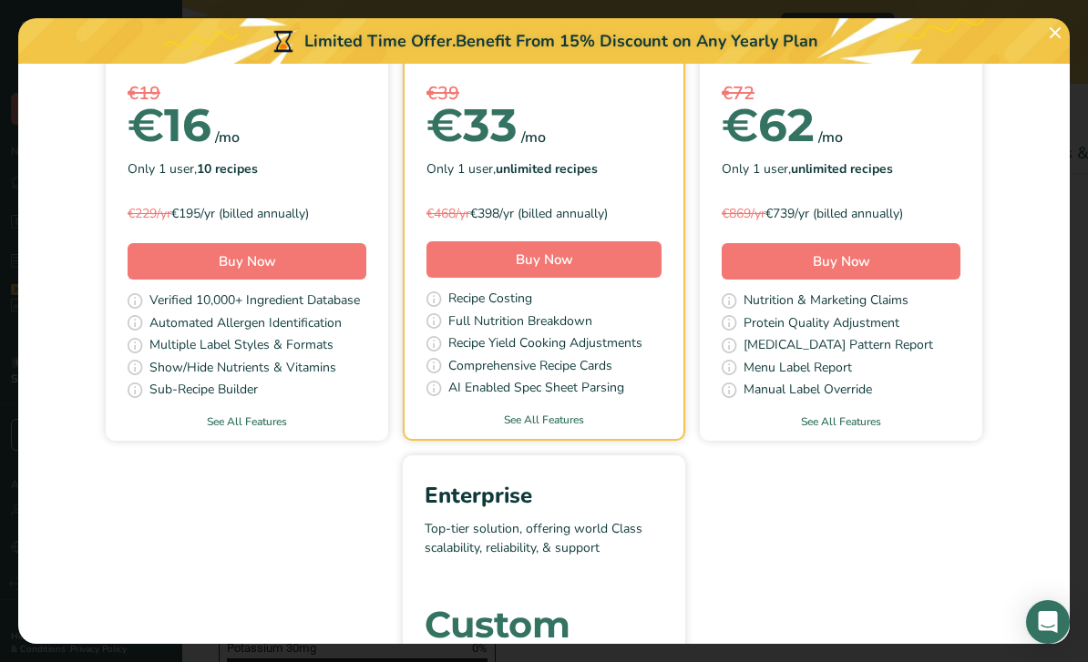
scroll to position [256, 0]
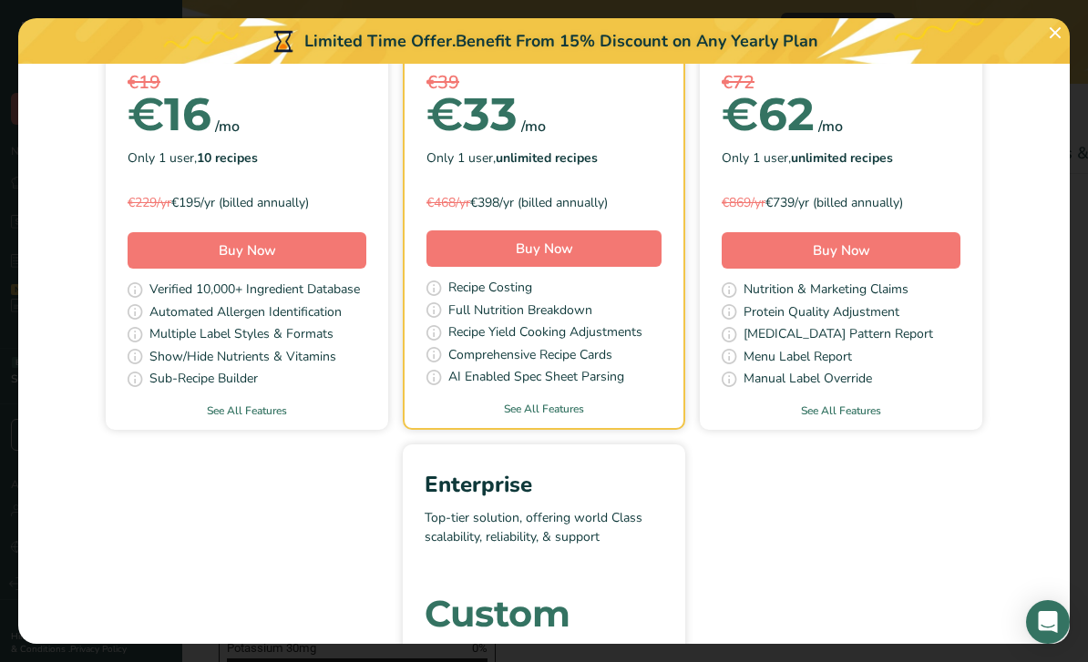
click at [236, 415] on link "See All Features" at bounding box center [247, 411] width 282 height 16
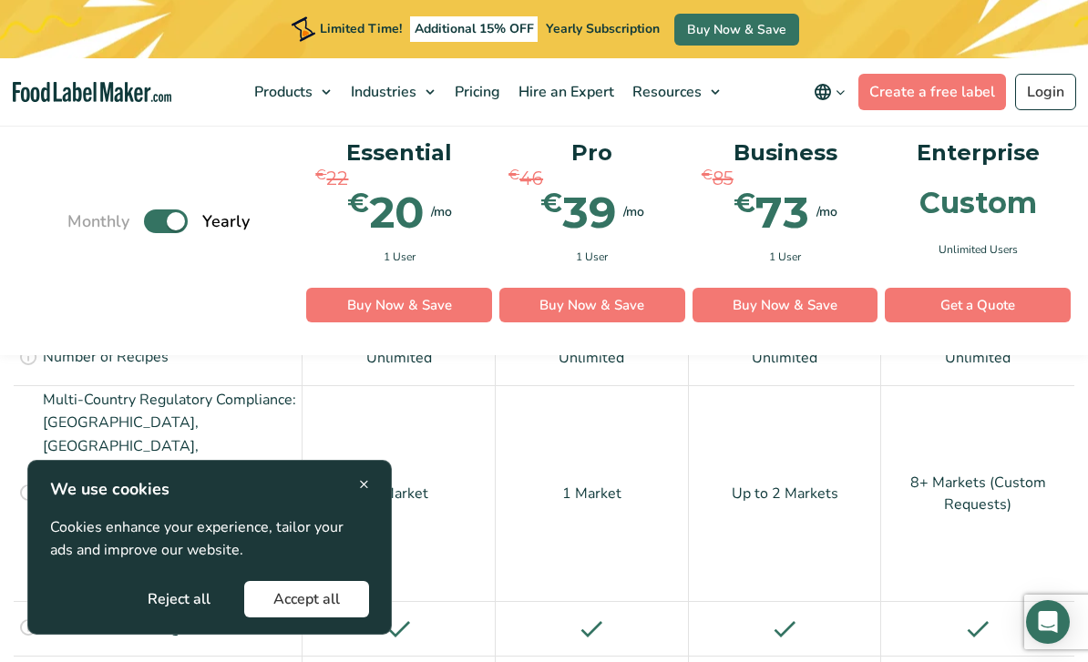
scroll to position [1525, 0]
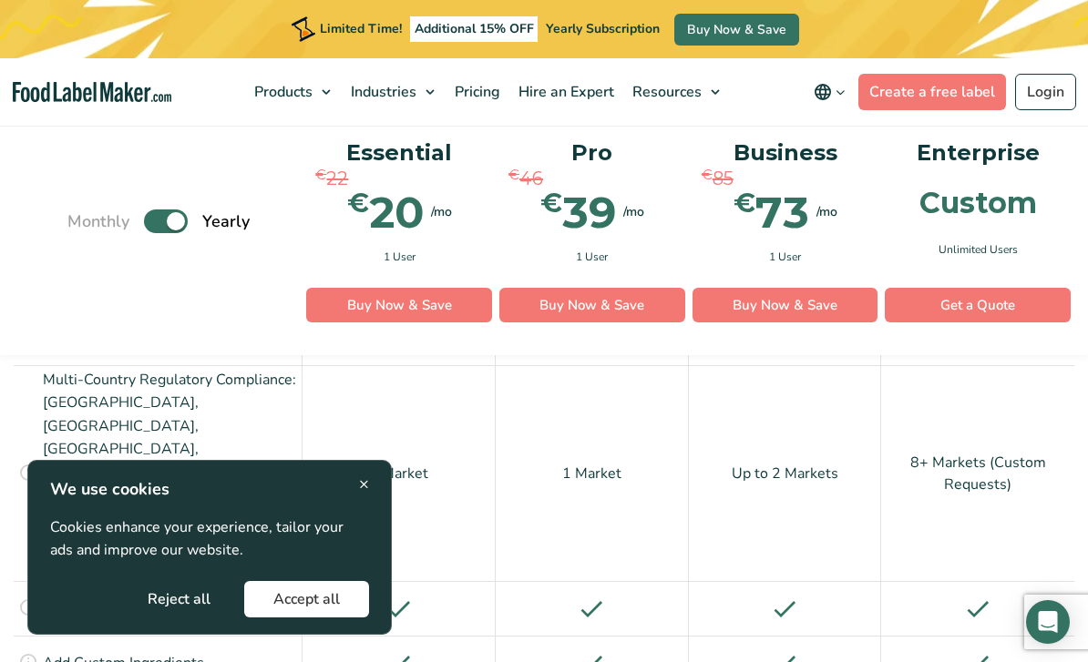
click at [363, 497] on span "×" at bounding box center [364, 484] width 10 height 25
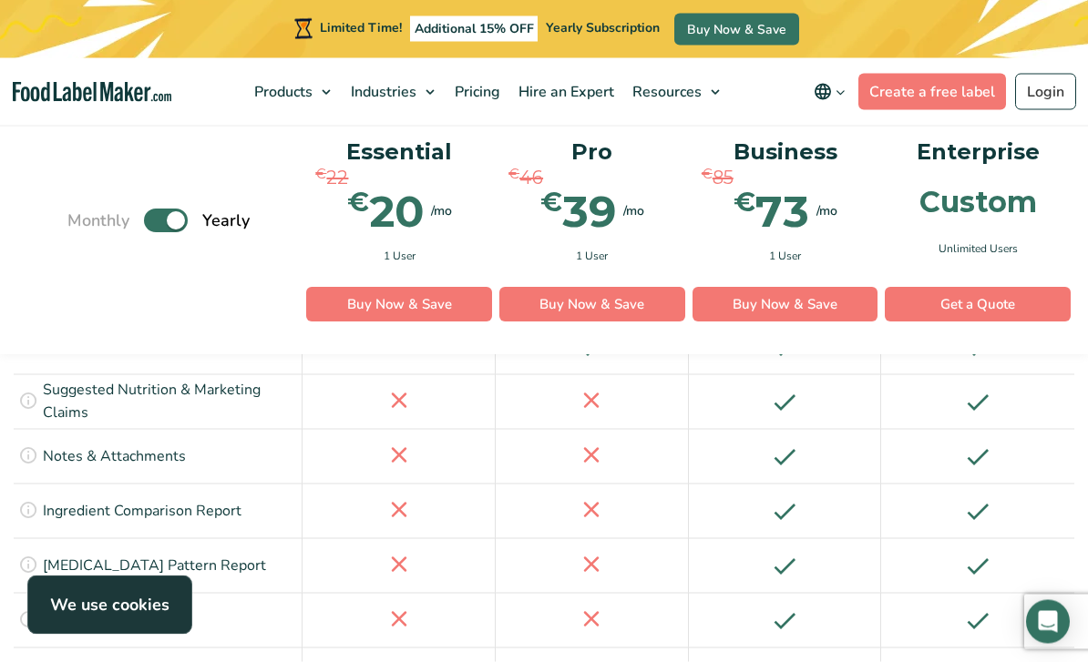
scroll to position [3040, 0]
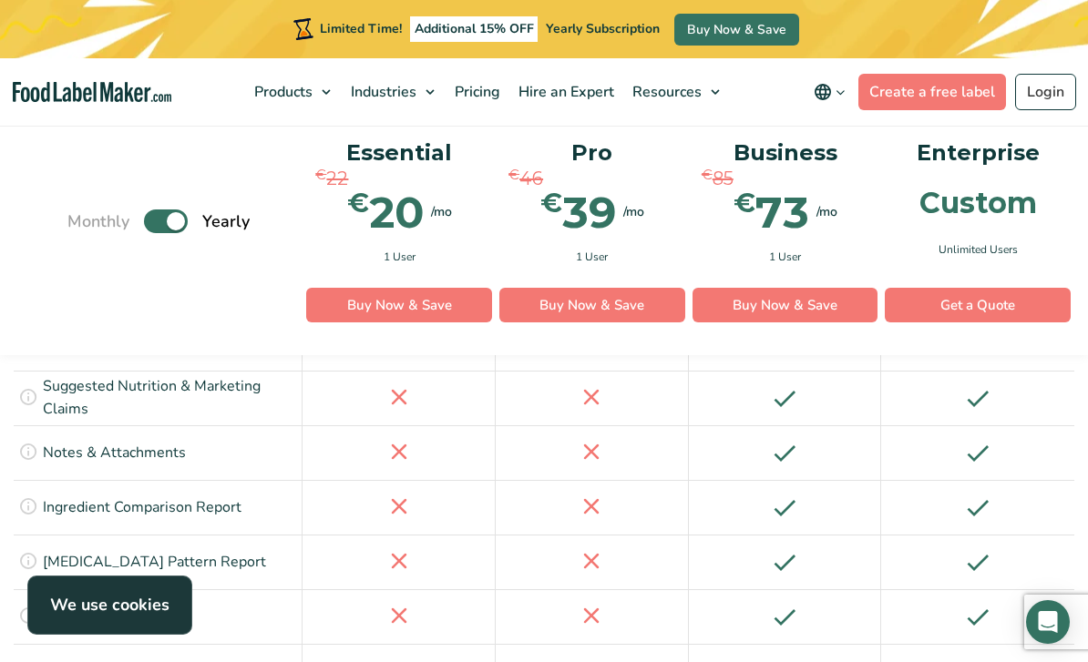
click at [953, 100] on link "Create a free label" at bounding box center [932, 92] width 148 height 36
